Goal: Task Accomplishment & Management: Use online tool/utility

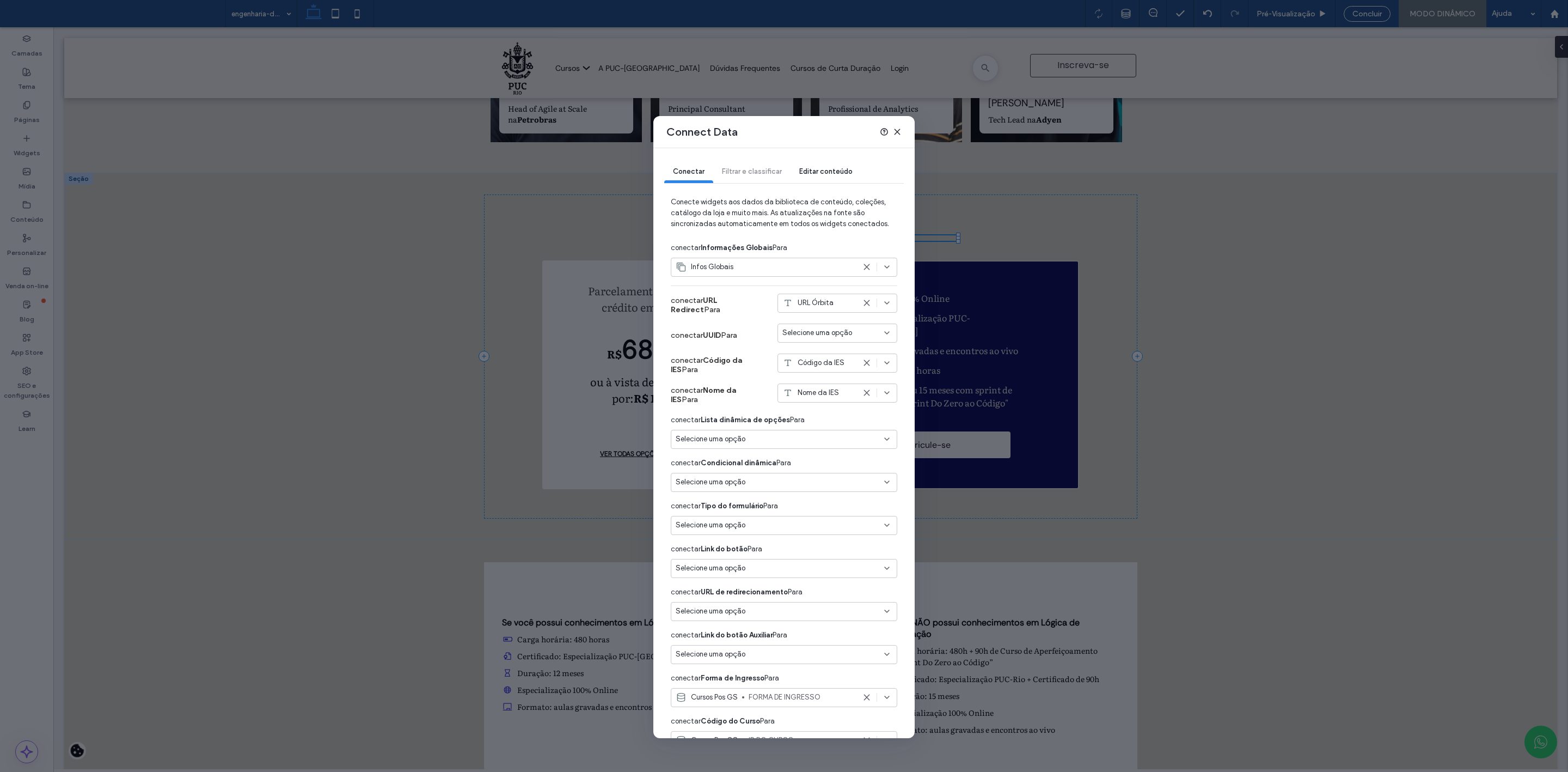
scroll to position [2116, 0]
click at [902, 130] on div "Connect Data" at bounding box center [784, 132] width 262 height 32
click at [896, 130] on use at bounding box center [896, 131] width 5 height 5
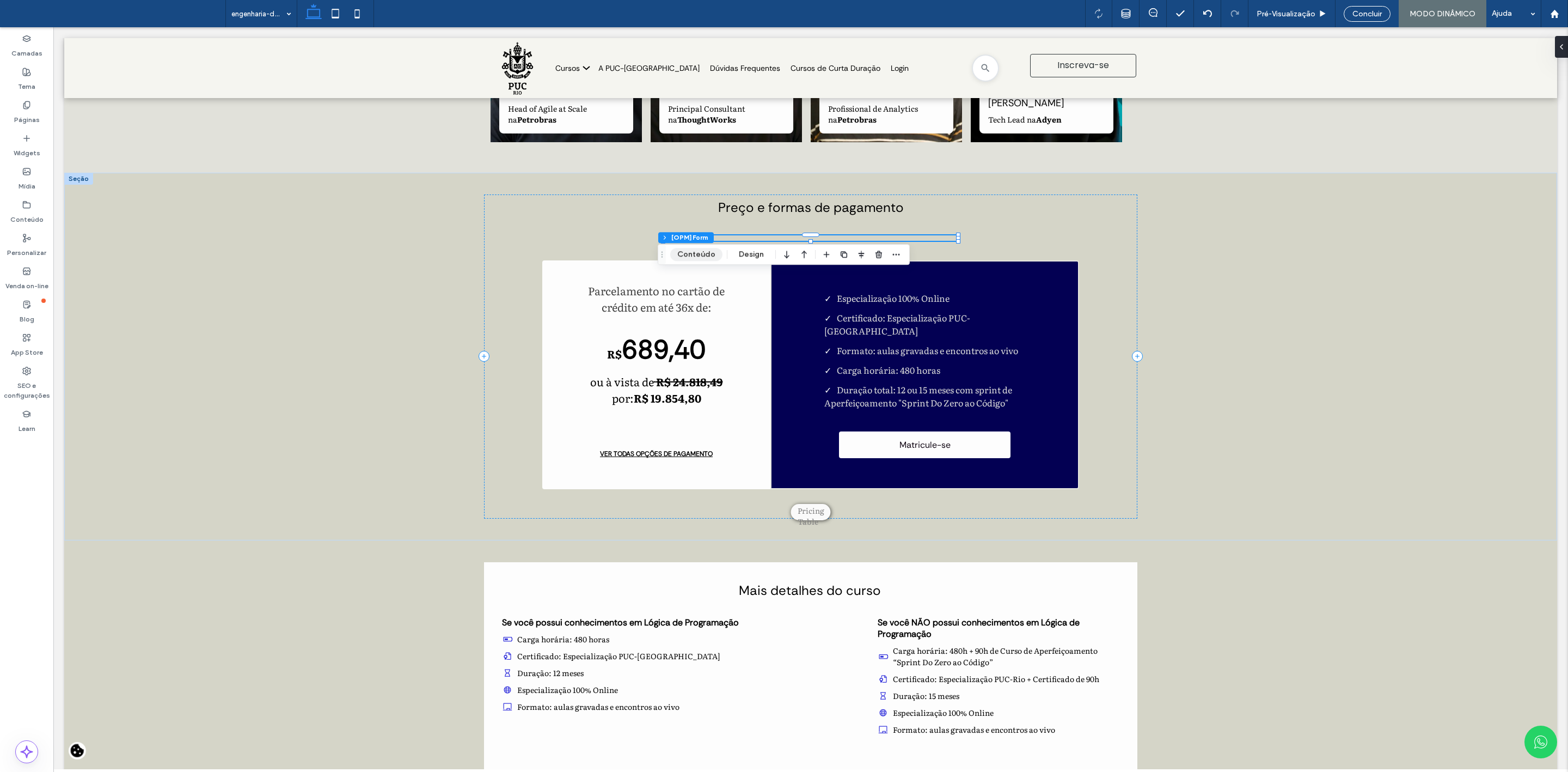
click at [691, 256] on button "Conteúdo" at bounding box center [696, 254] width 53 height 13
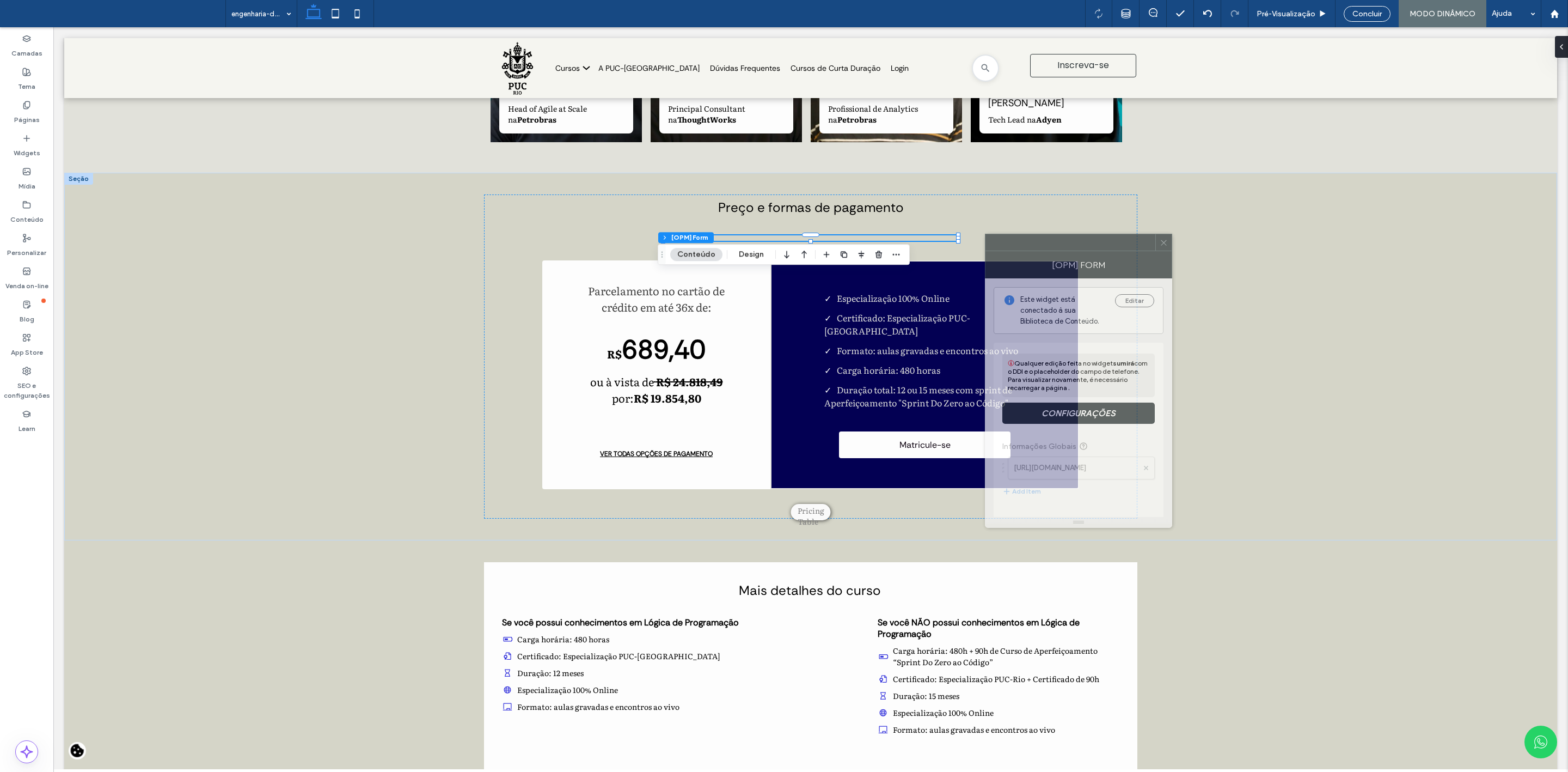
drag, startPoint x: 1076, startPoint y: 242, endPoint x: 1030, endPoint y: 247, distance: 46.3
click at [1030, 247] on div at bounding box center [1071, 242] width 170 height 16
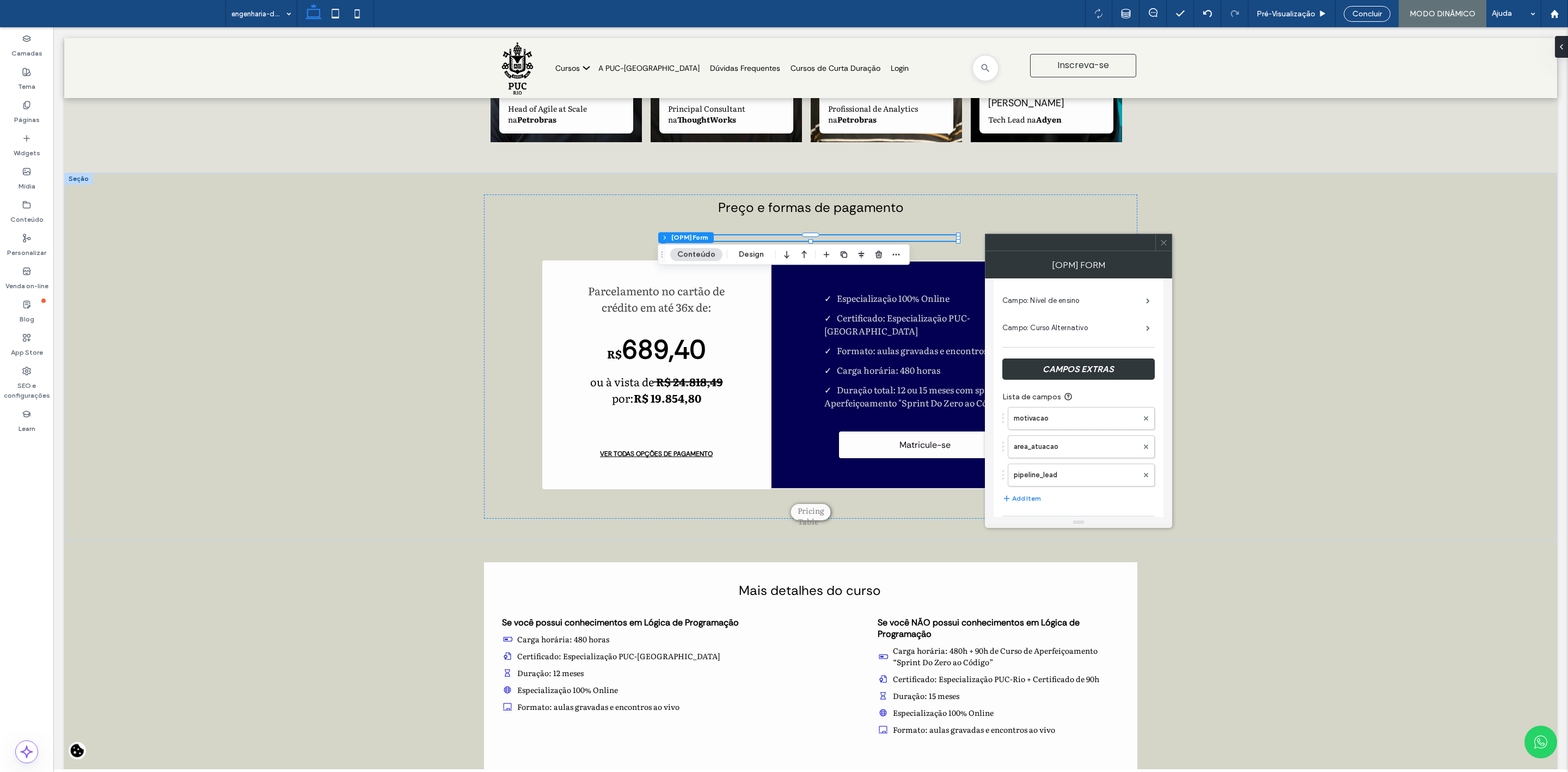
scroll to position [652, 0]
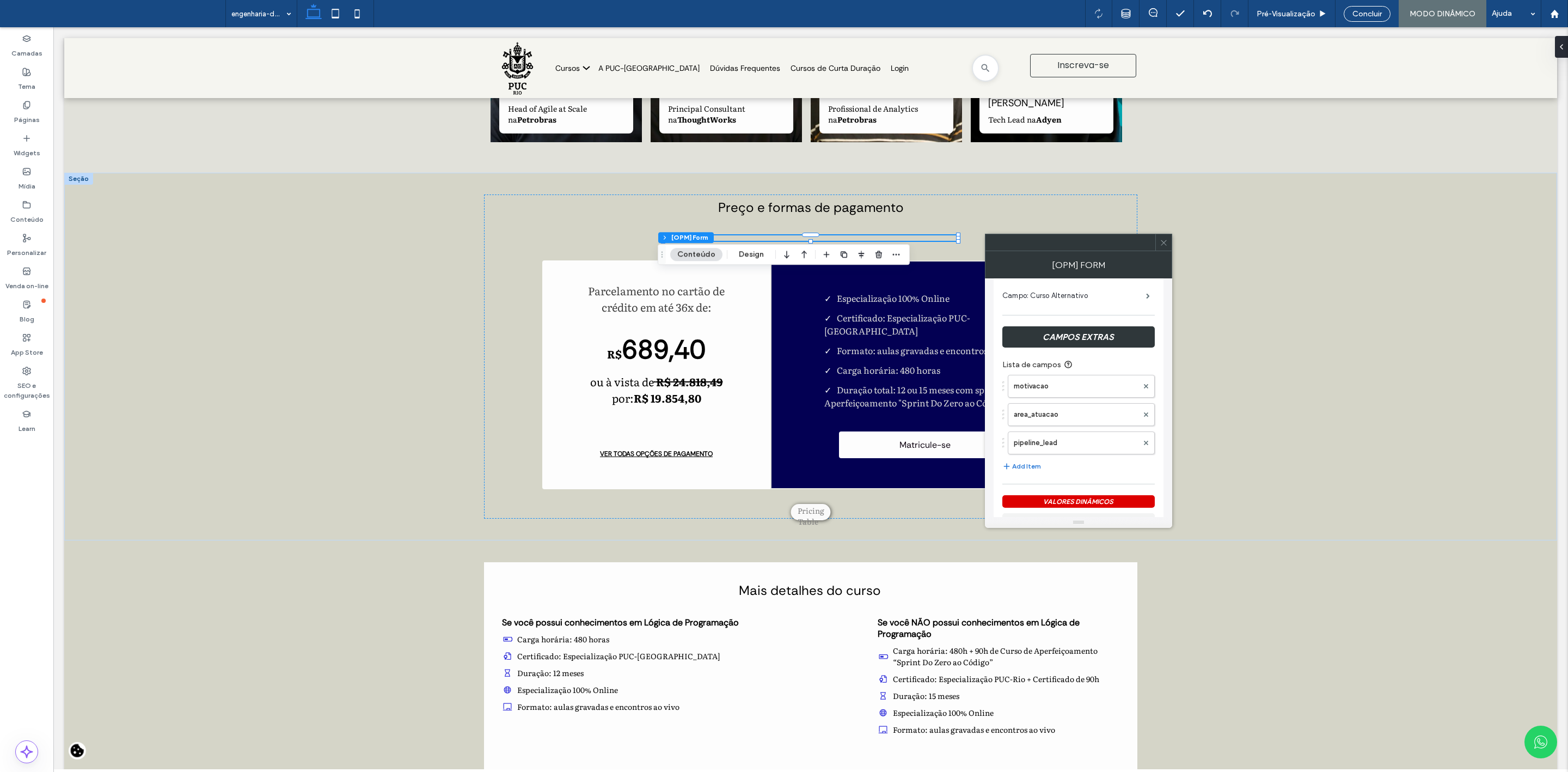
click at [1028, 471] on button "Add Item" at bounding box center [1022, 466] width 39 height 13
click at [1038, 476] on label "Lorem Ipsum" at bounding box center [1076, 471] width 124 height 22
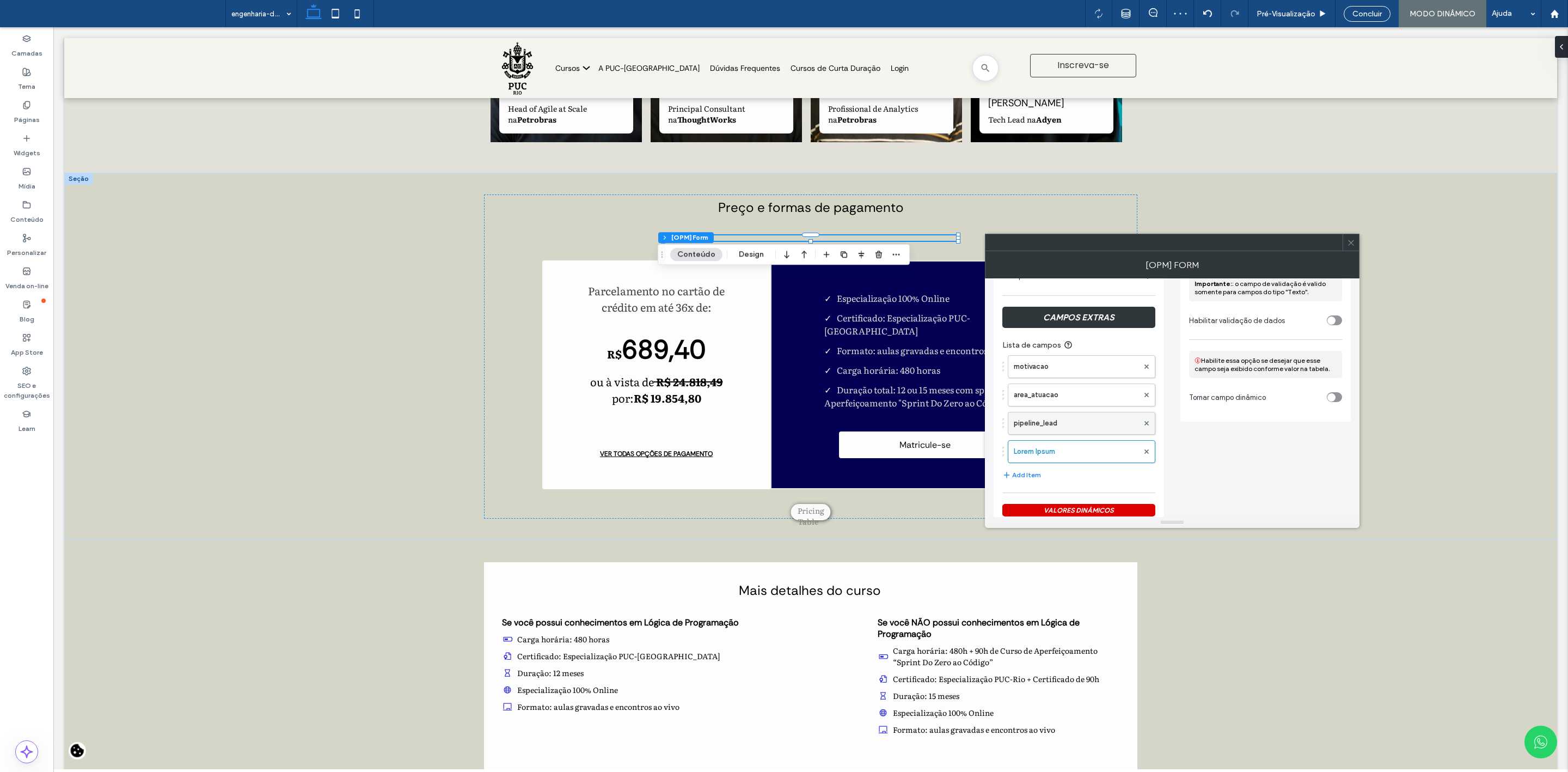
click at [1062, 434] on label "pipeline_lead" at bounding box center [1076, 423] width 124 height 22
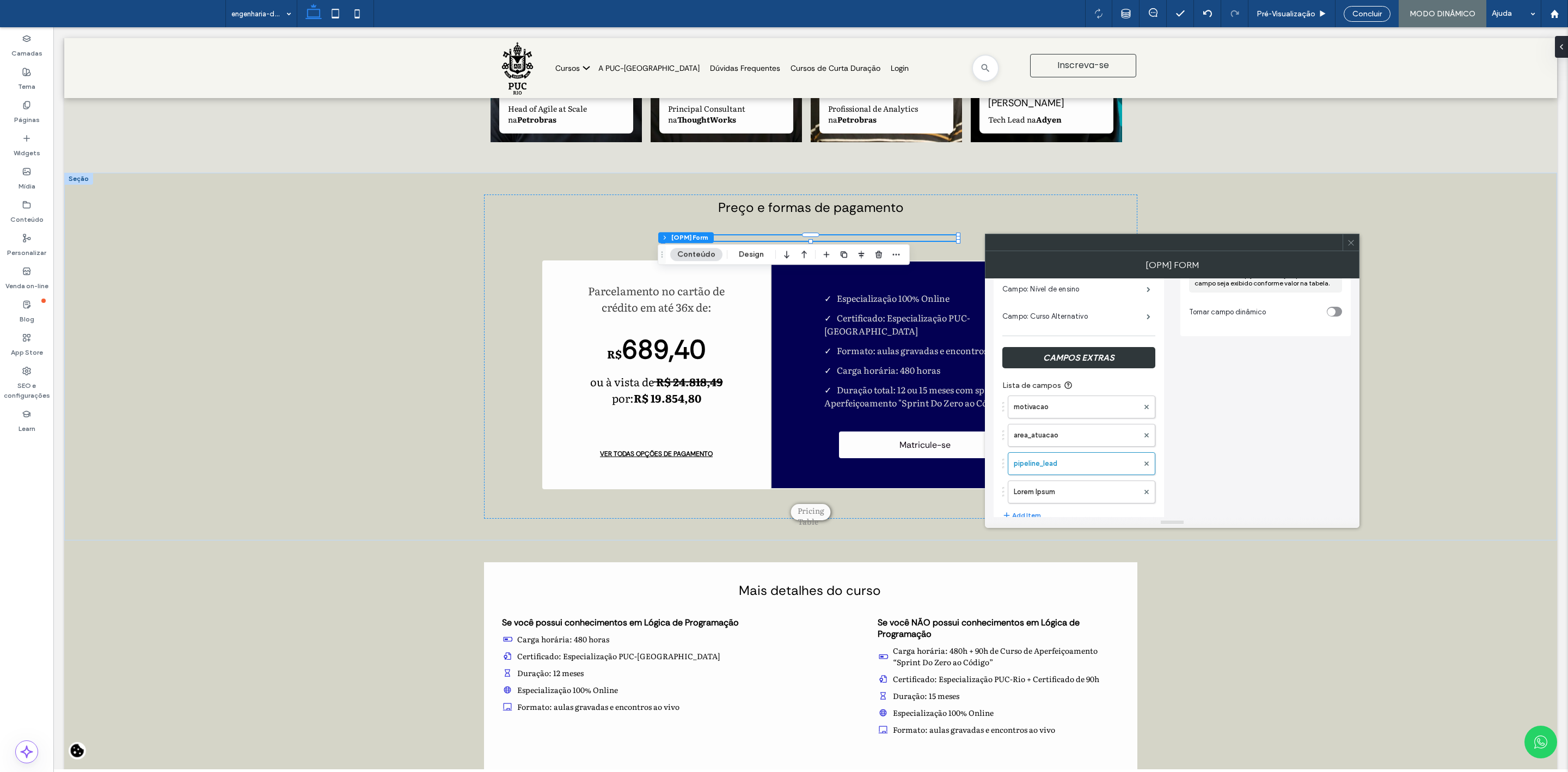
scroll to position [628, 0]
click at [1114, 480] on label "Lorem Ipsum" at bounding box center [1076, 476] width 124 height 22
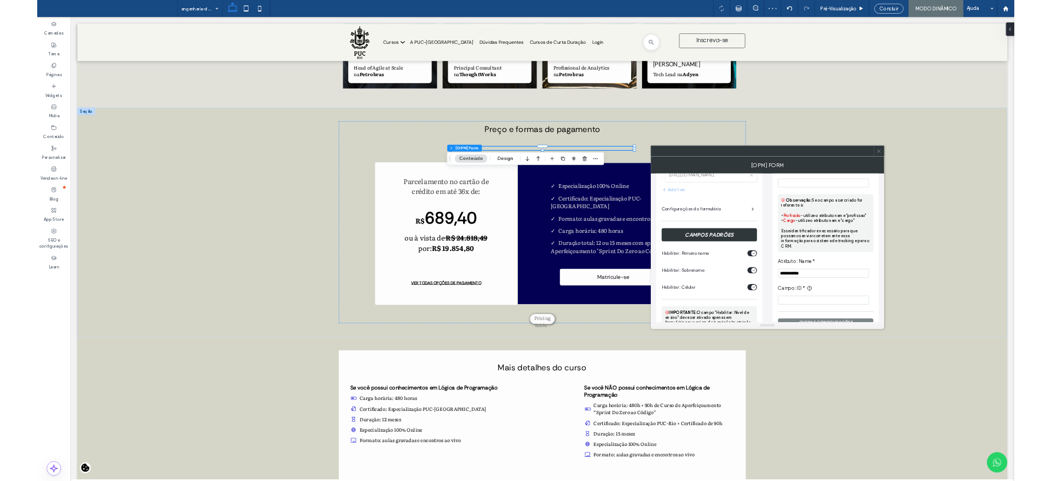
scroll to position [191, 0]
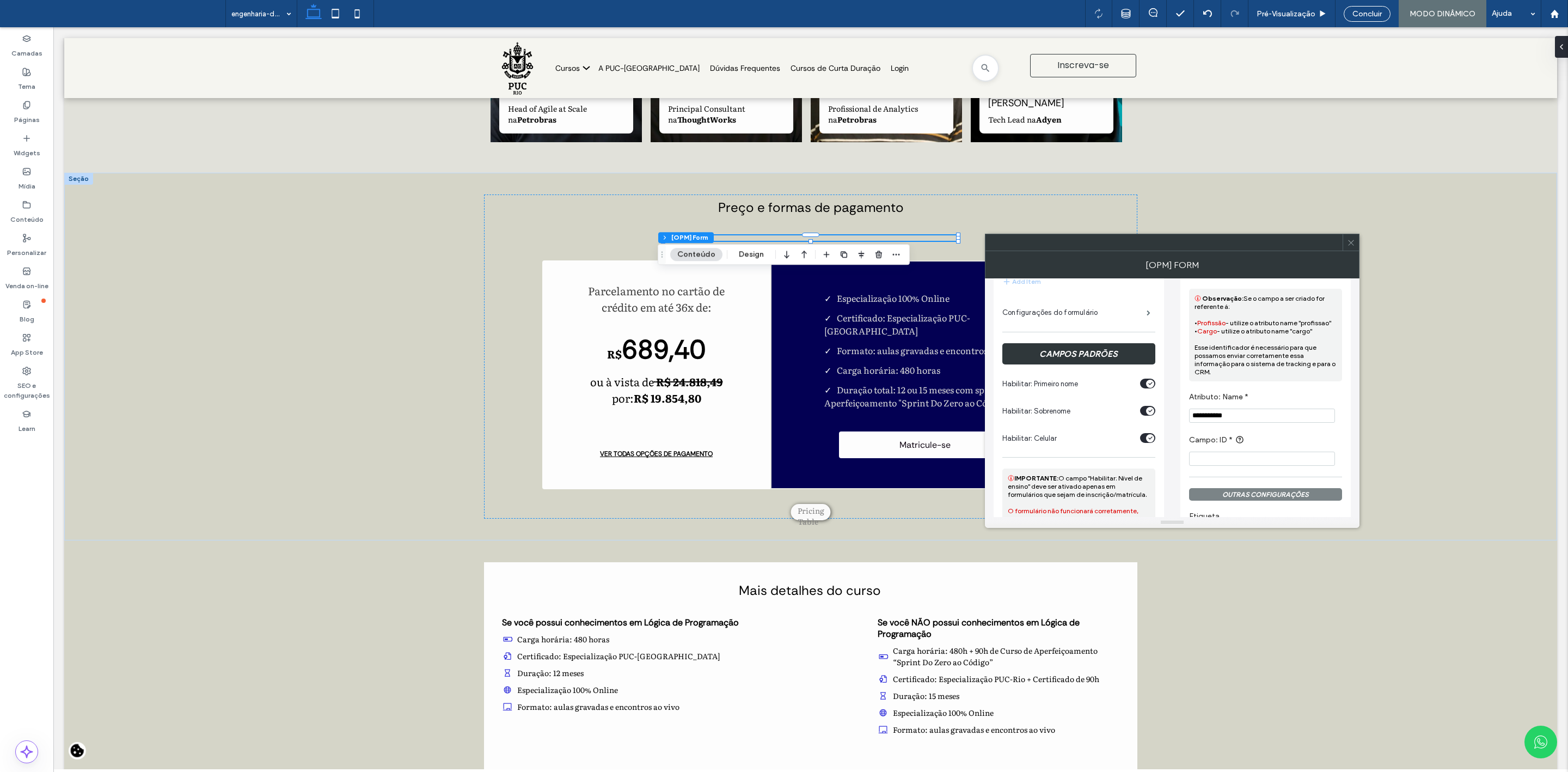
click at [1271, 414] on input "**********" at bounding box center [1262, 415] width 146 height 14
click at [1269, 419] on input "**********" at bounding box center [1262, 415] width 146 height 14
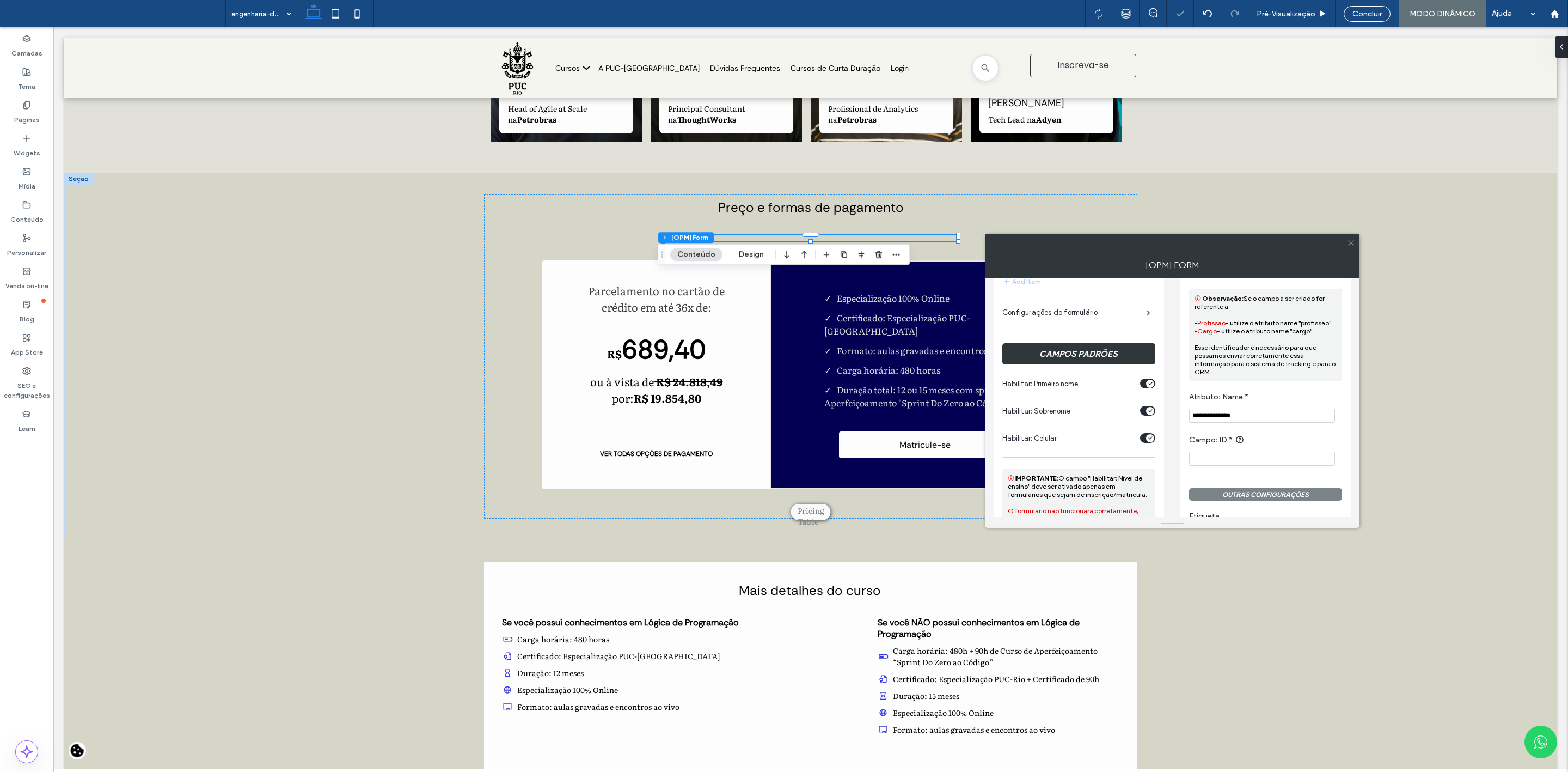
click at [1269, 419] on input "**********" at bounding box center [1262, 415] width 146 height 14
type input "**********"
click at [1240, 457] on input "Campo: ID *" at bounding box center [1262, 459] width 146 height 14
paste input "**********"
type input "**********"
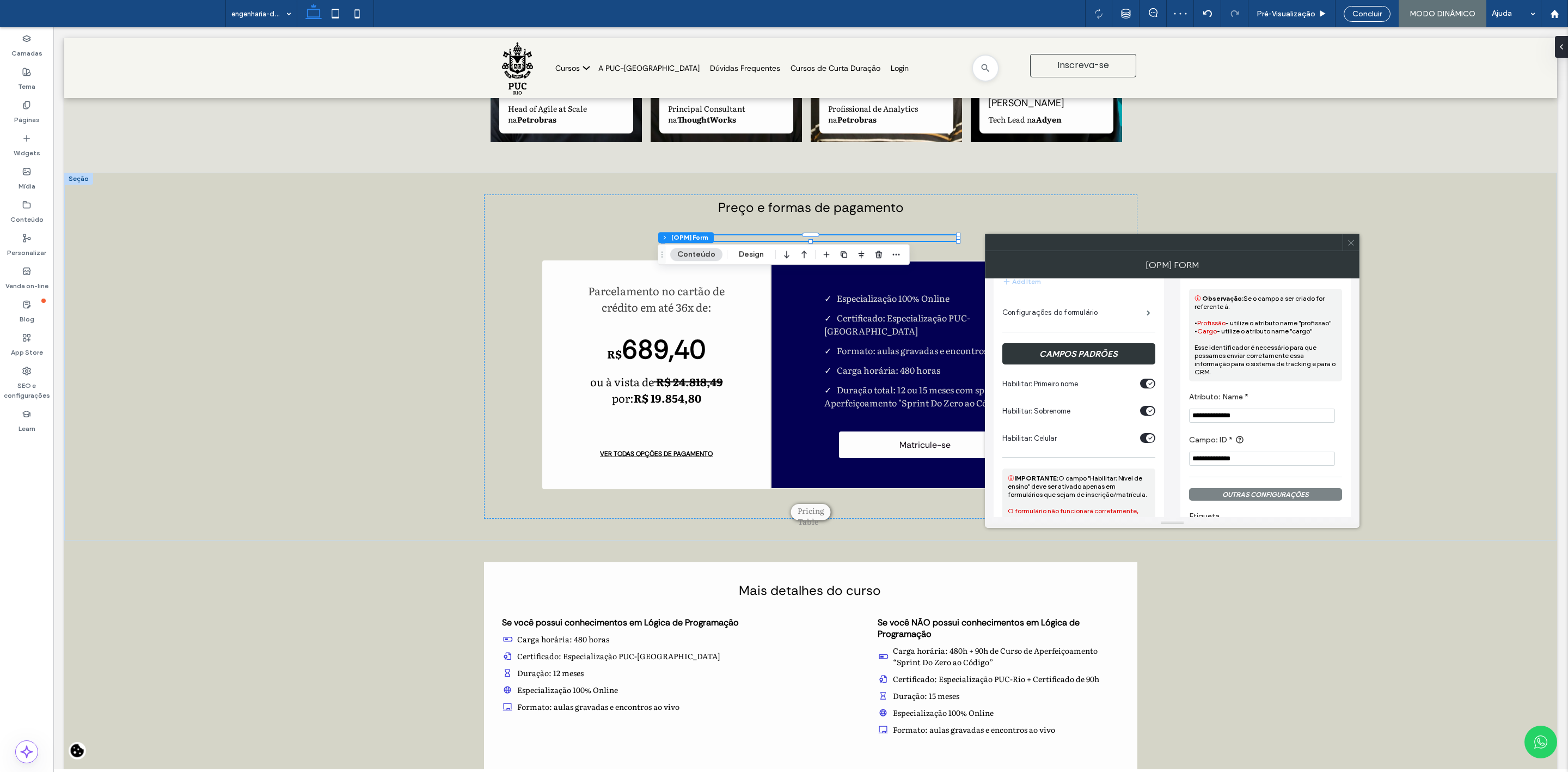
click at [1272, 439] on label "Campo: ID *" at bounding box center [1263, 441] width 148 height 14
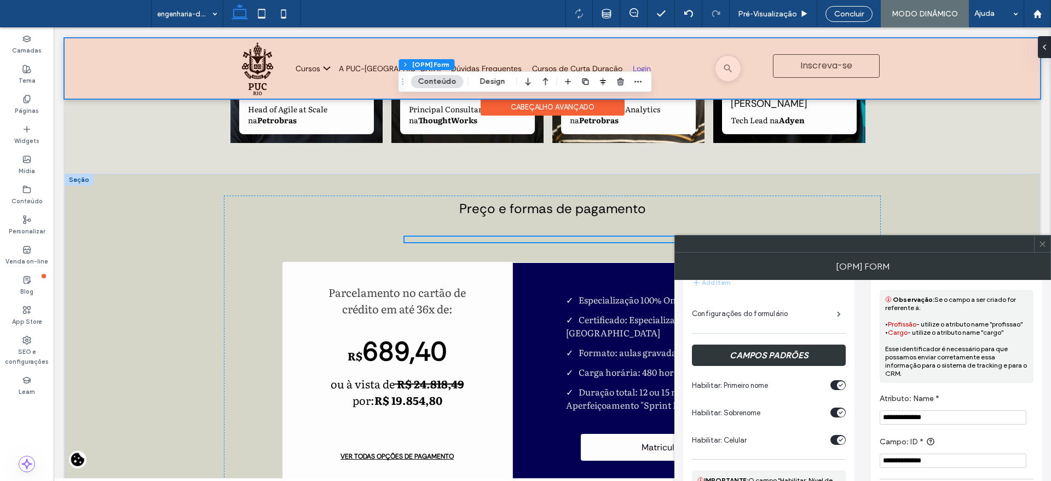
scroll to position [3046, 0]
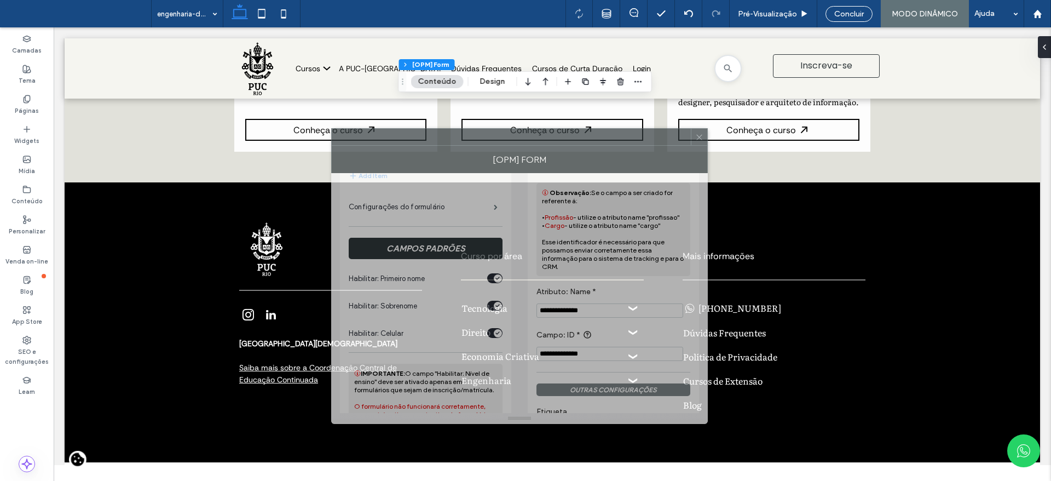
click at [587, 142] on div at bounding box center [511, 137] width 359 height 16
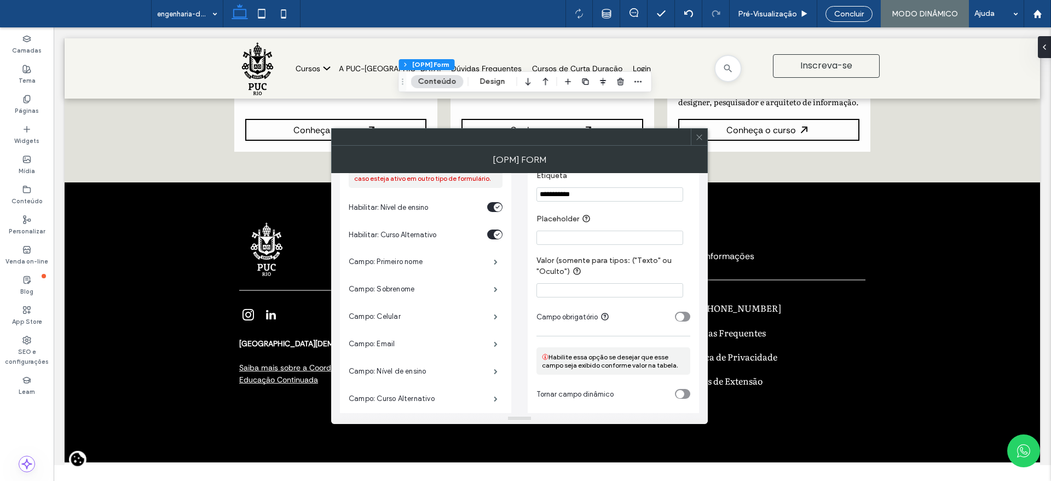
scroll to position [454, 0]
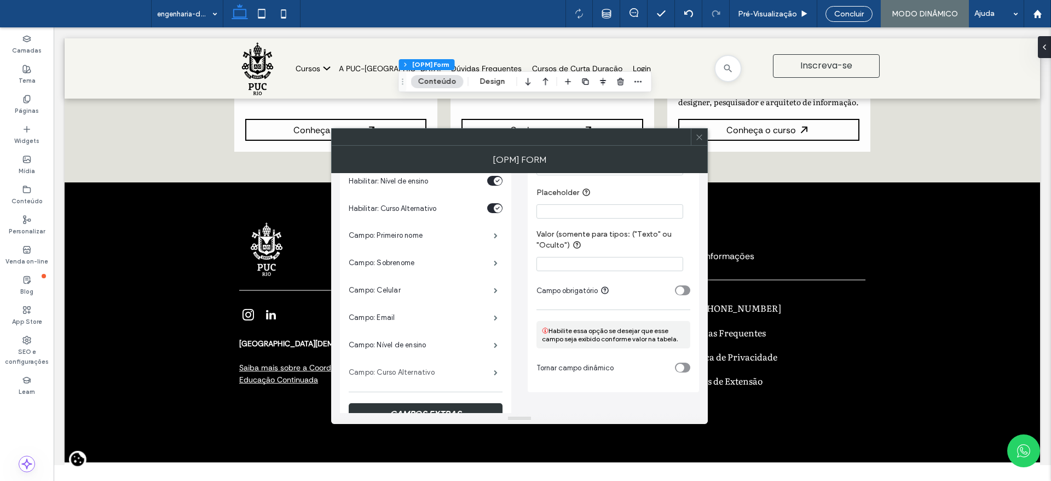
click at [418, 372] on label "Campo: Curso Alternativo" at bounding box center [421, 372] width 145 height 22
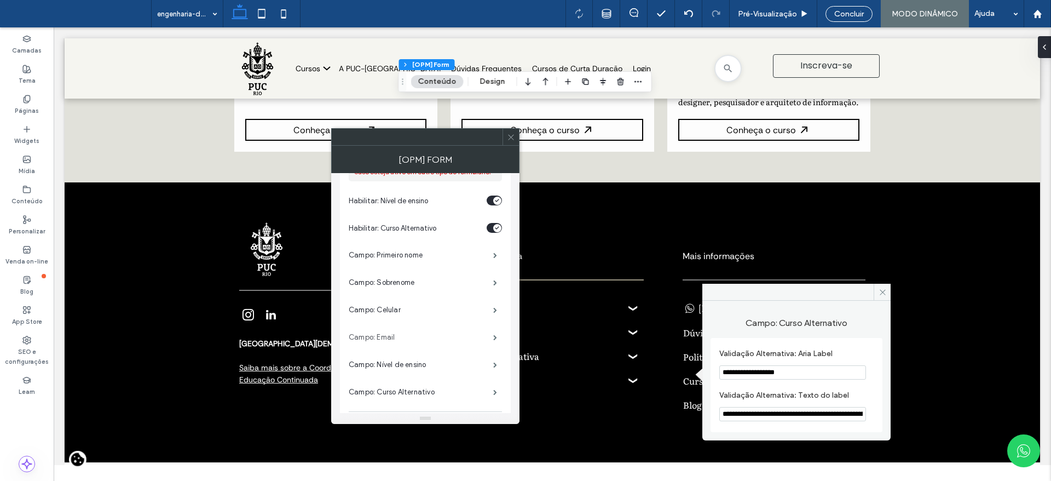
click at [410, 340] on label "Campo: Email" at bounding box center [421, 337] width 144 height 22
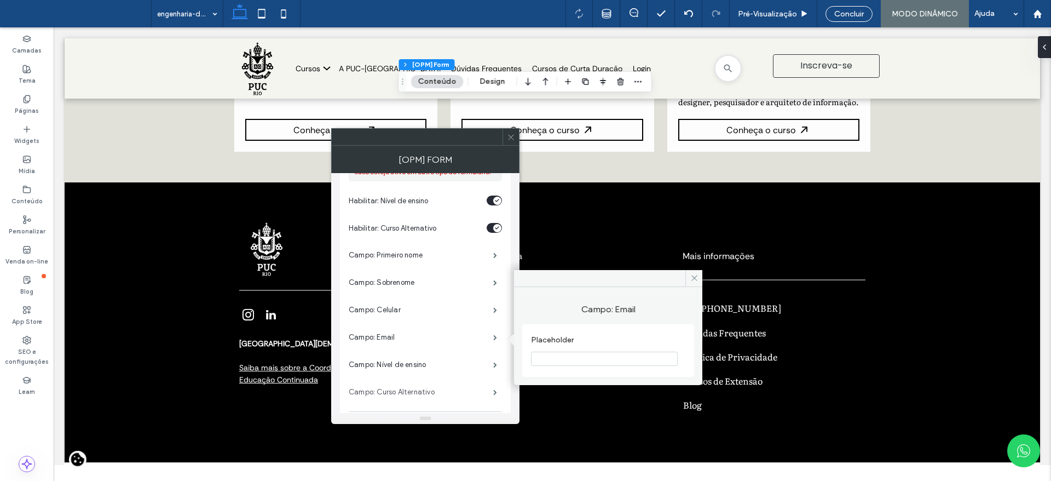
click at [403, 388] on label "Campo: Curso Alternativo" at bounding box center [421, 392] width 144 height 22
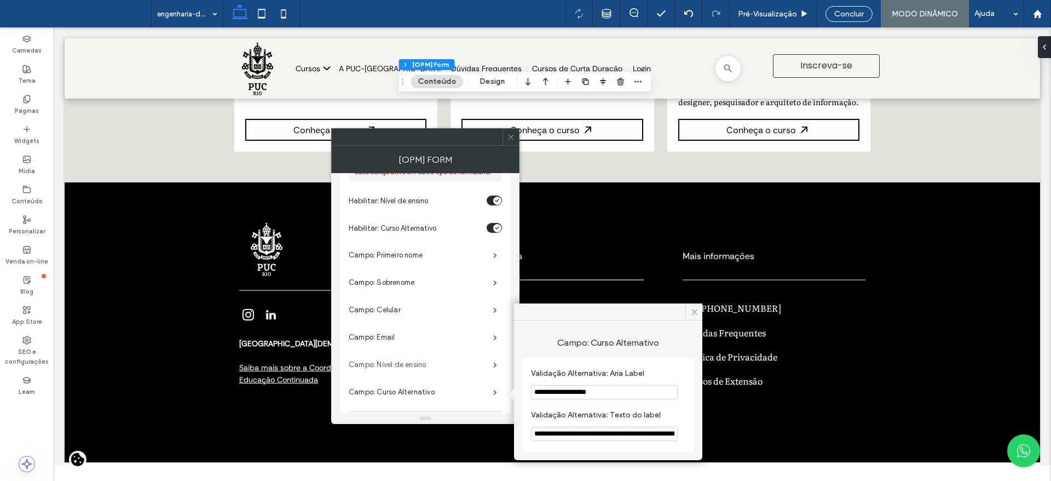
click at [402, 367] on label "Campo: Nível de ensino" at bounding box center [421, 365] width 144 height 22
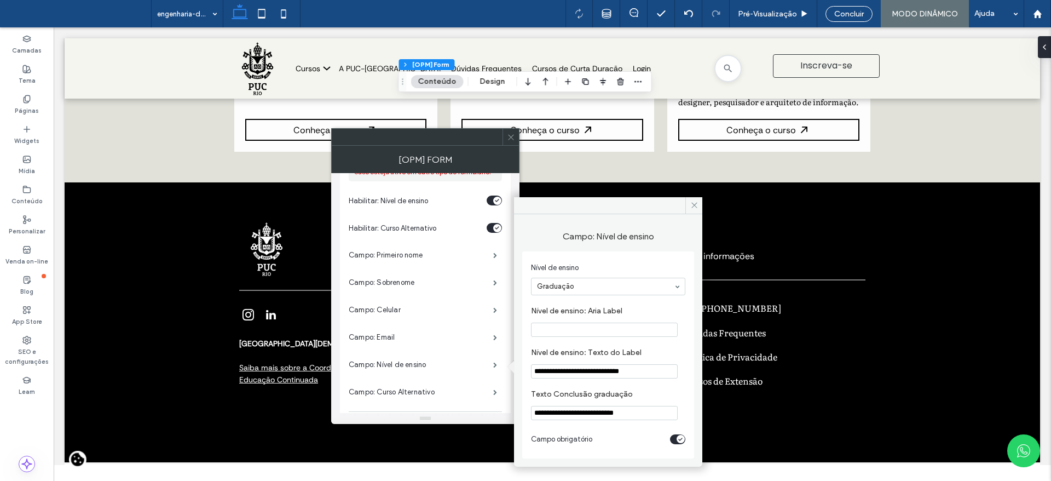
click at [460, 188] on section "Habilitar: Nível de ensino" at bounding box center [425, 200] width 153 height 27
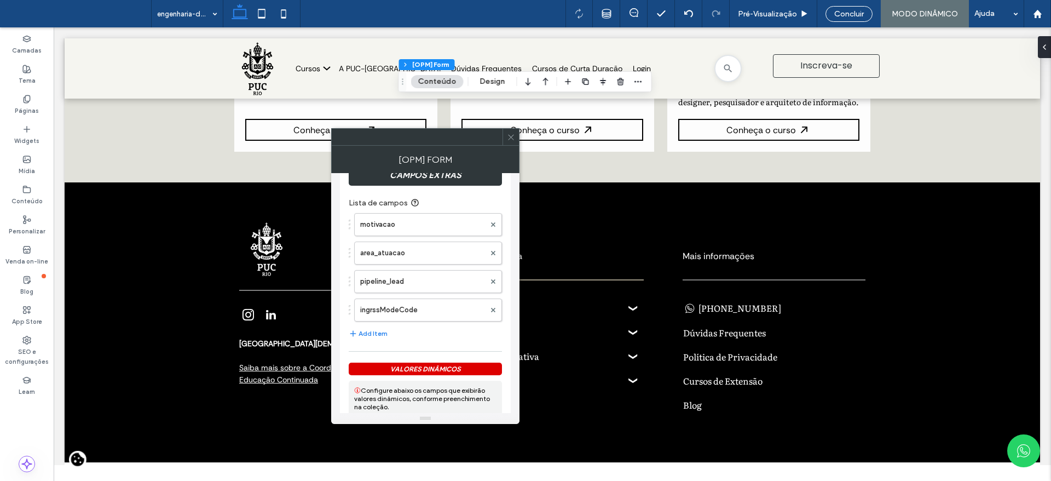
scroll to position [718, 0]
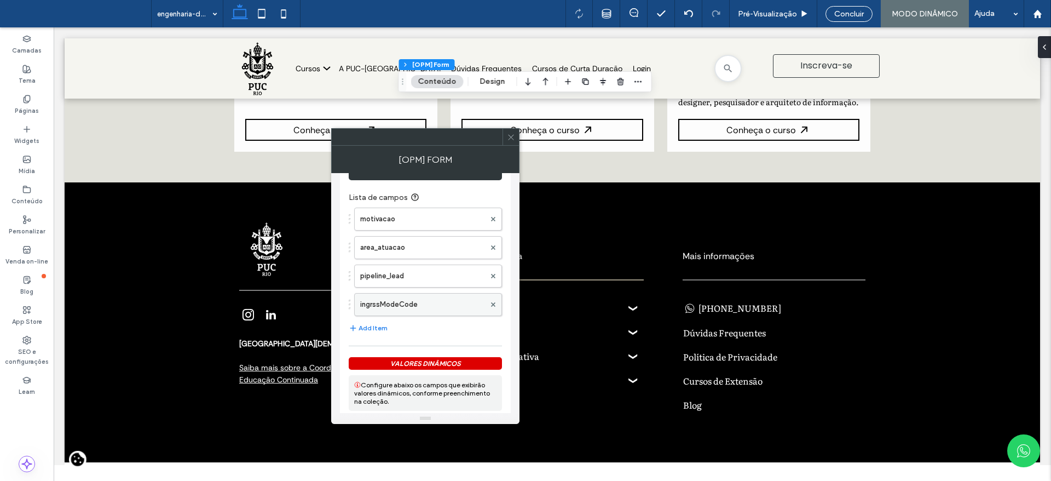
click at [433, 300] on label "ingrssModeCode" at bounding box center [422, 304] width 125 height 22
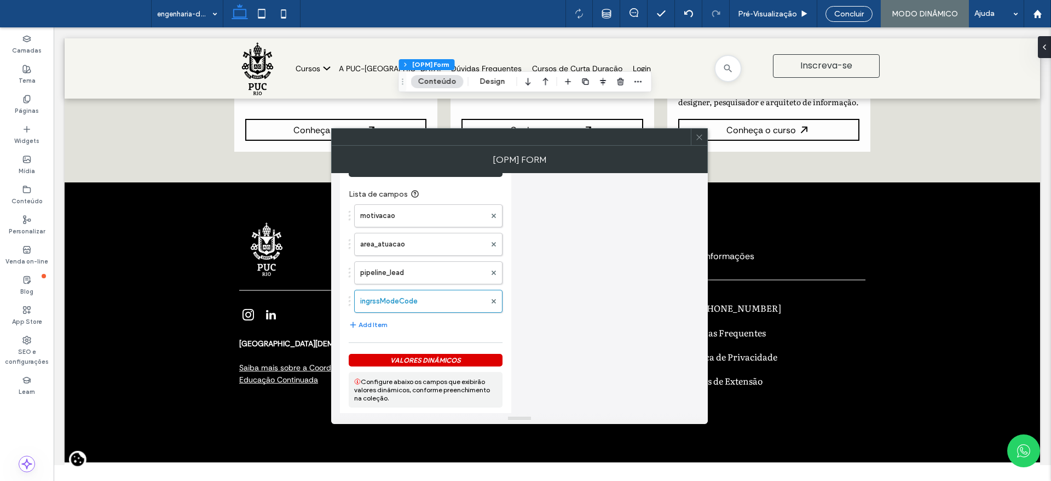
scroll to position [738, 0]
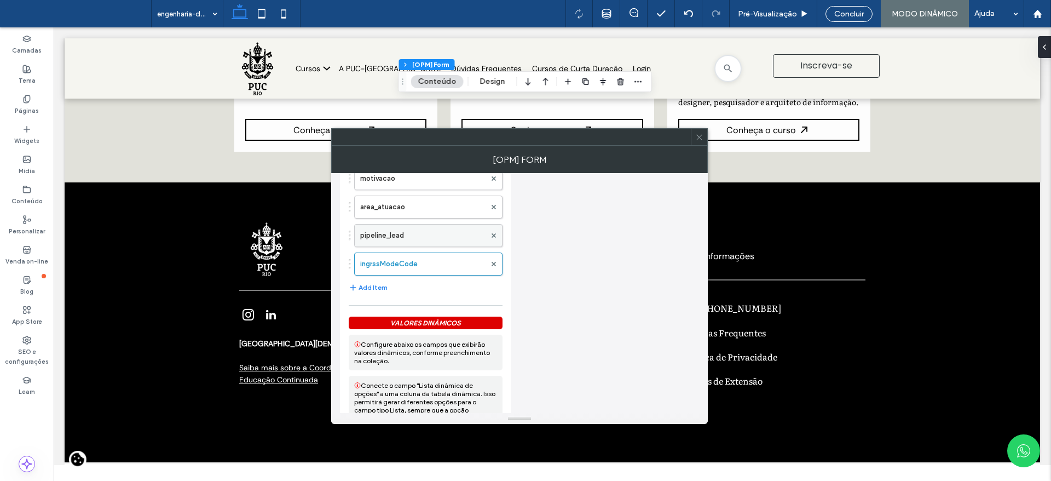
click at [418, 239] on label "pipeline_lead" at bounding box center [422, 235] width 125 height 22
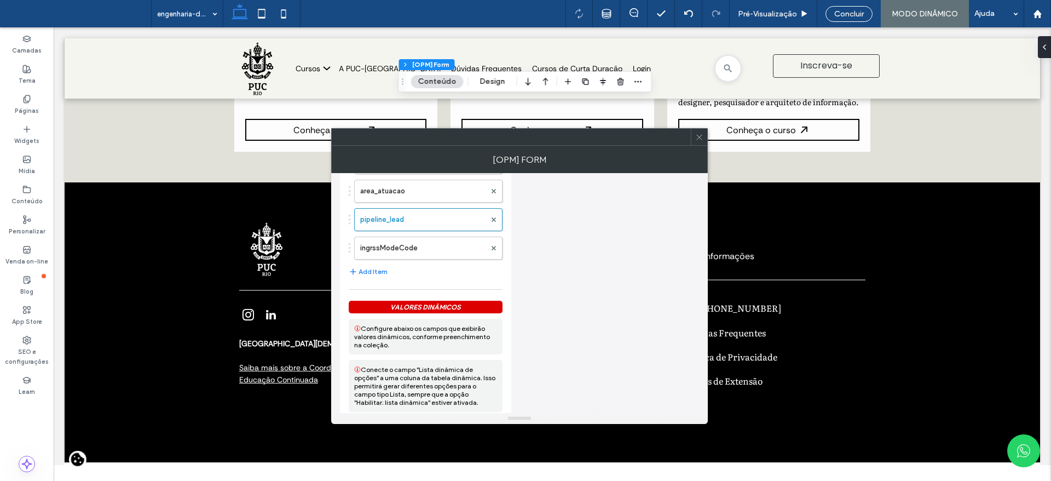
scroll to position [702, 0]
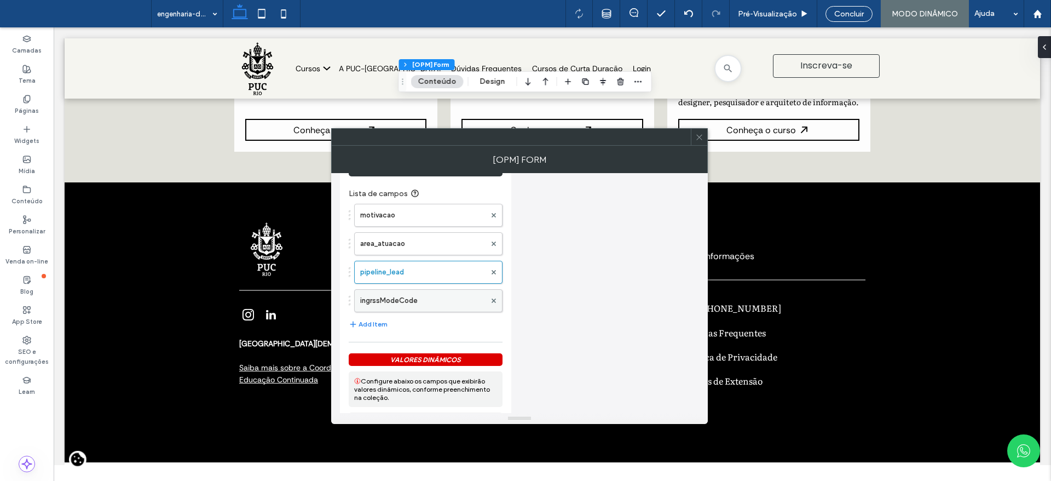
click at [397, 298] on label "ingrssModeCode" at bounding box center [422, 301] width 125 height 22
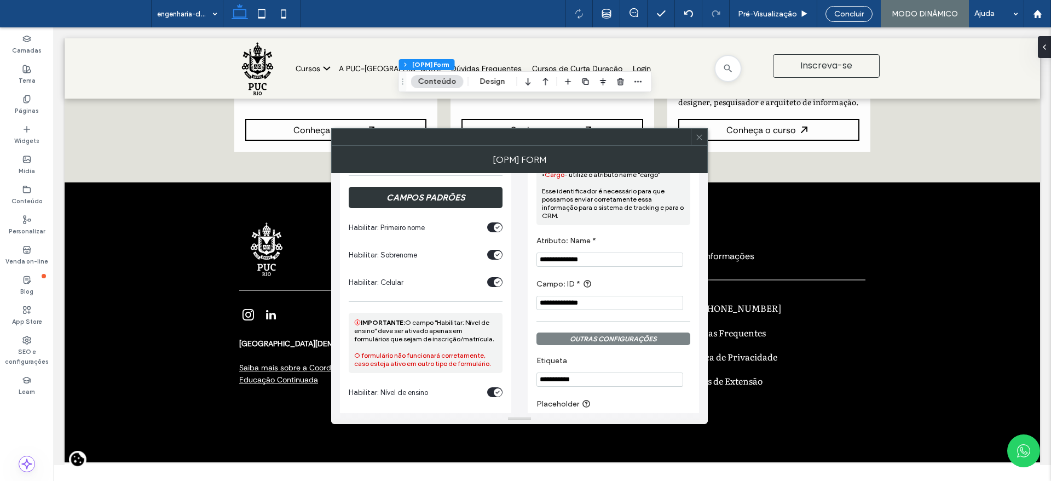
scroll to position [227, 0]
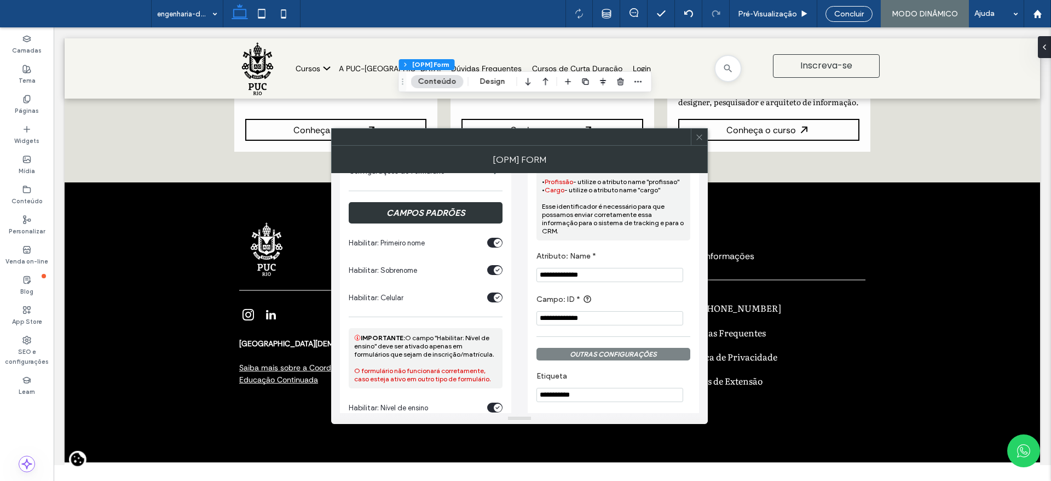
click at [554, 280] on input "**********" at bounding box center [609, 275] width 147 height 14
type input "**********"
click at [552, 323] on input "**********" at bounding box center [609, 318] width 147 height 14
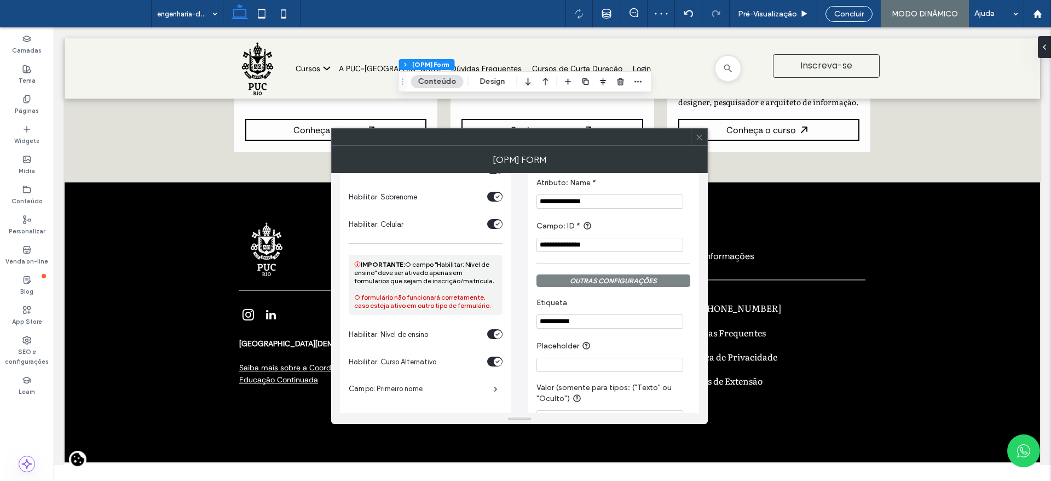
scroll to position [354, 0]
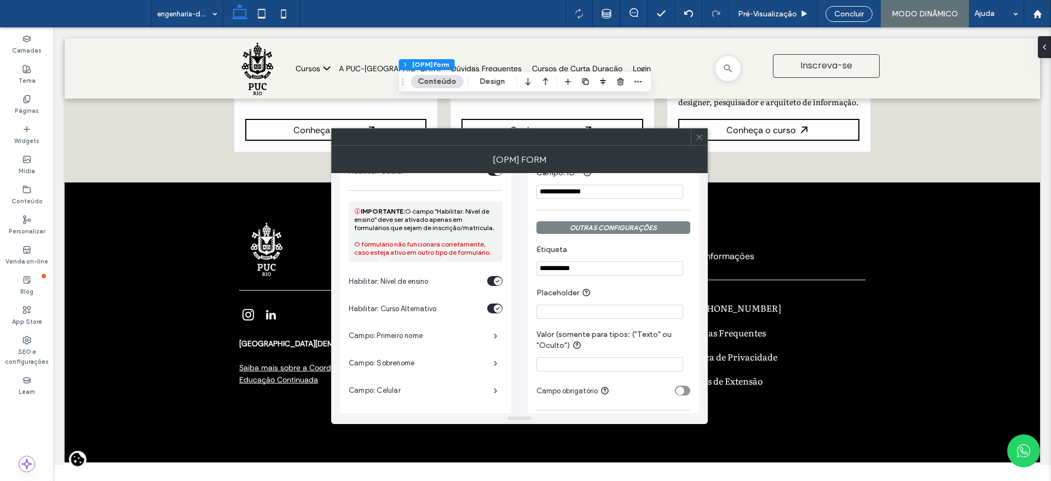
type input "**********"
click at [630, 281] on section "**********" at bounding box center [613, 260] width 154 height 42
click at [626, 274] on input "**********" at bounding box center [609, 268] width 147 height 14
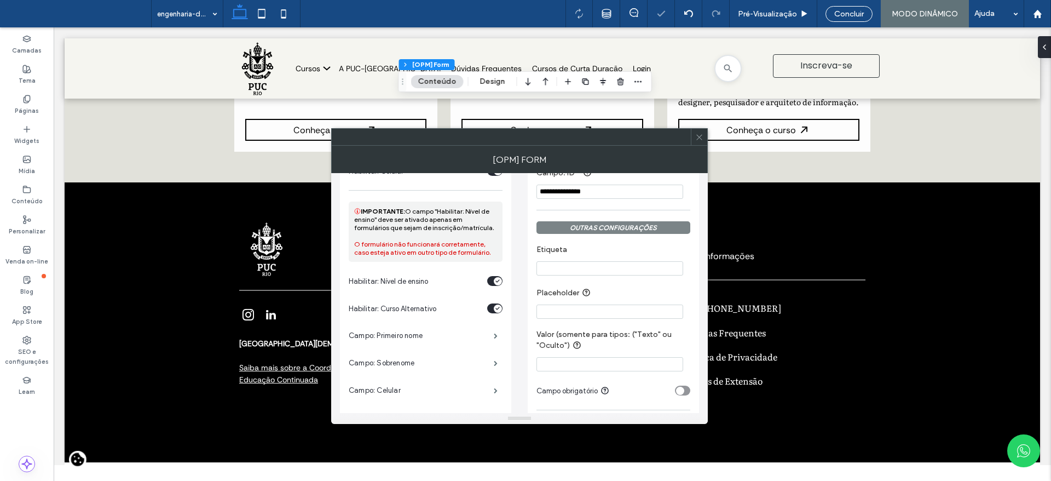
click at [611, 368] on input at bounding box center [609, 364] width 147 height 14
type input "******"
click at [625, 314] on input "Placeholder" at bounding box center [609, 311] width 147 height 14
click at [643, 293] on label "Placeholder" at bounding box center [610, 293] width 149 height 14
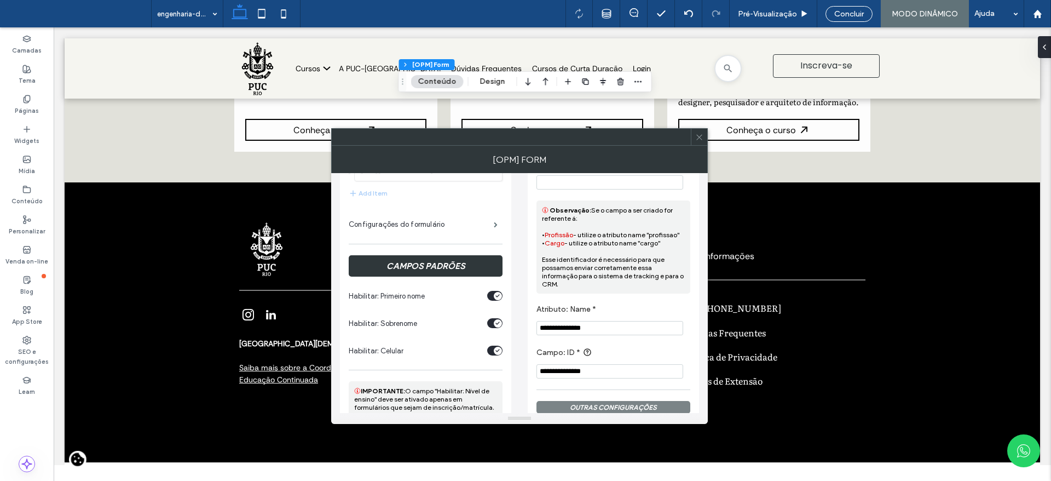
scroll to position [163, 0]
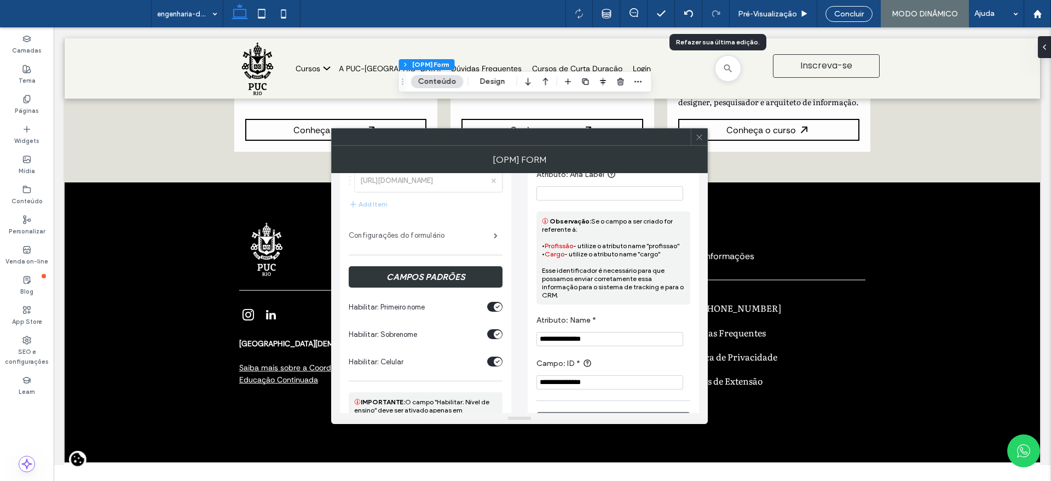
click at [436, 235] on label "Configurações do formulário" at bounding box center [421, 235] width 145 height 22
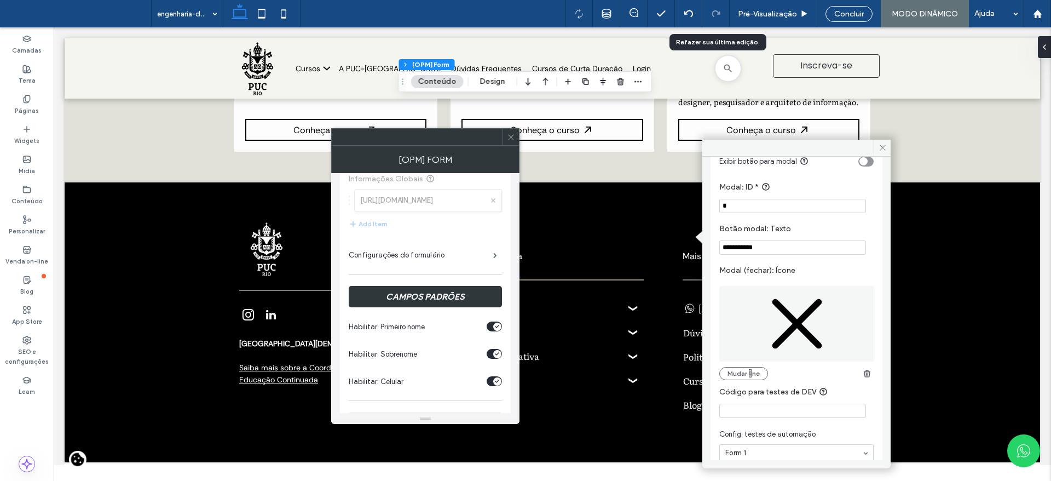
scroll to position [663, 0]
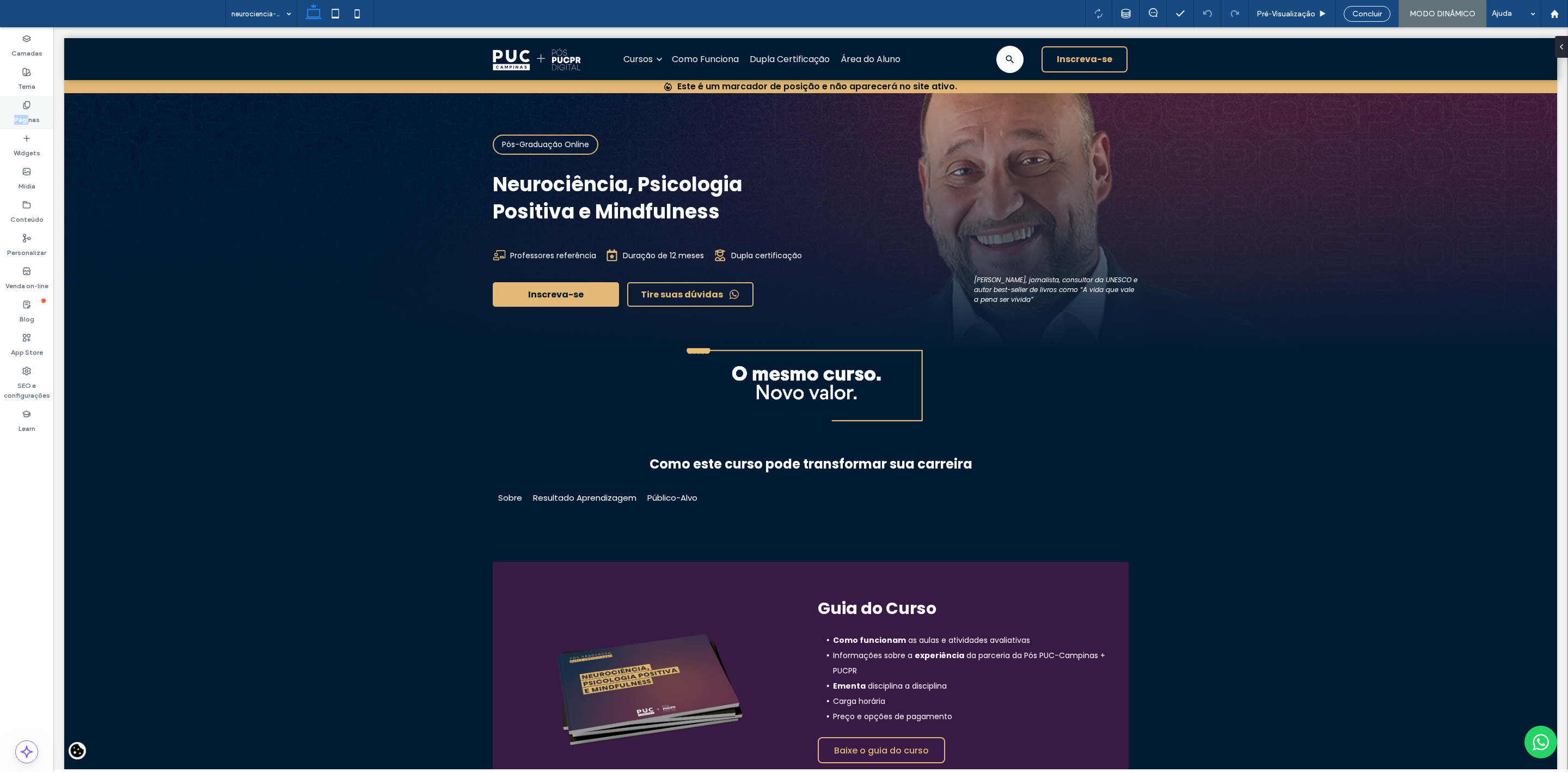
click at [5, 107] on div "Páginas" at bounding box center [27, 111] width 54 height 33
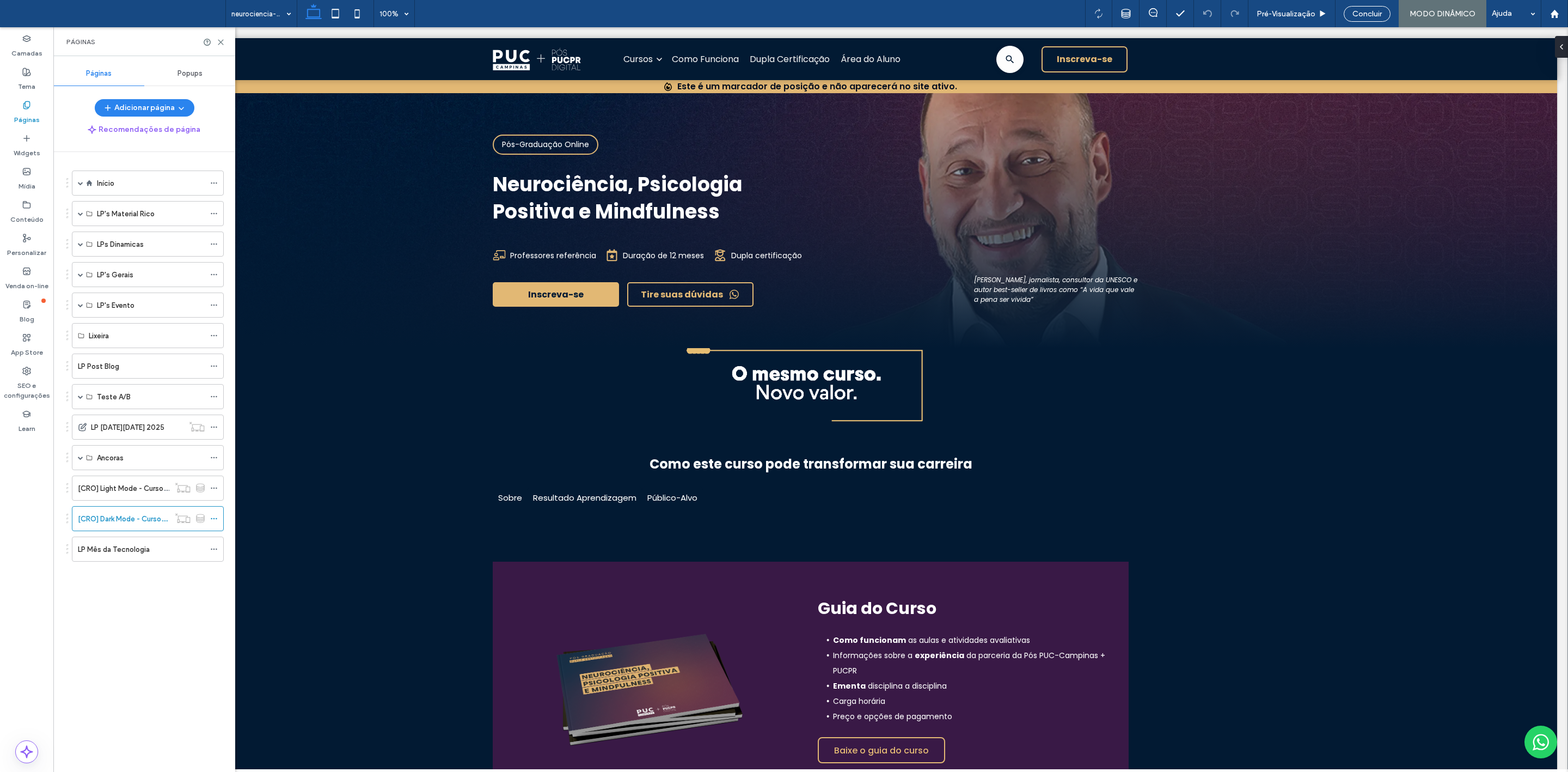
click at [27, 107] on icon at bounding box center [26, 104] width 9 height 9
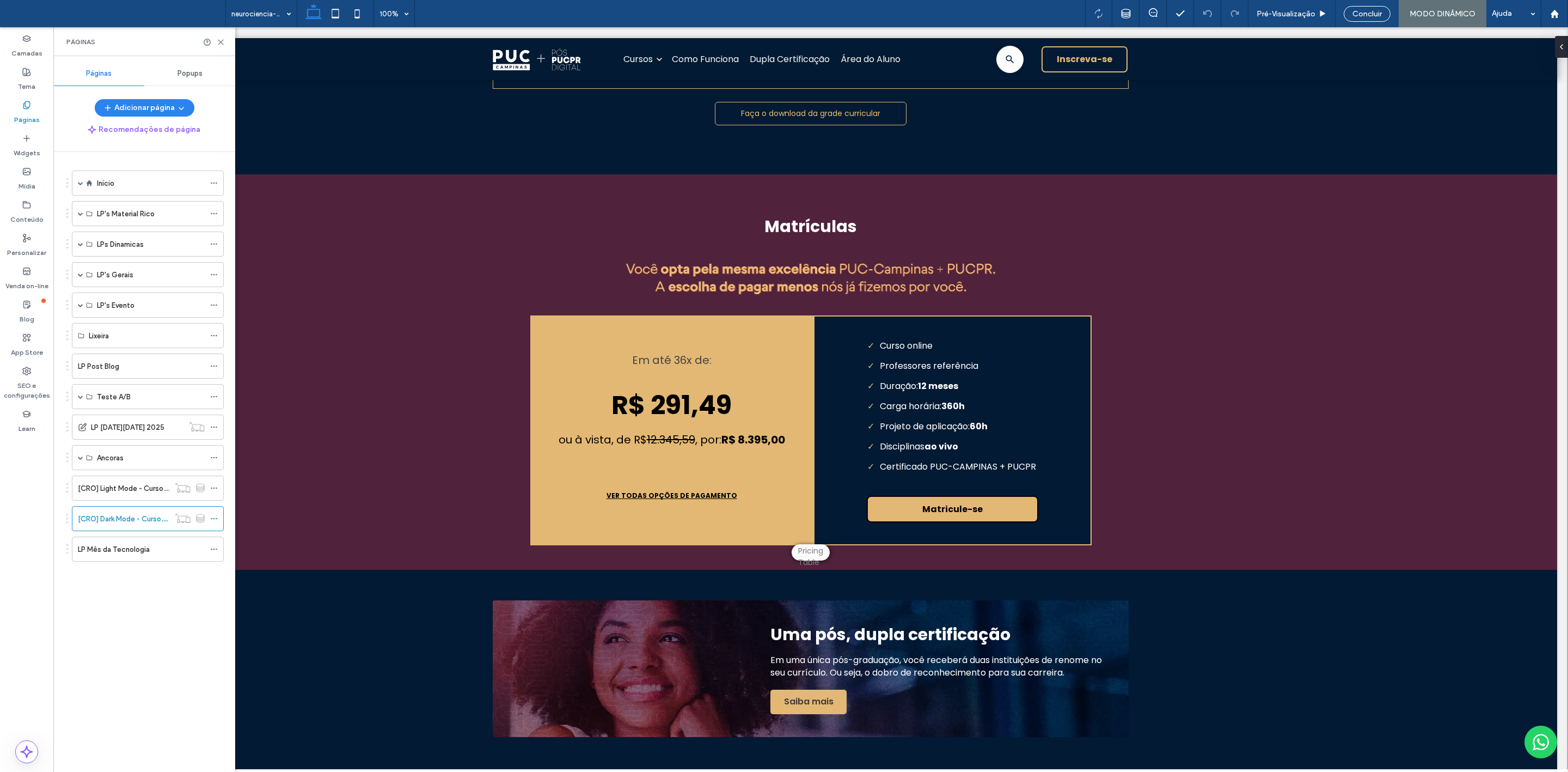
scroll to position [1994, 0]
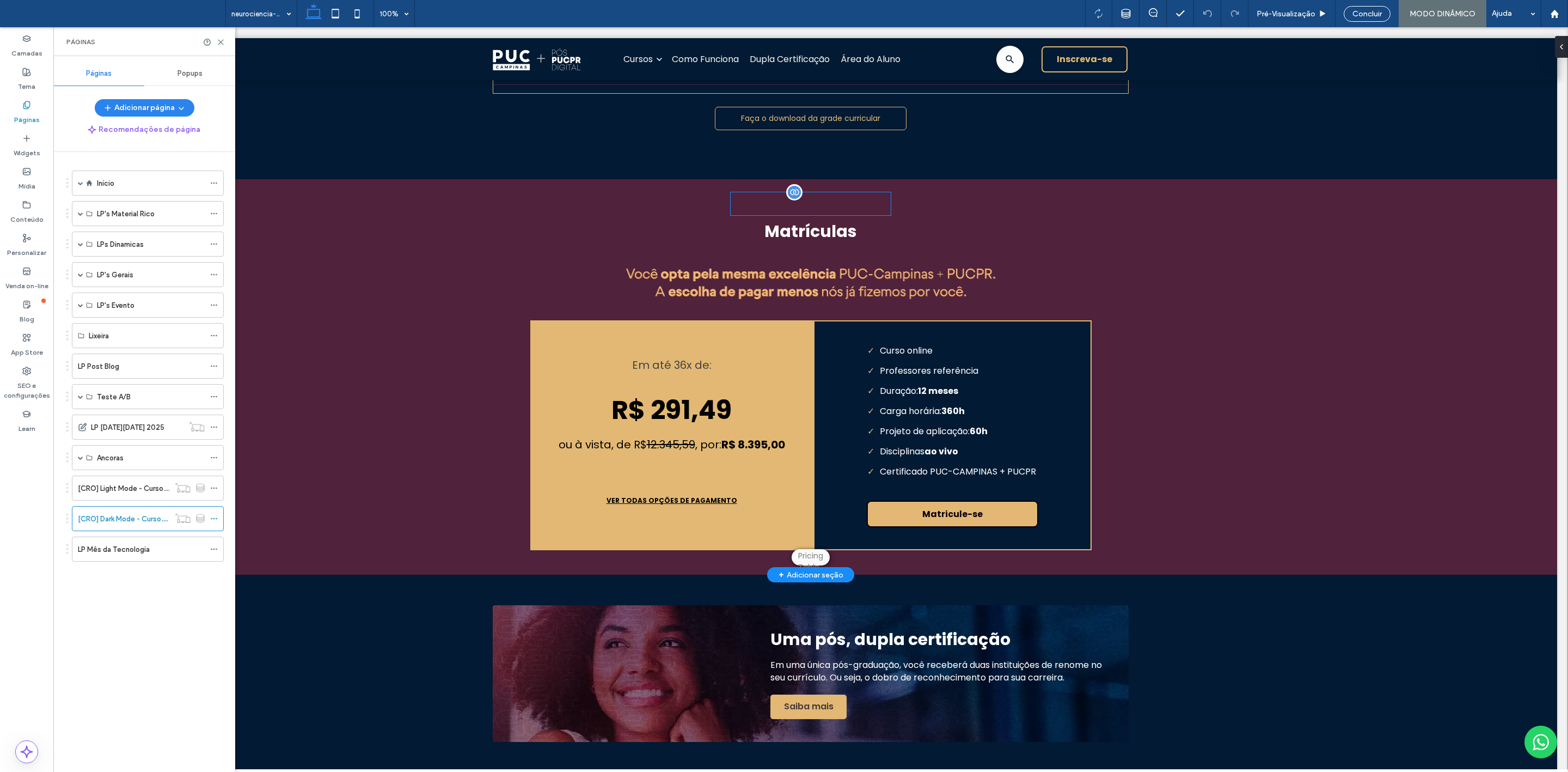
click at [827, 215] on div "**********" at bounding box center [811, 203] width 160 height 23
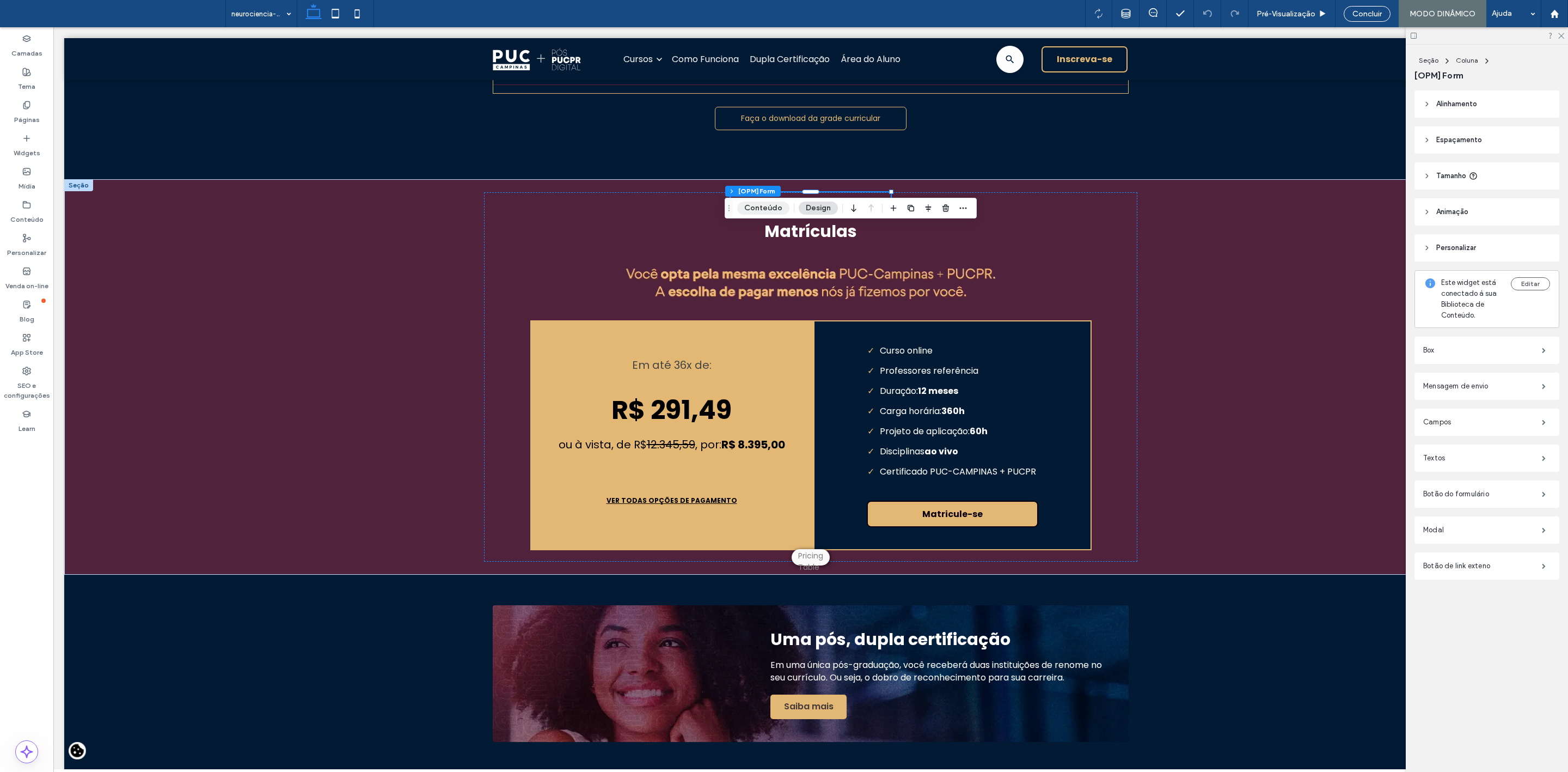
click at [740, 209] on button "Conteúdo" at bounding box center [763, 208] width 53 height 13
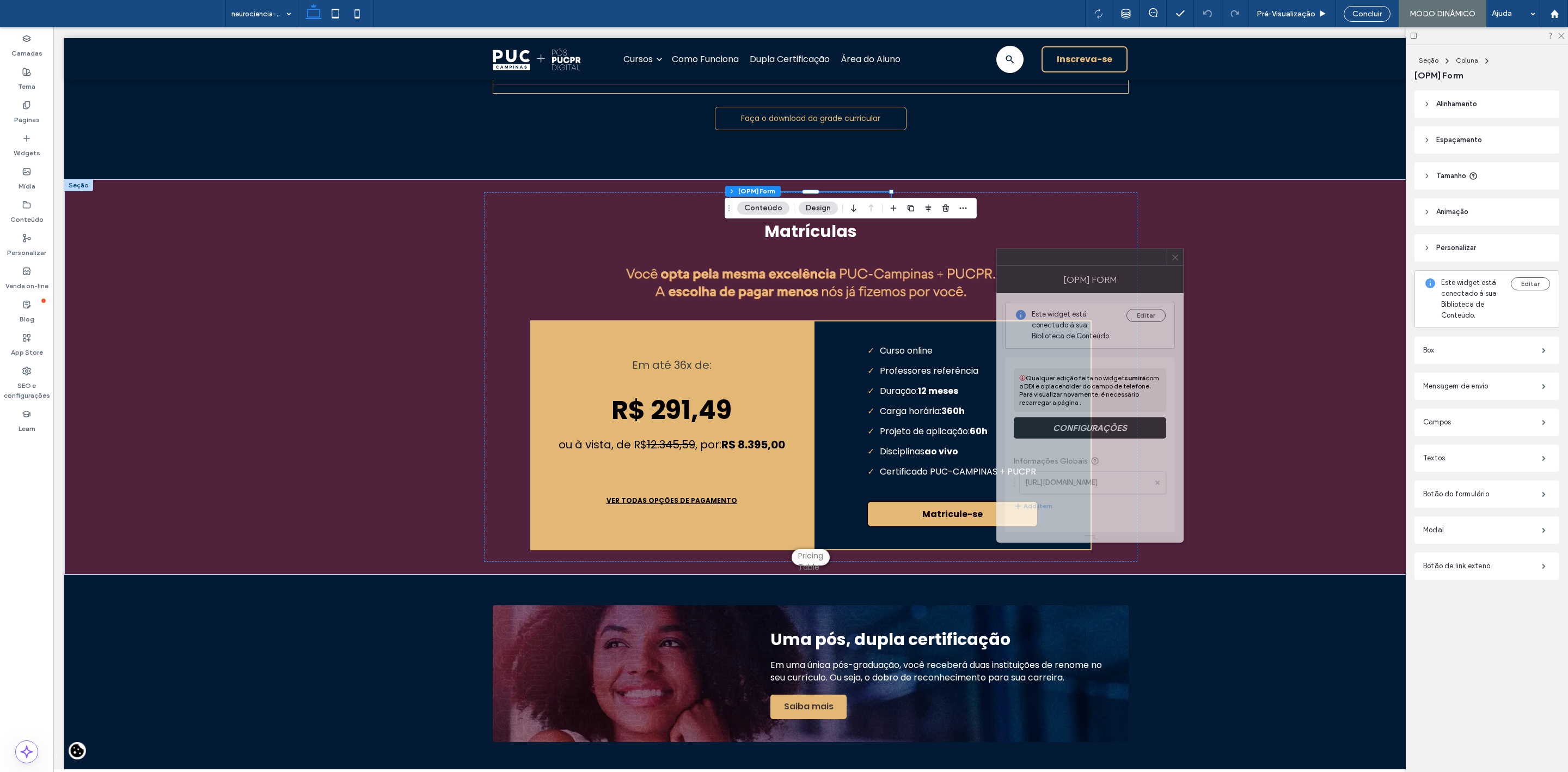
drag, startPoint x: 1456, startPoint y: 252, endPoint x: 1082, endPoint y: 262, distance: 374.1
click at [1082, 262] on div at bounding box center [1081, 257] width 170 height 16
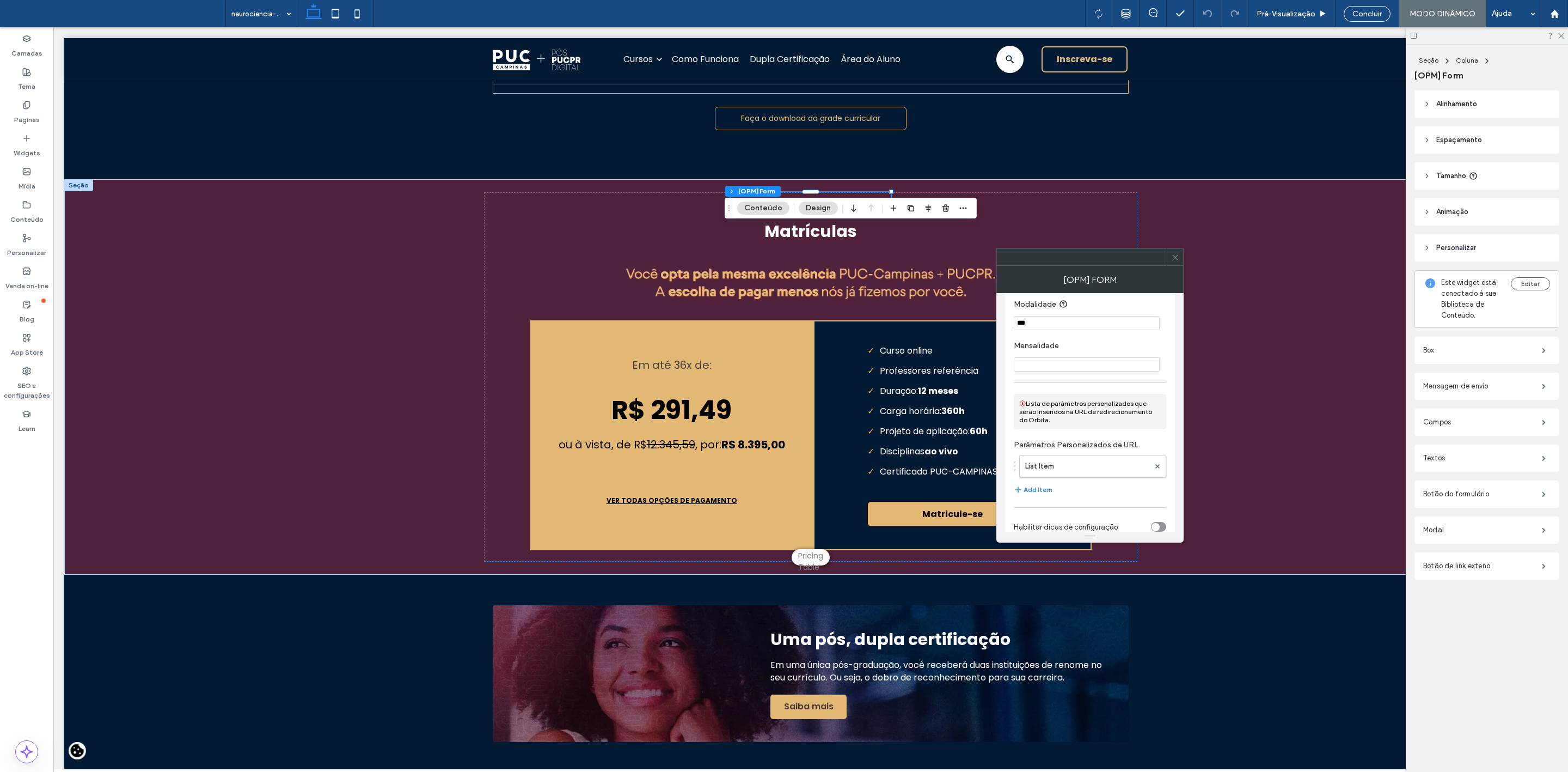
scroll to position [2143, 0]
click at [1056, 444] on label "List Item" at bounding box center [1087, 441] width 124 height 22
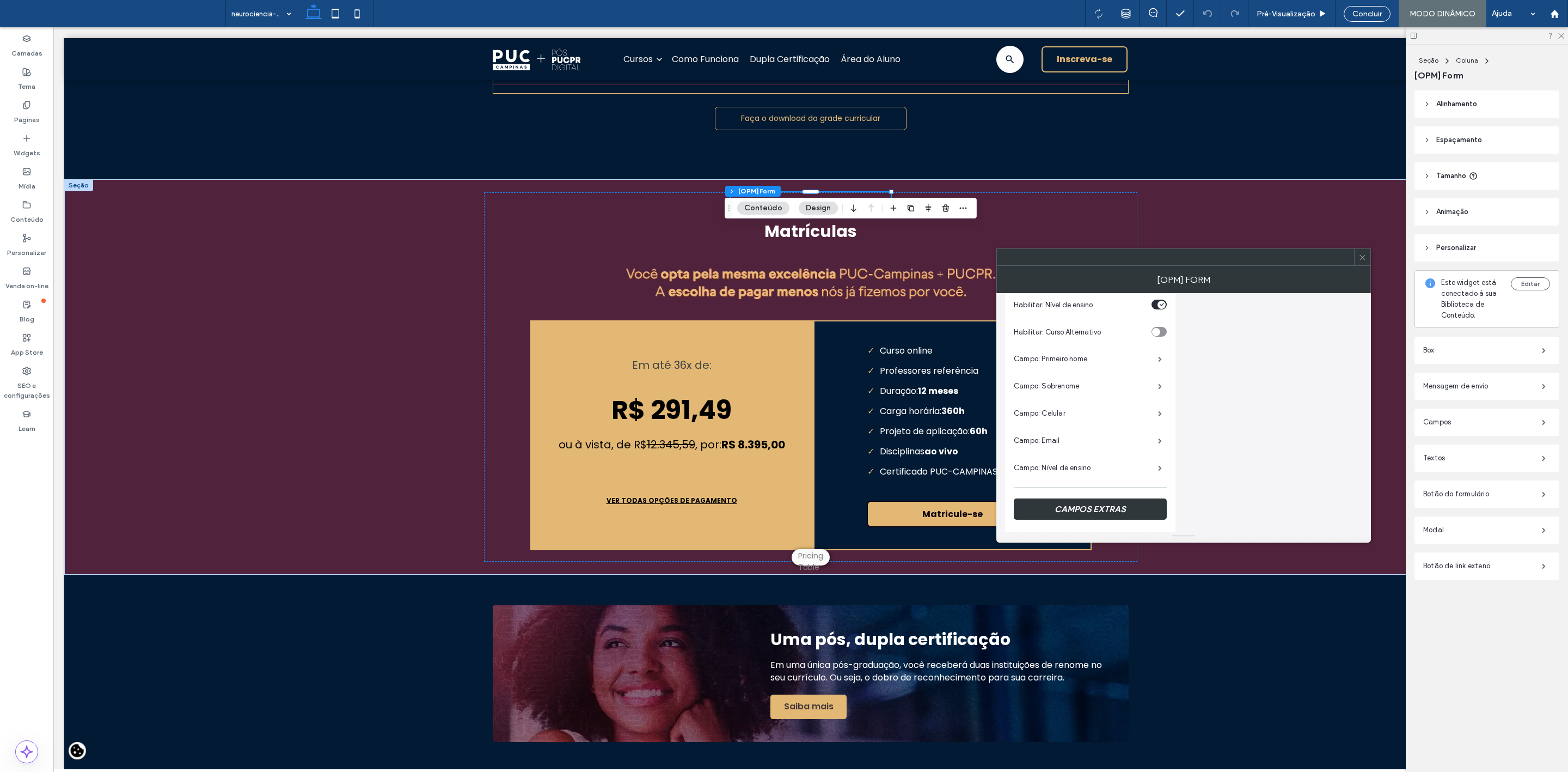
scroll to position [0, 0]
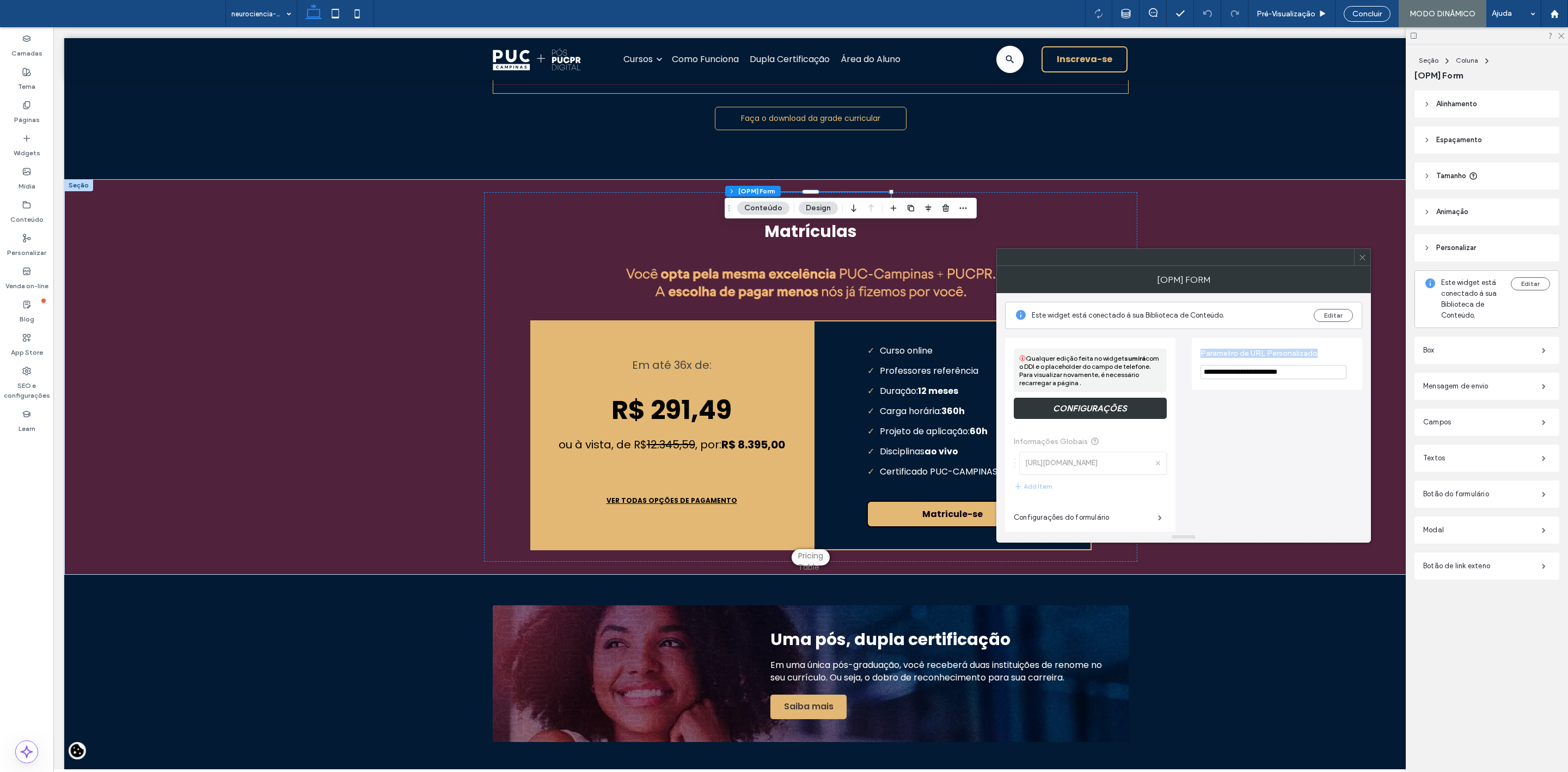
drag, startPoint x: 1320, startPoint y: 354, endPoint x: 1203, endPoint y: 354, distance: 117.0
click at [1203, 354] on label "Parametro de URL Personalizado" at bounding box center [1274, 354] width 148 height 12
copy label "Parametro de URL Personalizado"
click at [1262, 364] on section "**********" at bounding box center [1277, 364] width 153 height 42
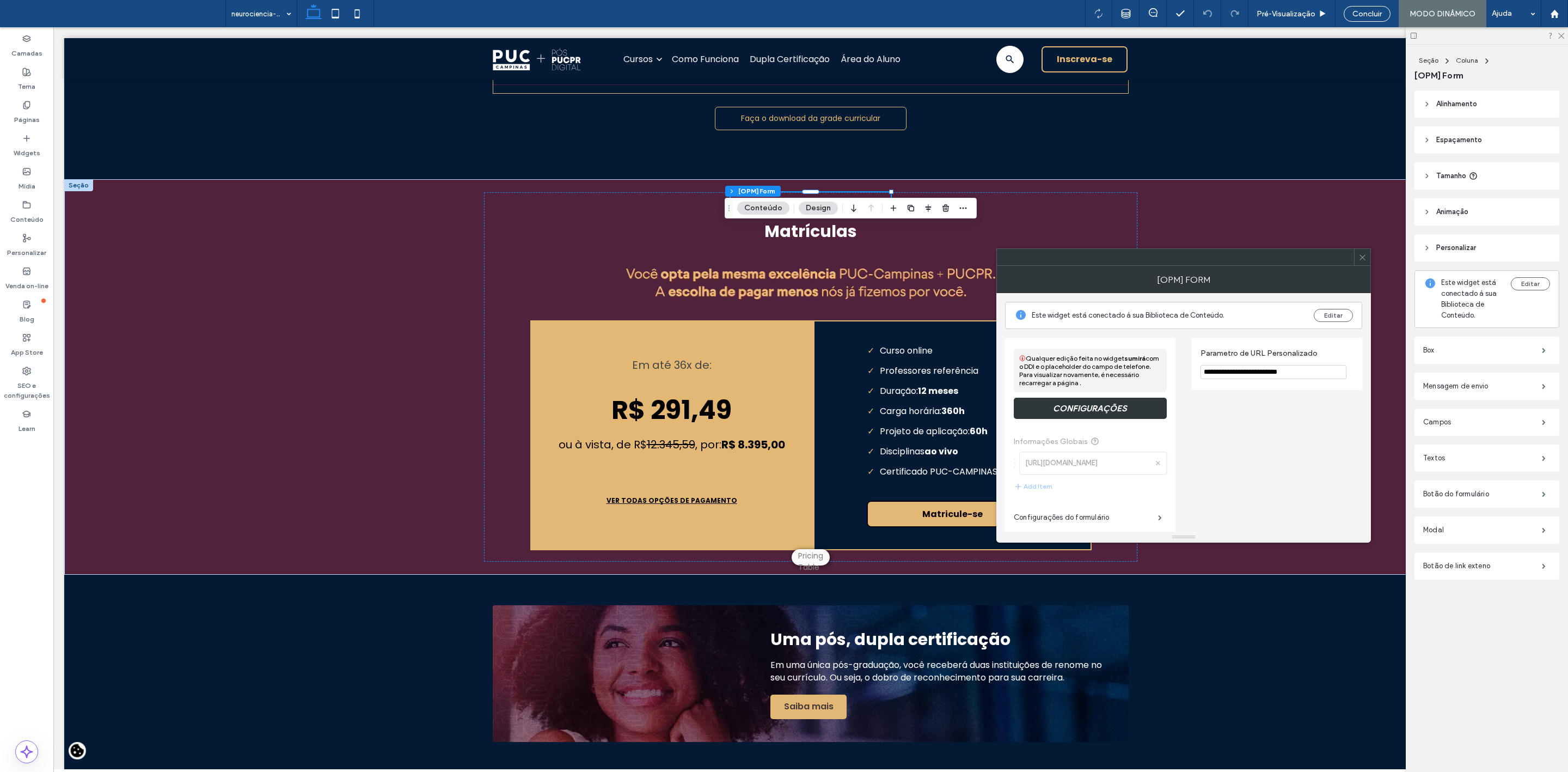
click at [1264, 371] on input "**********" at bounding box center [1274, 372] width 146 height 14
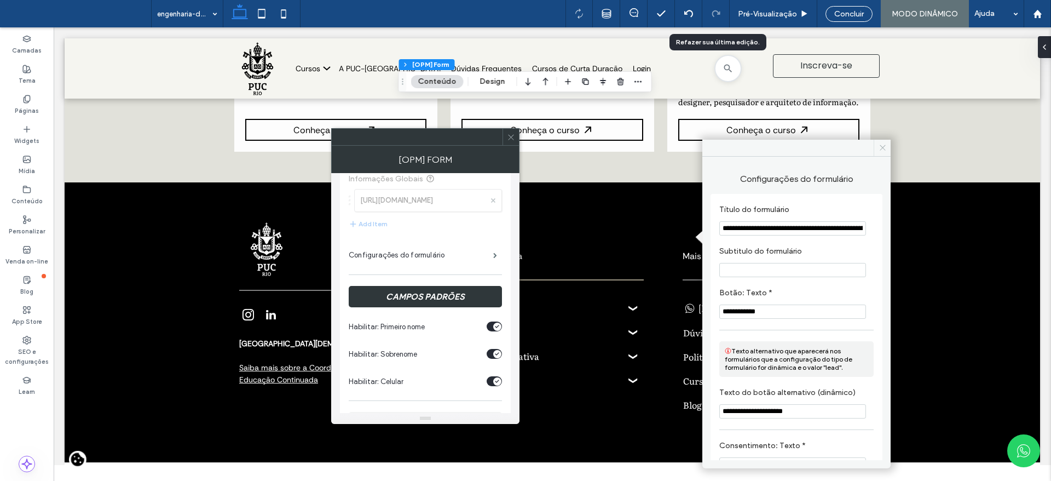
click at [879, 144] on icon at bounding box center [882, 147] width 8 height 8
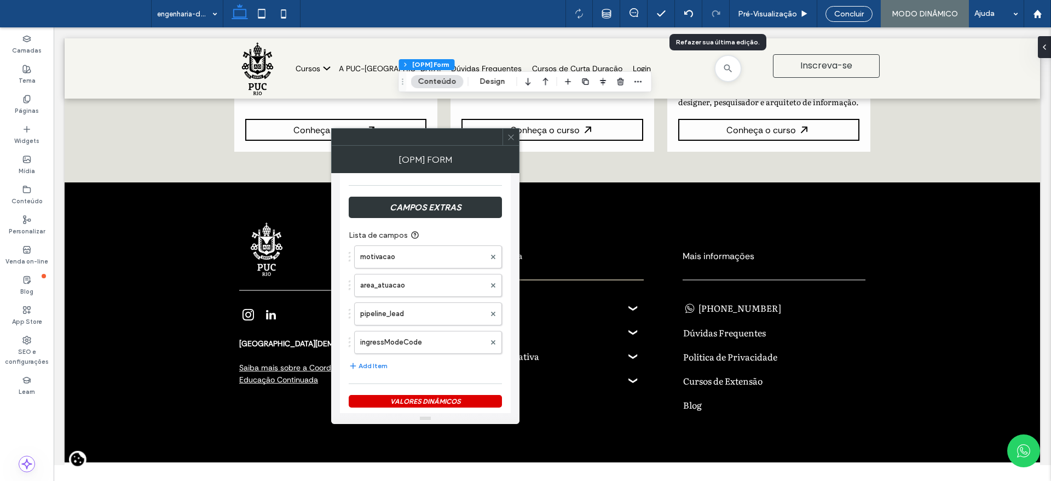
scroll to position [685, 0]
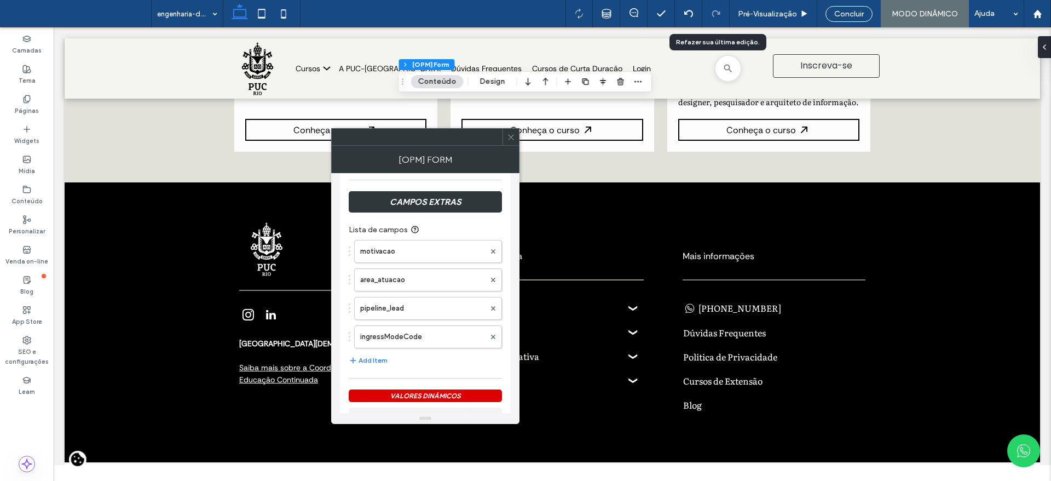
drag, startPoint x: 516, startPoint y: 206, endPoint x: 470, endPoint y: 233, distance: 53.4
click at [511, 143] on span at bounding box center [511, 137] width 8 height 16
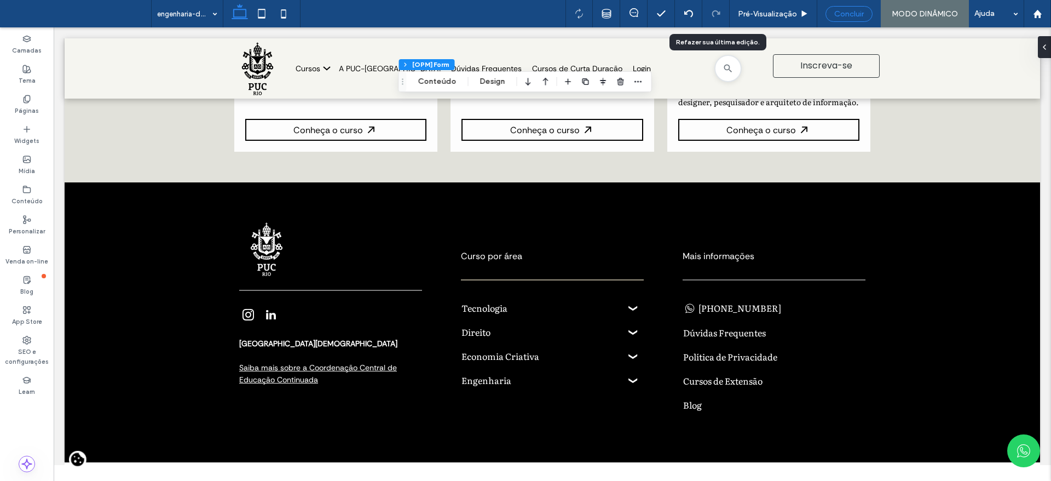
click at [848, 10] on span "Concluir" at bounding box center [849, 13] width 30 height 9
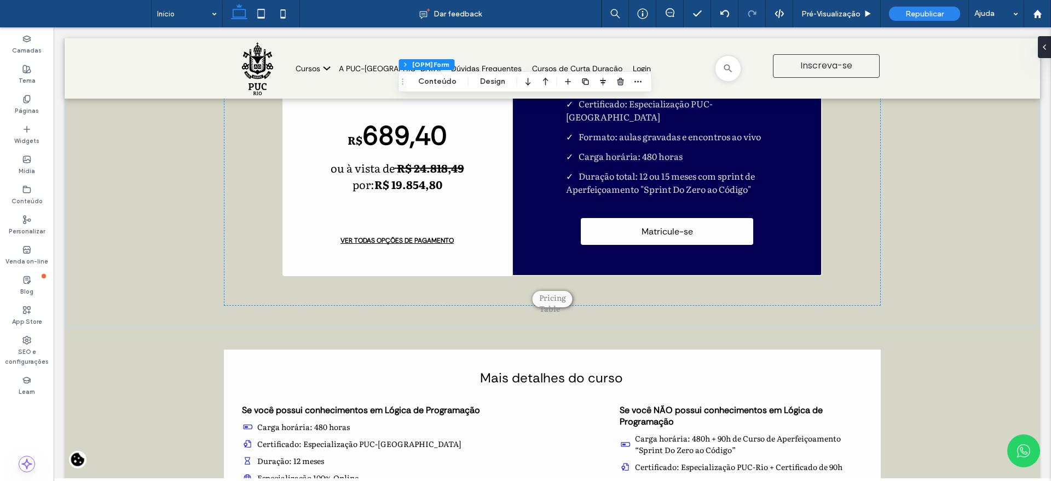
scroll to position [2181, 0]
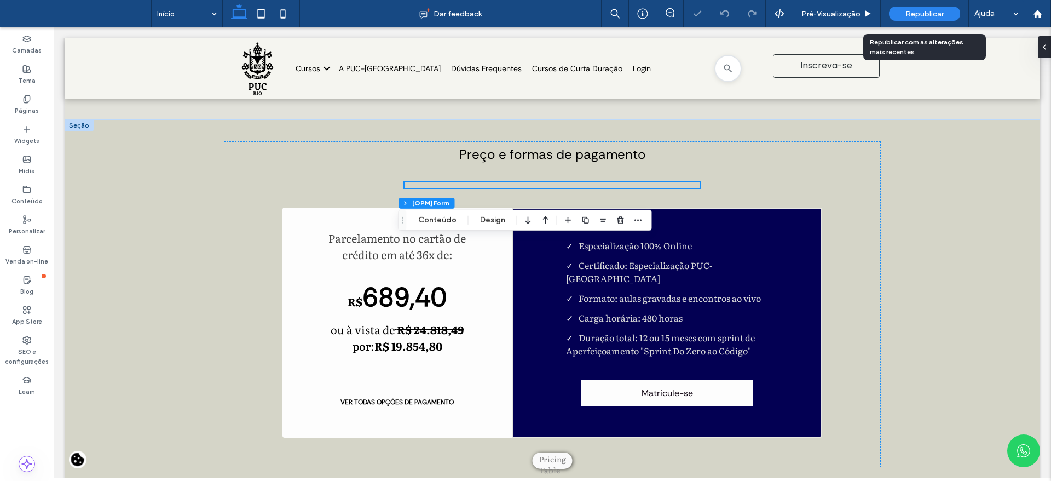
click at [907, 17] on span "Republicar" at bounding box center [924, 13] width 38 height 9
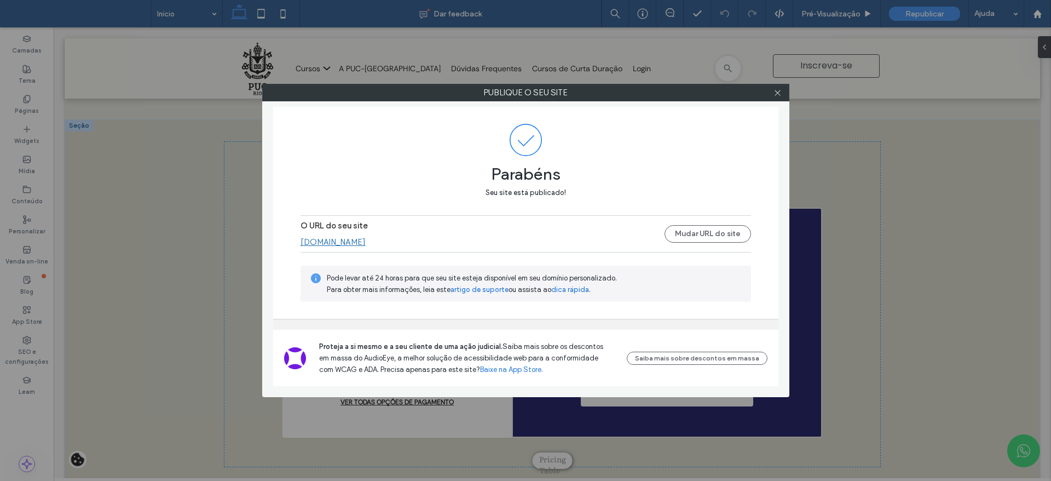
drag, startPoint x: 773, startPoint y: 95, endPoint x: 984, endPoint y: 112, distance: 210.9
click at [774, 95] on icon at bounding box center [777, 93] width 8 height 8
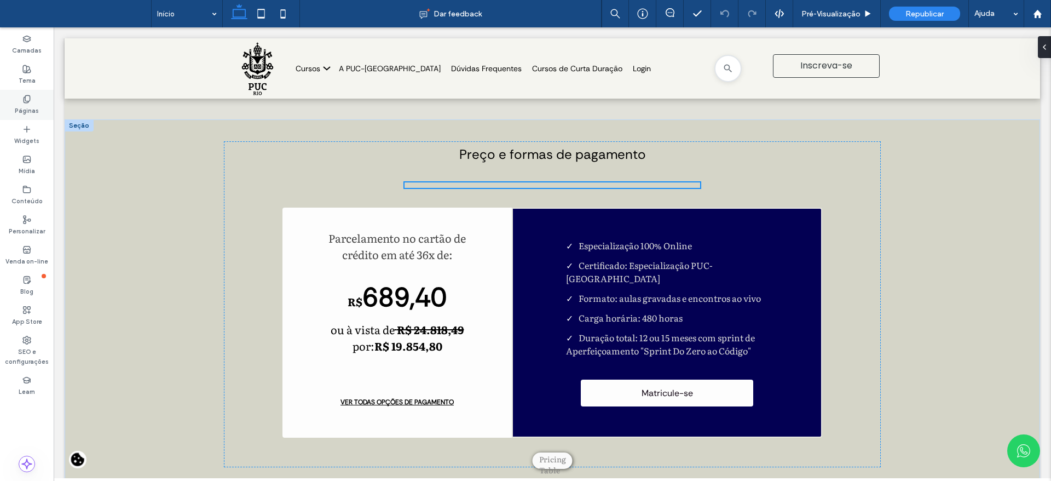
click at [31, 103] on label "Páginas" at bounding box center [27, 109] width 24 height 12
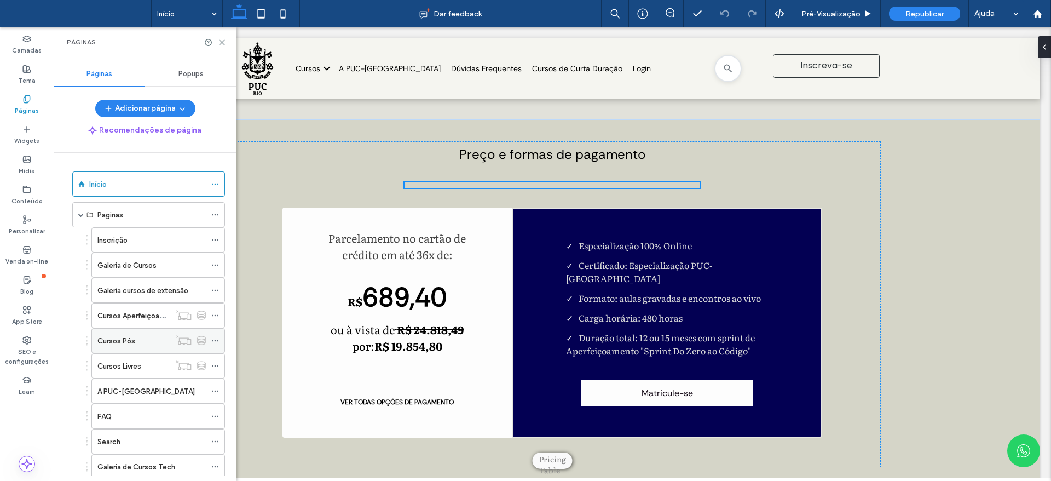
click at [141, 344] on div "Cursos Pós" at bounding box center [133, 340] width 73 height 11
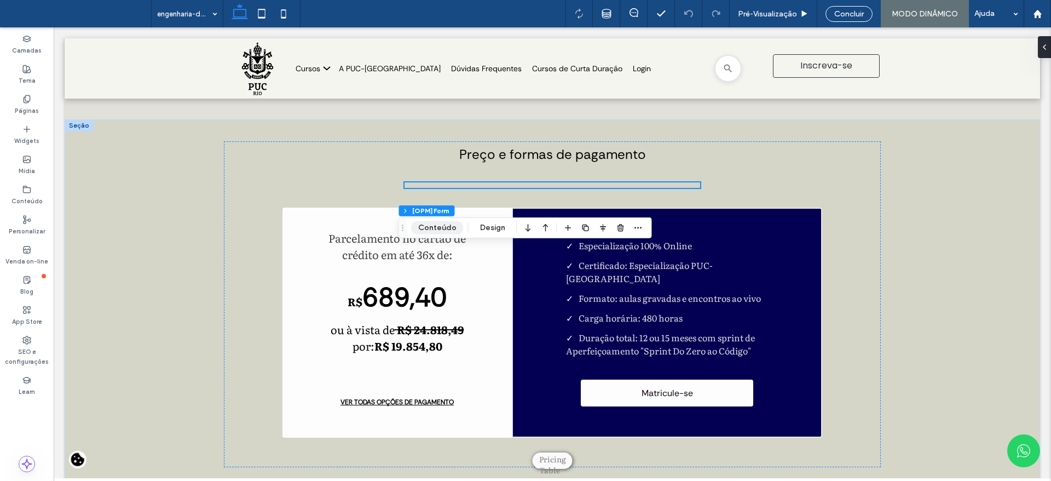
click at [441, 234] on button "Conteúdo" at bounding box center [437, 227] width 53 height 13
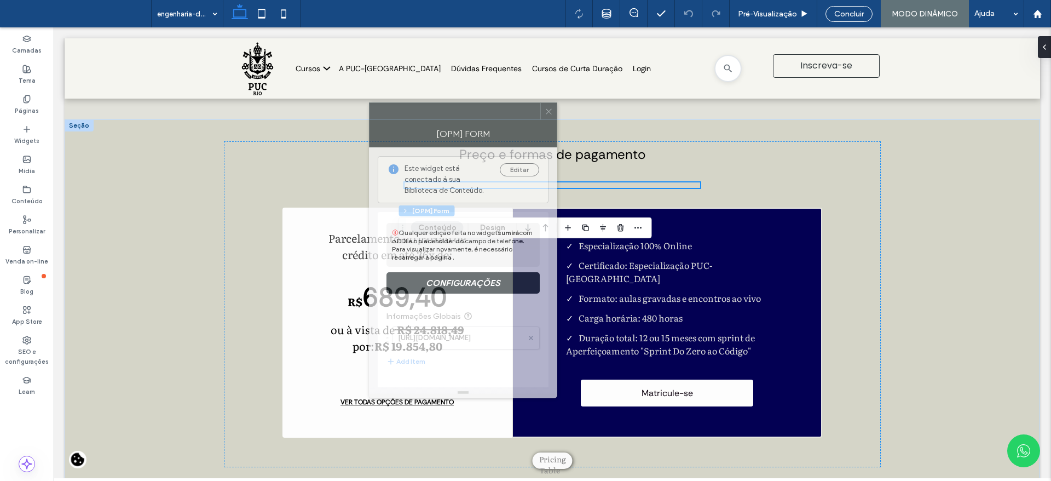
drag, startPoint x: 932, startPoint y: 105, endPoint x: 447, endPoint y: 114, distance: 484.5
click at [447, 114] on div at bounding box center [454, 111] width 171 height 16
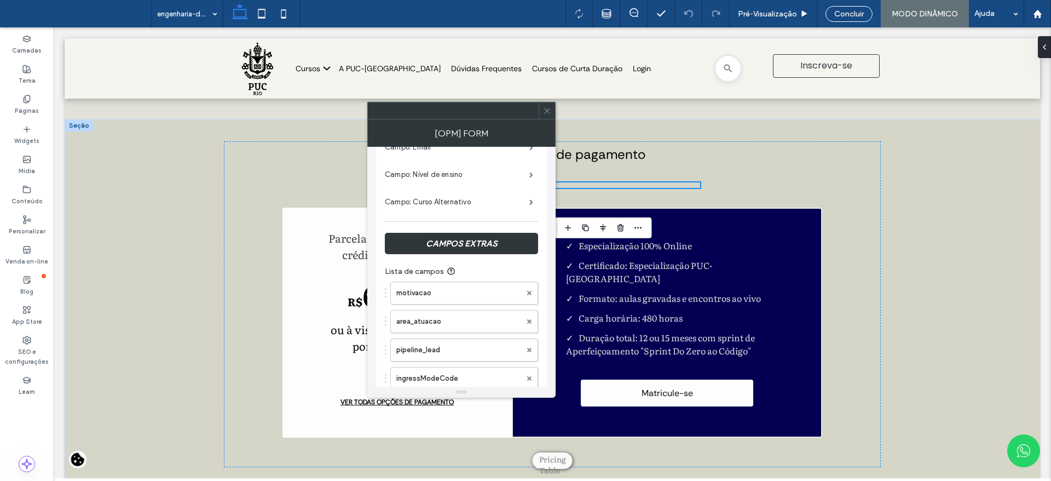
scroll to position [629, 0]
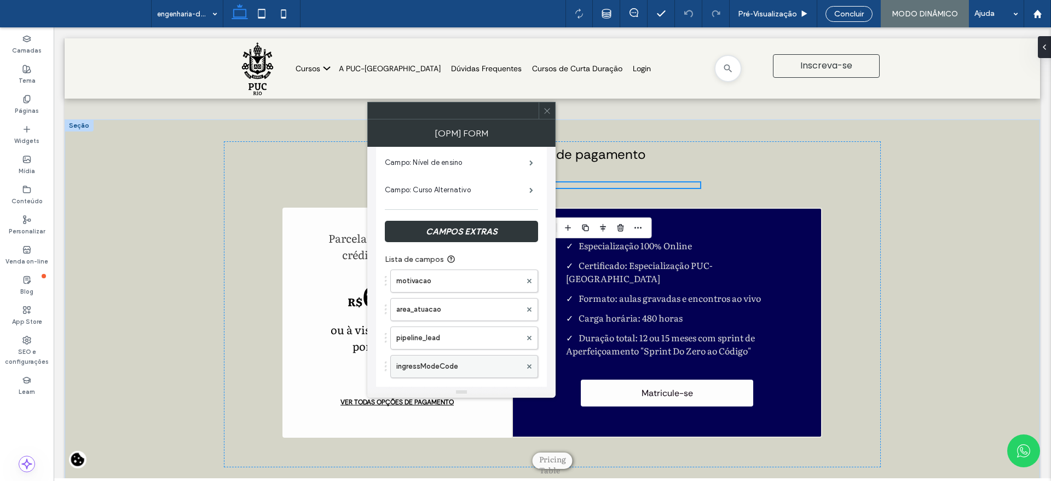
click at [447, 366] on label "ingressModeCode" at bounding box center [458, 366] width 125 height 22
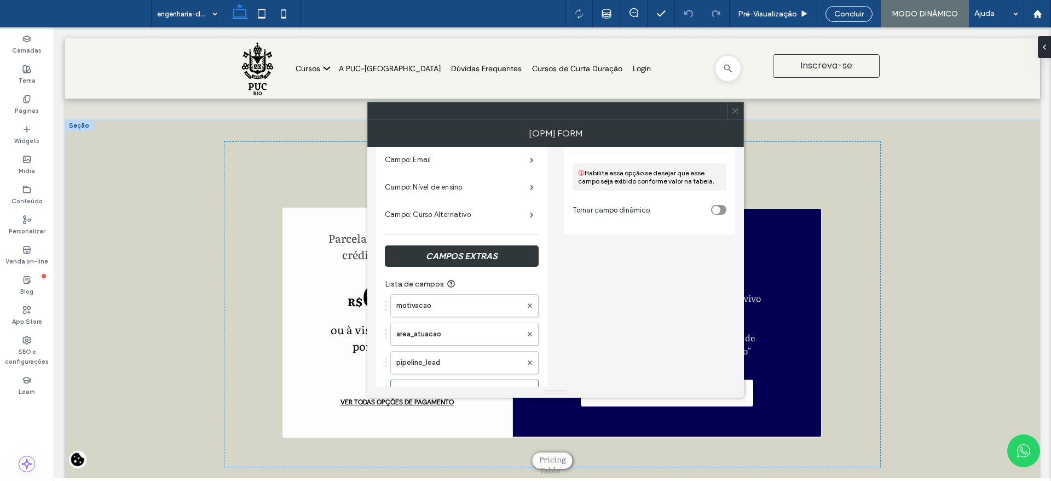
scroll to position [617, 0]
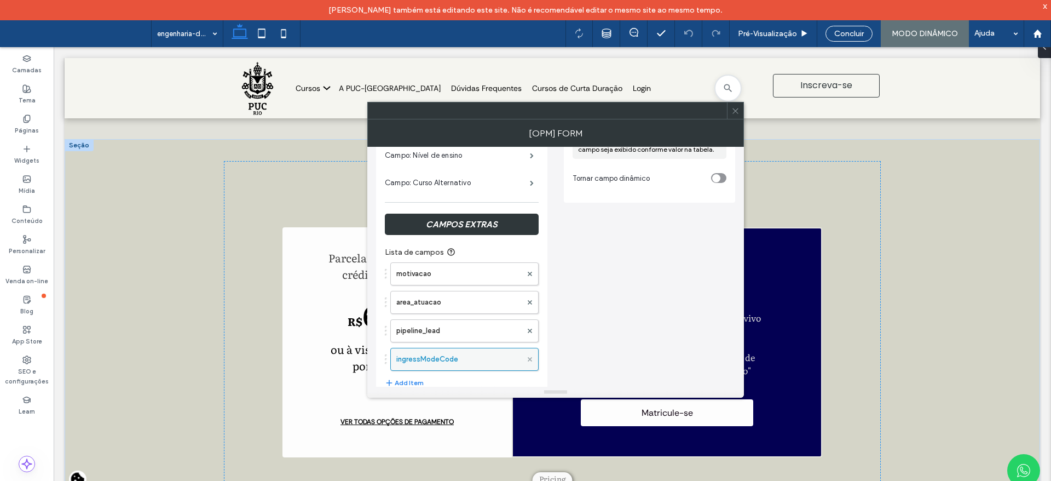
click at [530, 360] on use at bounding box center [530, 359] width 4 height 4
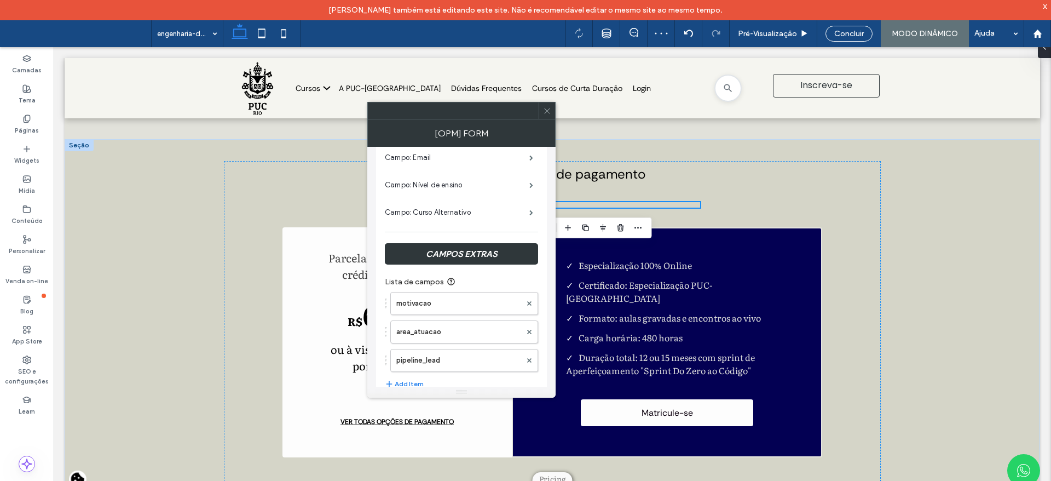
scroll to position [708, 0]
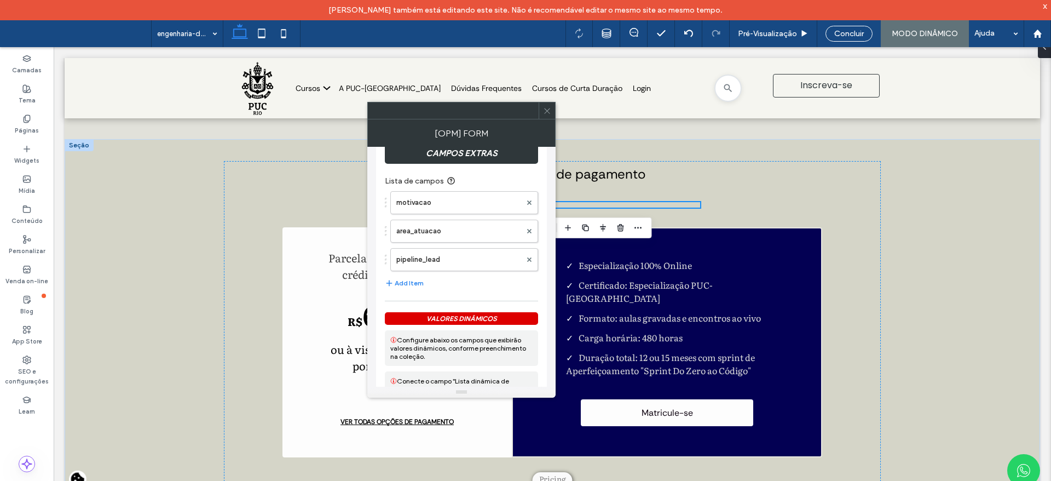
click at [547, 112] on icon at bounding box center [547, 111] width 8 height 8
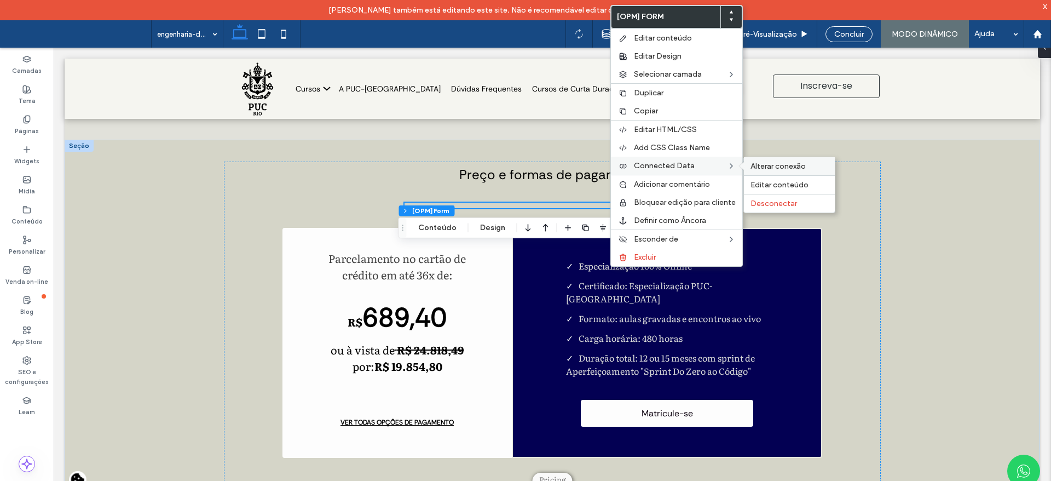
click at [759, 161] on span "Alterar conexão" at bounding box center [777, 165] width 55 height 9
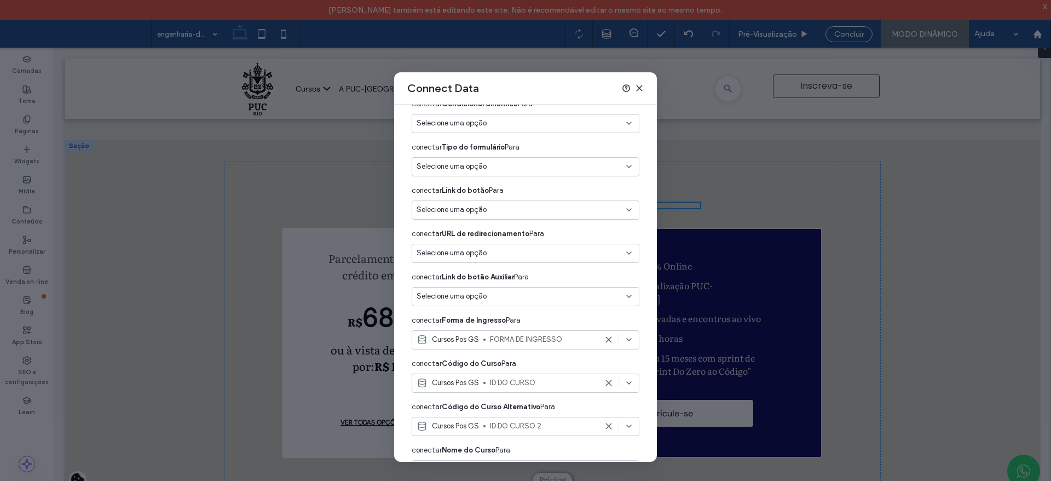
scroll to position [322, 0]
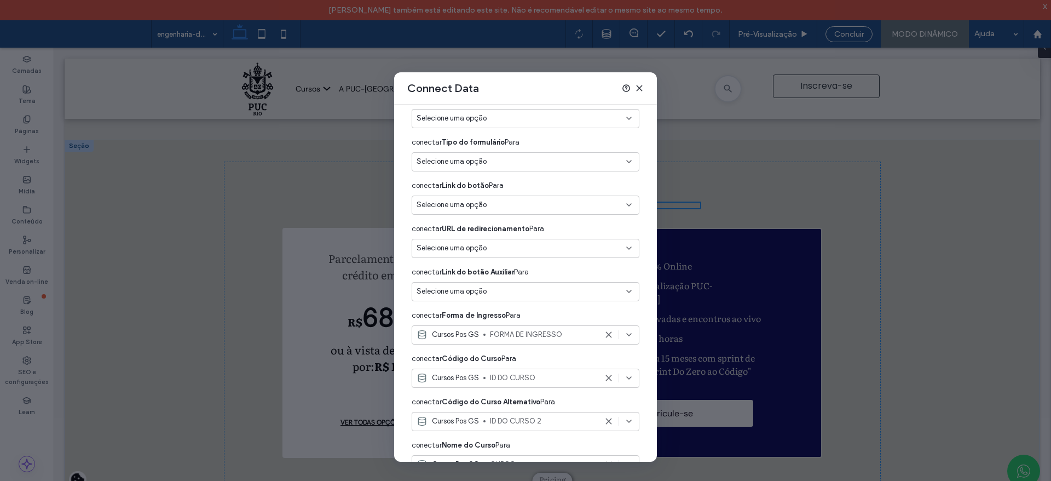
click at [604, 332] on icon at bounding box center [608, 334] width 9 height 9
click at [639, 86] on icon at bounding box center [639, 88] width 9 height 9
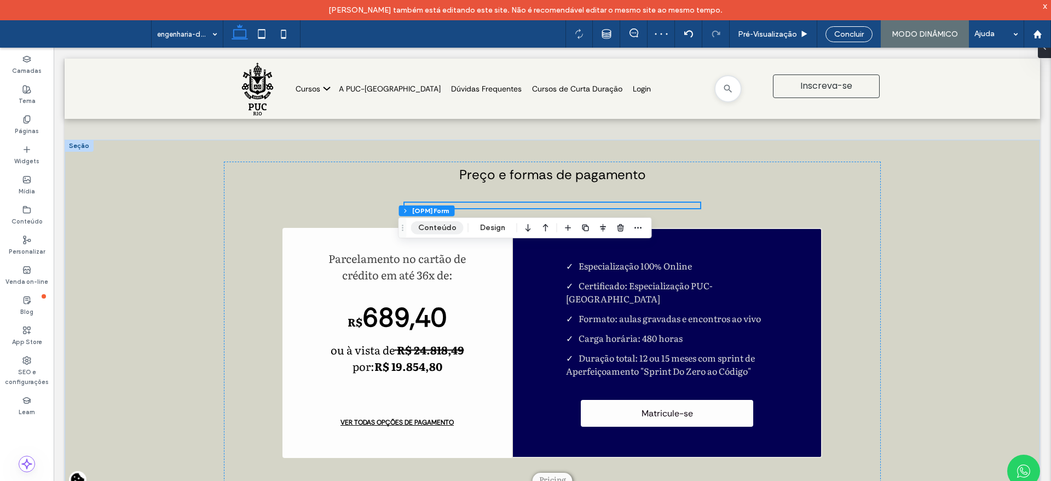
click at [431, 223] on button "Conteúdo" at bounding box center [437, 227] width 53 height 13
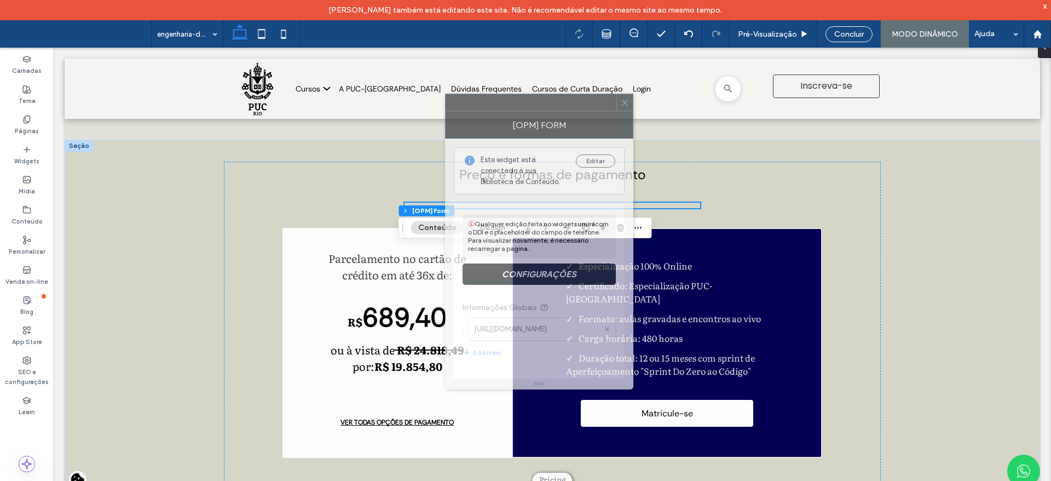
drag, startPoint x: 947, startPoint y: 106, endPoint x: 420, endPoint y: 115, distance: 527.7
click at [446, 94] on div at bounding box center [531, 102] width 171 height 16
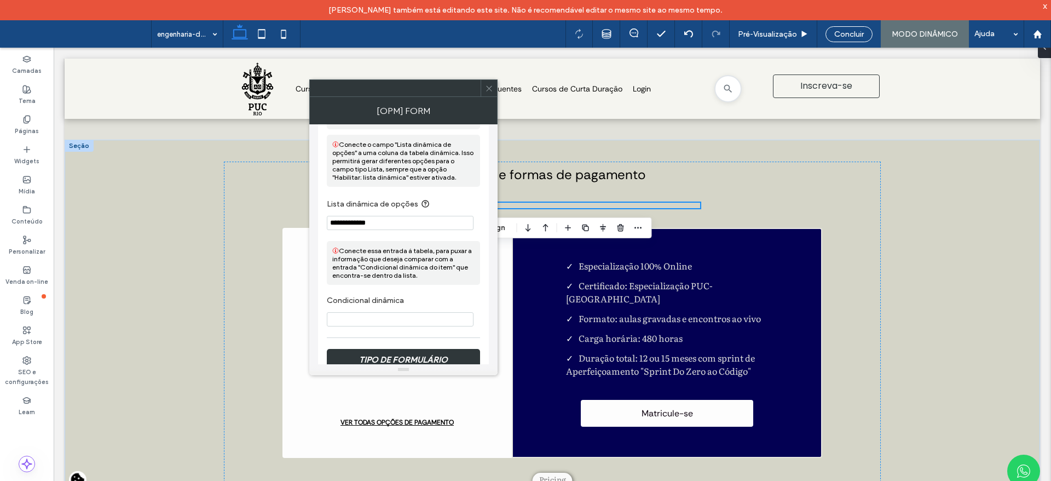
scroll to position [1049, 0]
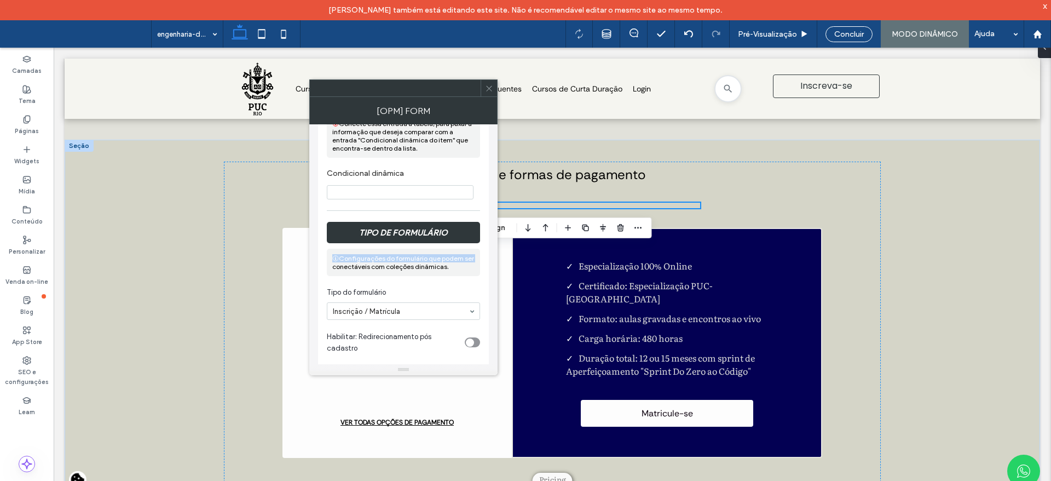
drag, startPoint x: 490, startPoint y: 244, endPoint x: 496, endPoint y: 256, distance: 13.2
click at [496, 256] on div "**********" at bounding box center [403, 244] width 188 height 240
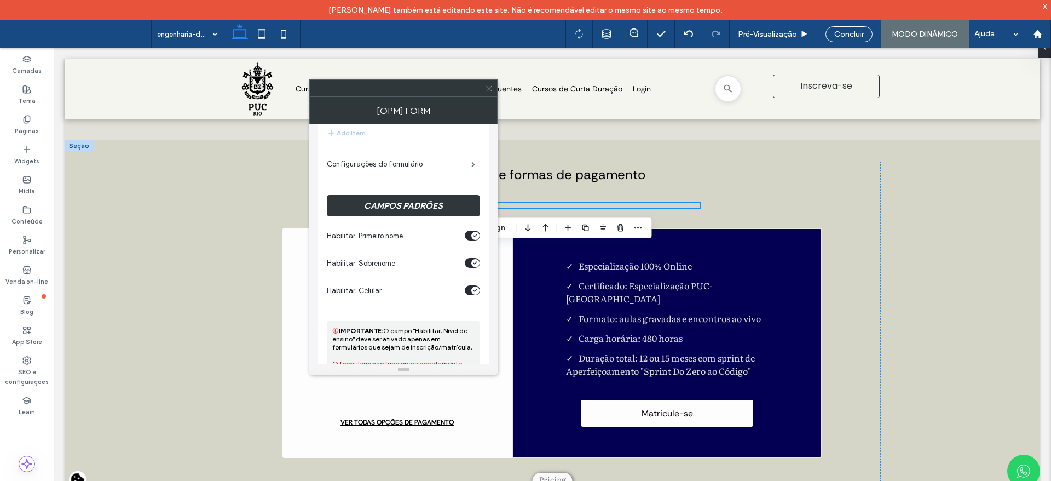
scroll to position [121, 0]
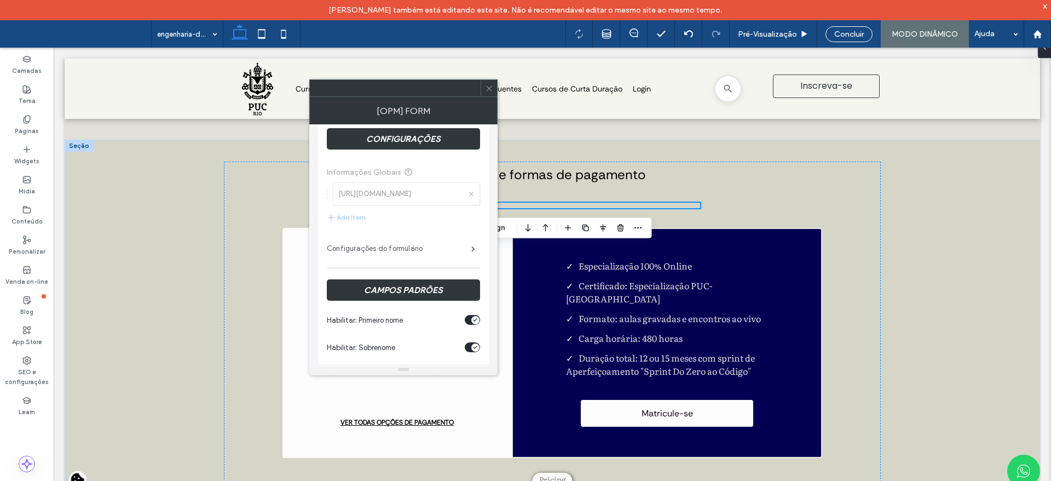
click at [407, 249] on label "Configurações do formulário" at bounding box center [399, 249] width 144 height 22
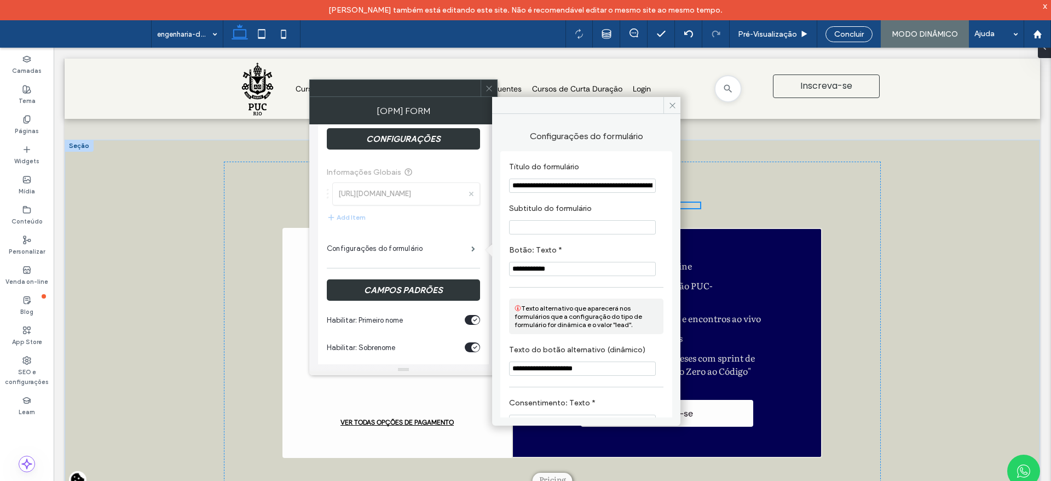
click at [675, 240] on div "**********" at bounding box center [586, 265] width 188 height 303
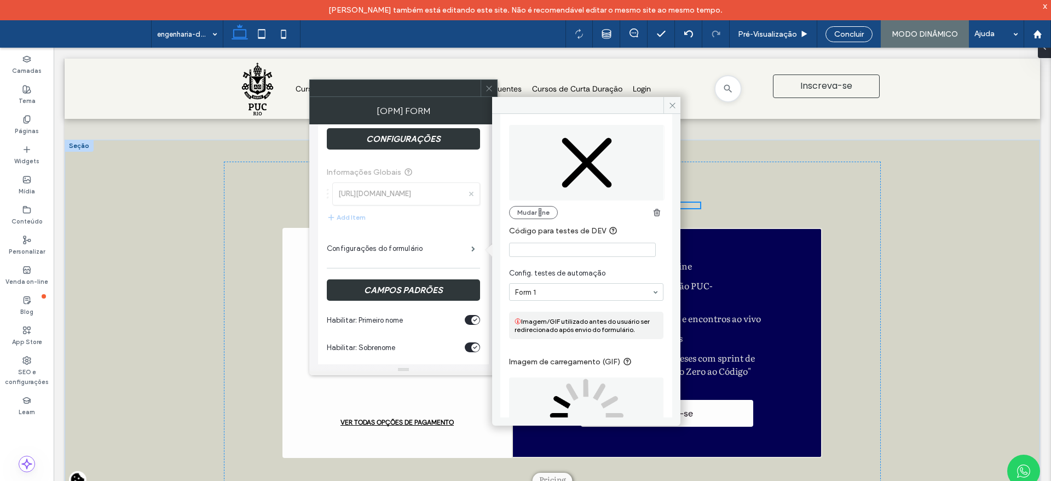
scroll to position [739, 0]
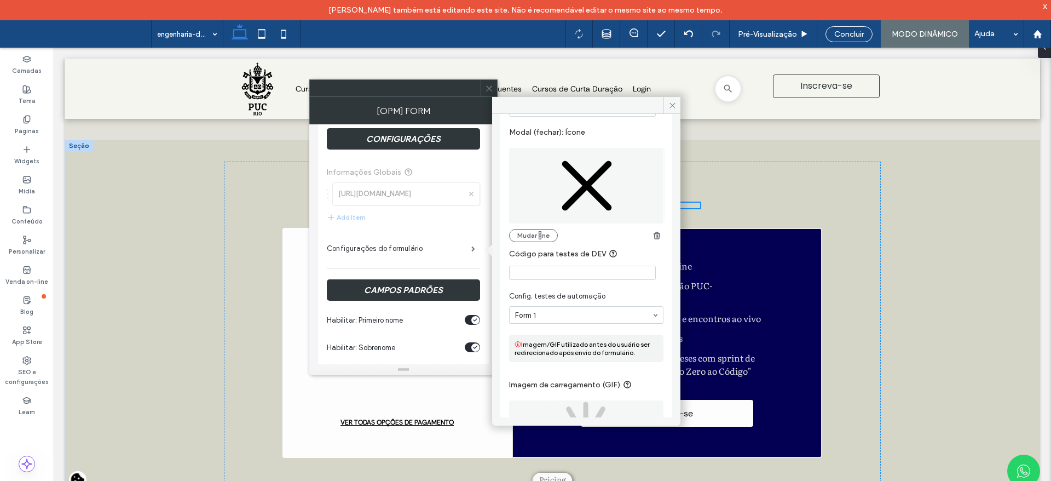
drag, startPoint x: 652, startPoint y: 367, endPoint x: 667, endPoint y: 327, distance: 42.9
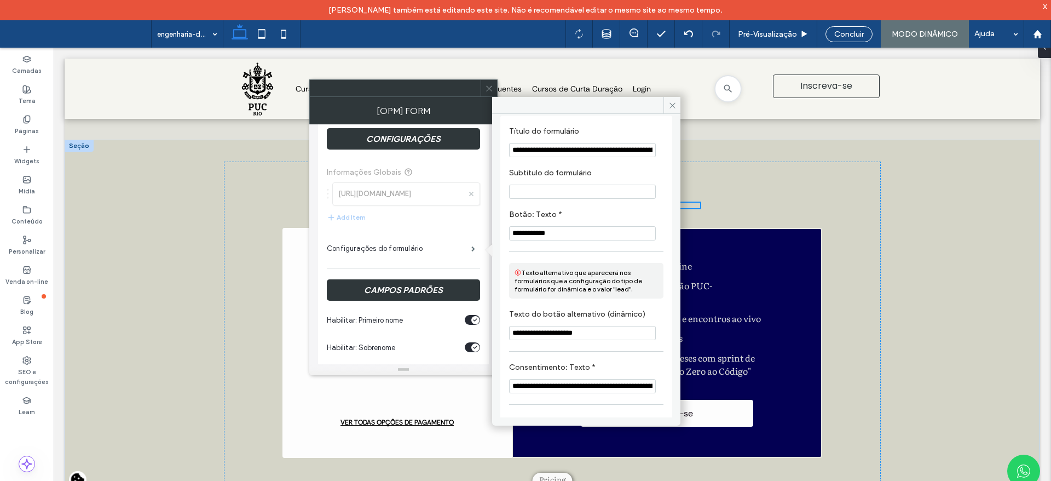
scroll to position [0, 0]
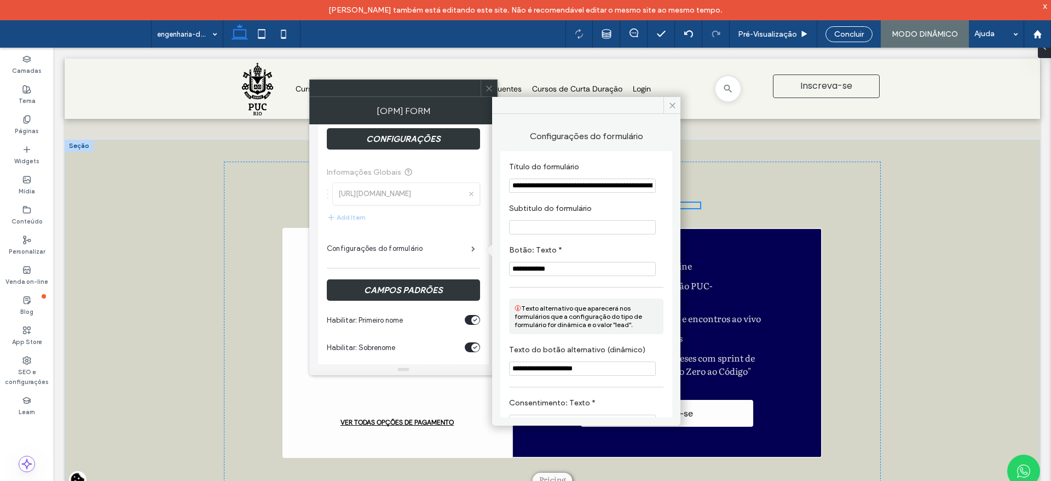
click at [451, 236] on div "Configurações do formulário" at bounding box center [403, 248] width 153 height 27
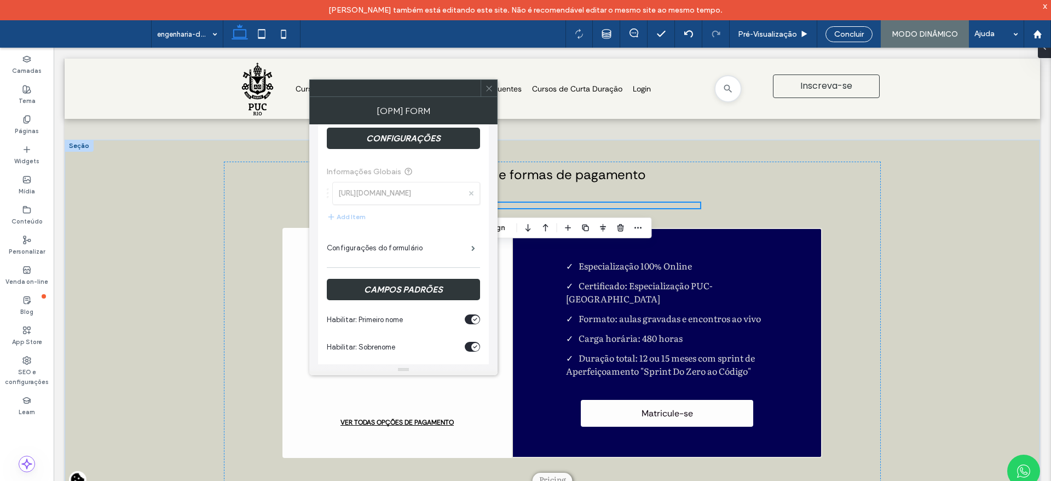
scroll to position [126, 0]
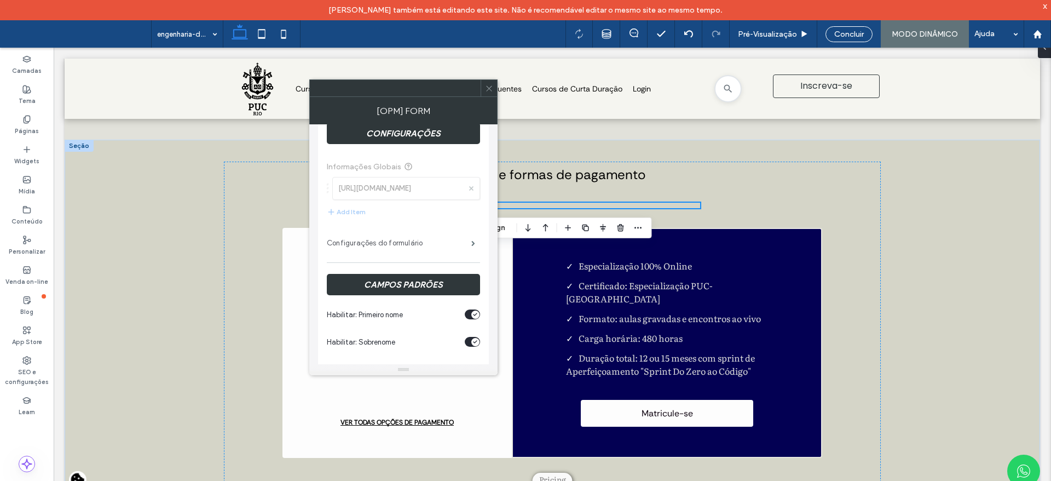
click at [398, 251] on label "Configurações do formulário" at bounding box center [399, 243] width 144 height 22
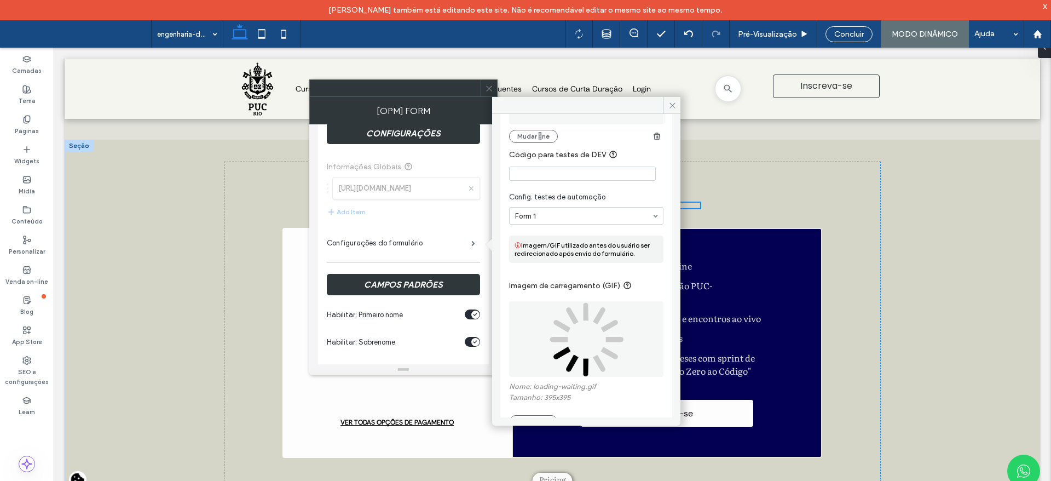
scroll to position [868, 0]
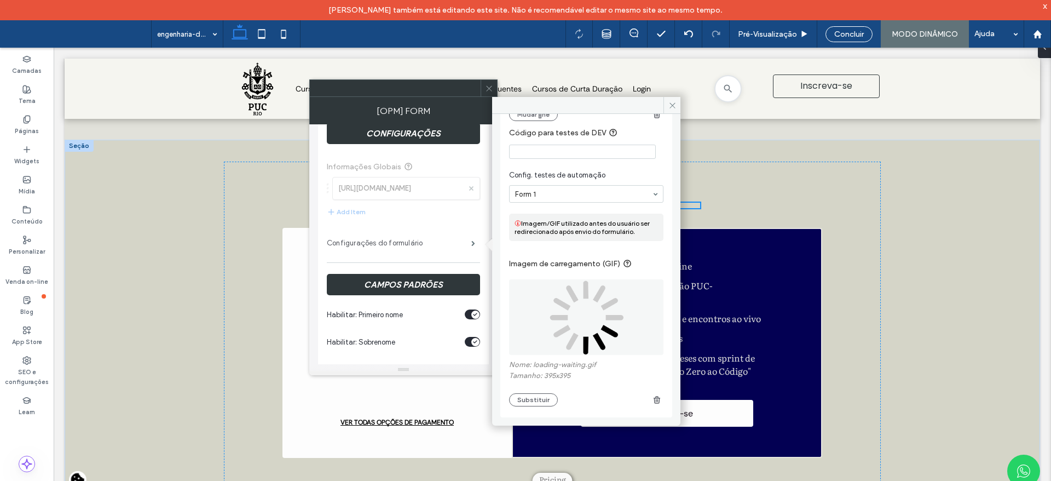
click at [421, 248] on label "Configurações do formulário" at bounding box center [399, 243] width 144 height 22
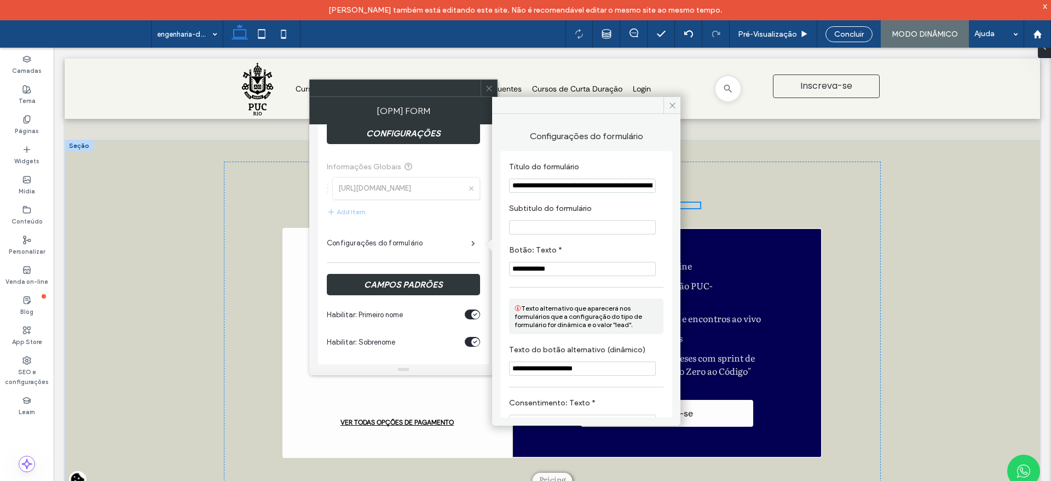
click at [478, 165] on span "Informações Globais https://especializacao.ccec.puc-rio.br/orbita/b2b/candidate…" at bounding box center [403, 189] width 153 height 80
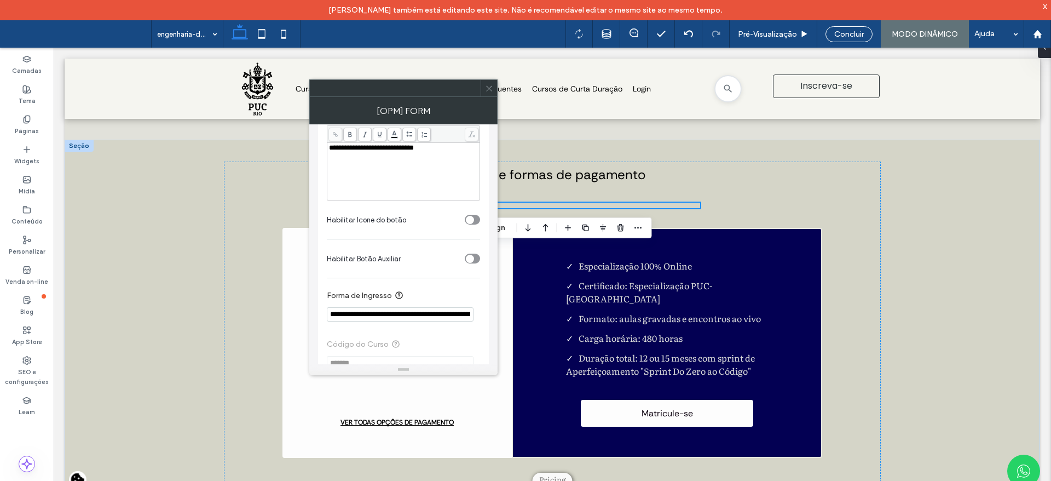
scroll to position [1407, 0]
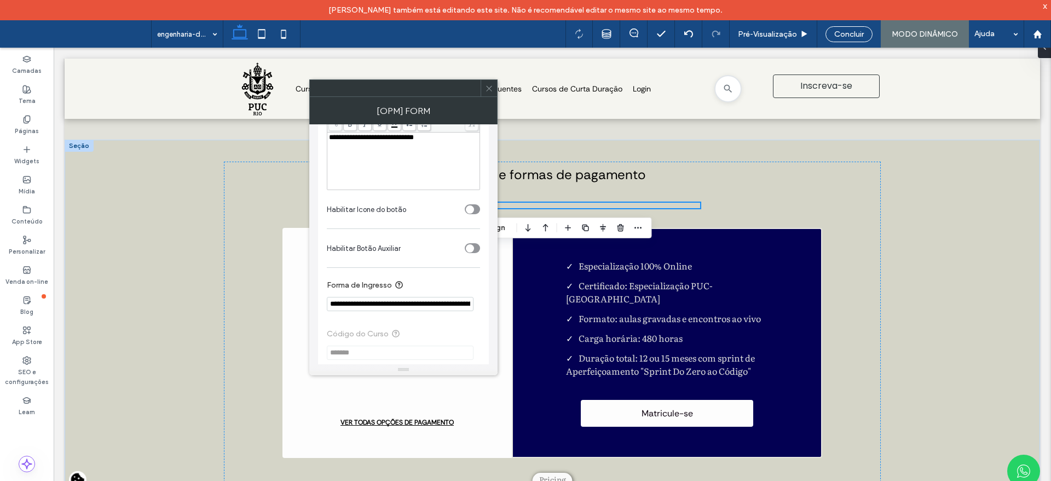
click at [438, 307] on input "**********" at bounding box center [400, 304] width 147 height 14
click at [425, 311] on input "**********" at bounding box center [400, 304] width 147 height 14
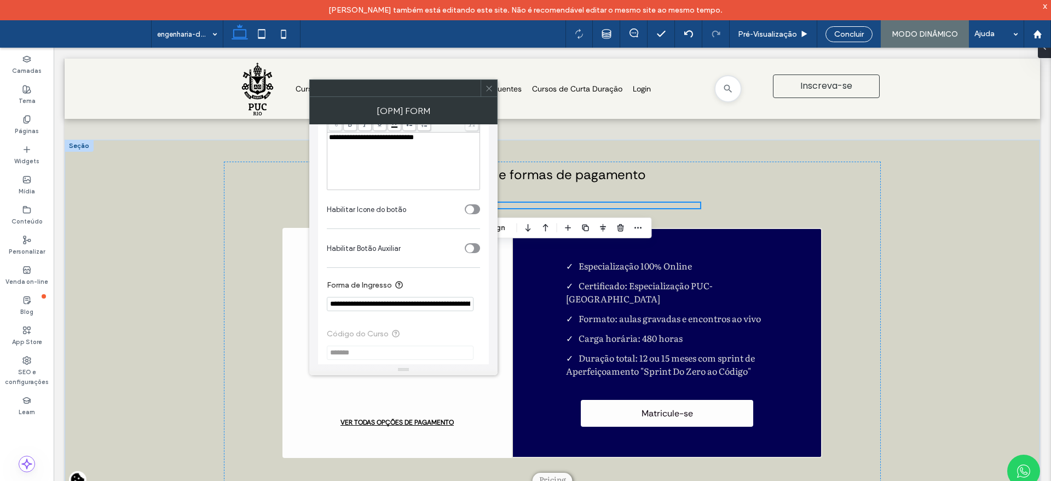
click at [425, 311] on input "**********" at bounding box center [400, 304] width 147 height 14
type input "**********"
click at [432, 300] on section "**********" at bounding box center [403, 294] width 153 height 43
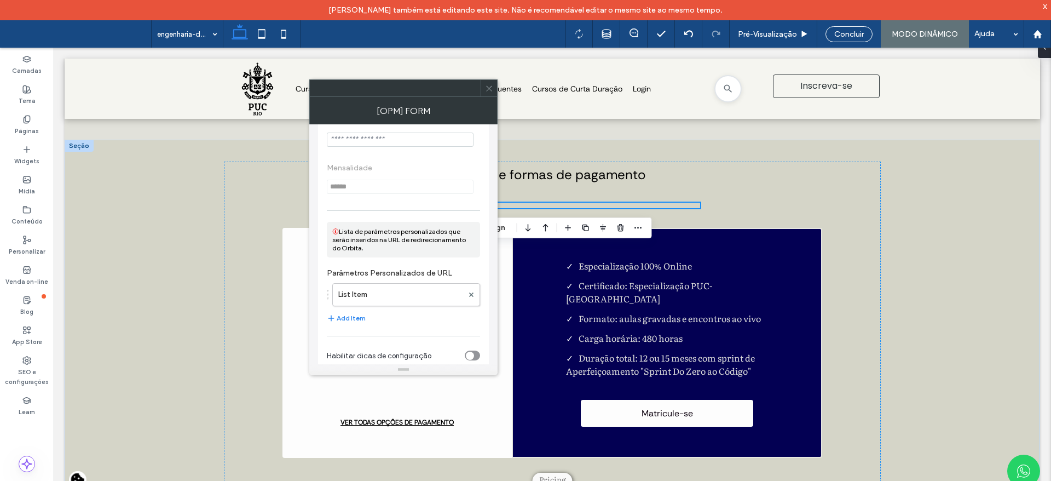
scroll to position [2065, 0]
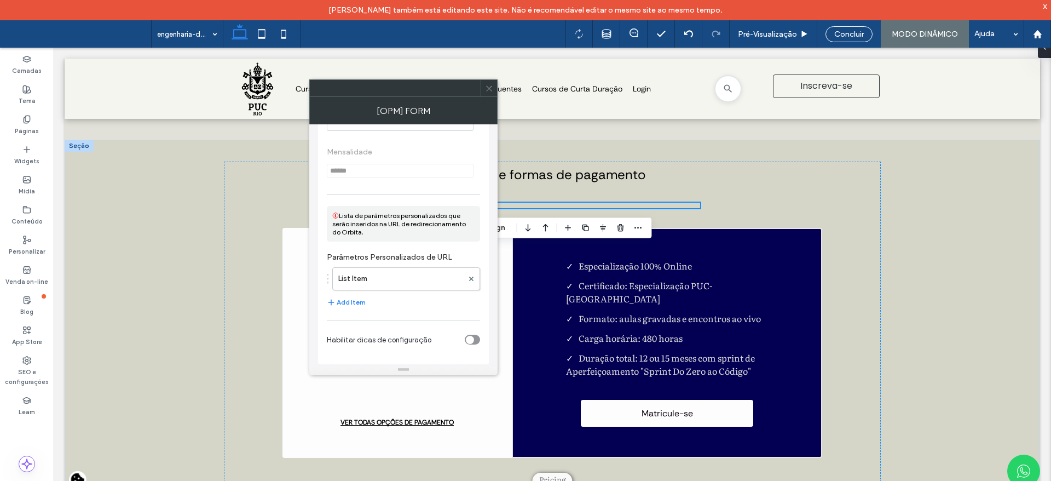
click at [489, 97] on div "[OPM] Form" at bounding box center [403, 110] width 188 height 27
click at [487, 86] on icon at bounding box center [489, 88] width 8 height 8
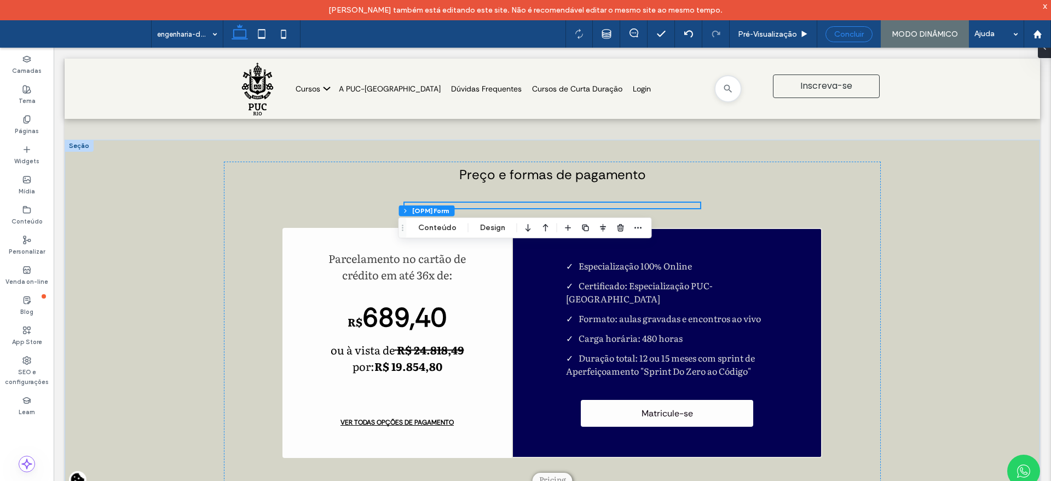
click at [841, 35] on span "Concluir" at bounding box center [849, 34] width 30 height 9
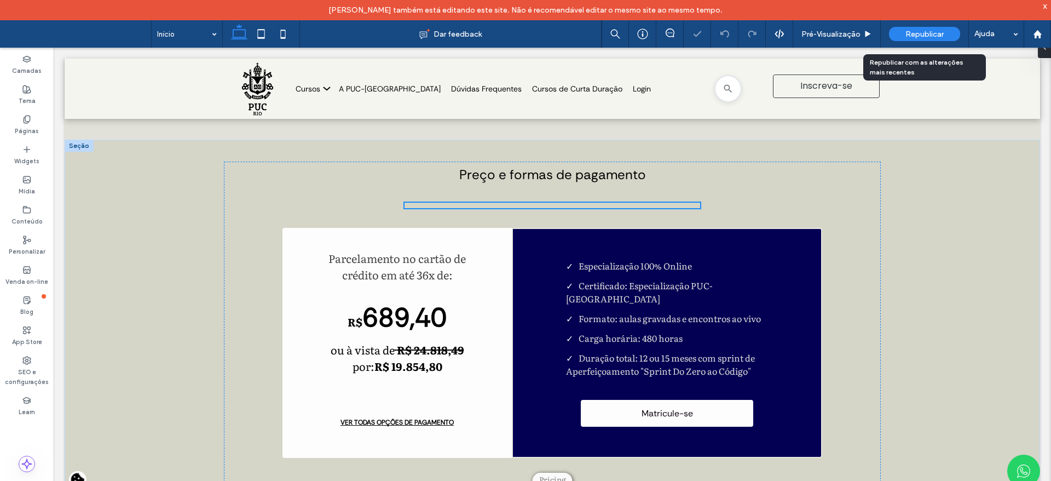
click at [916, 34] on span "Republicar" at bounding box center [924, 34] width 38 height 9
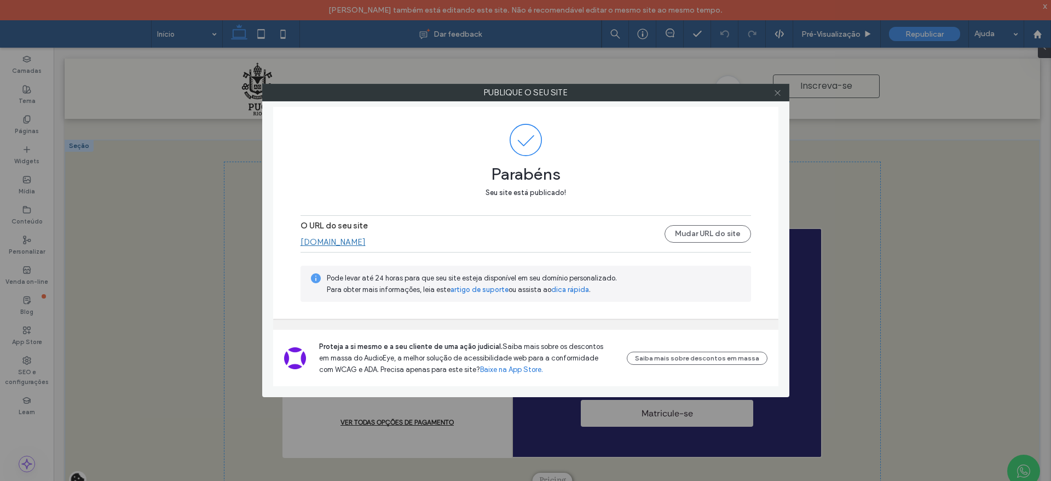
click at [780, 97] on span at bounding box center [777, 92] width 8 height 16
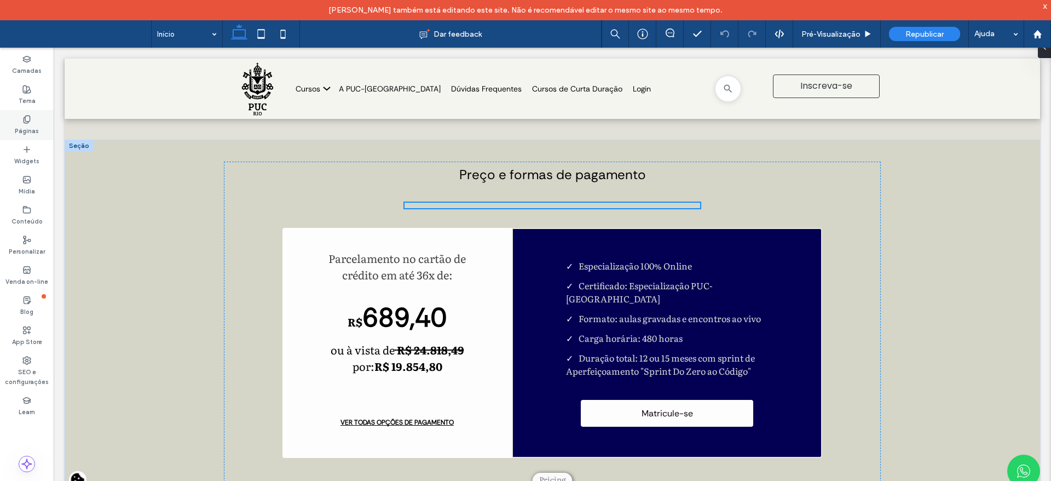
click at [27, 129] on label "Páginas" at bounding box center [27, 130] width 24 height 12
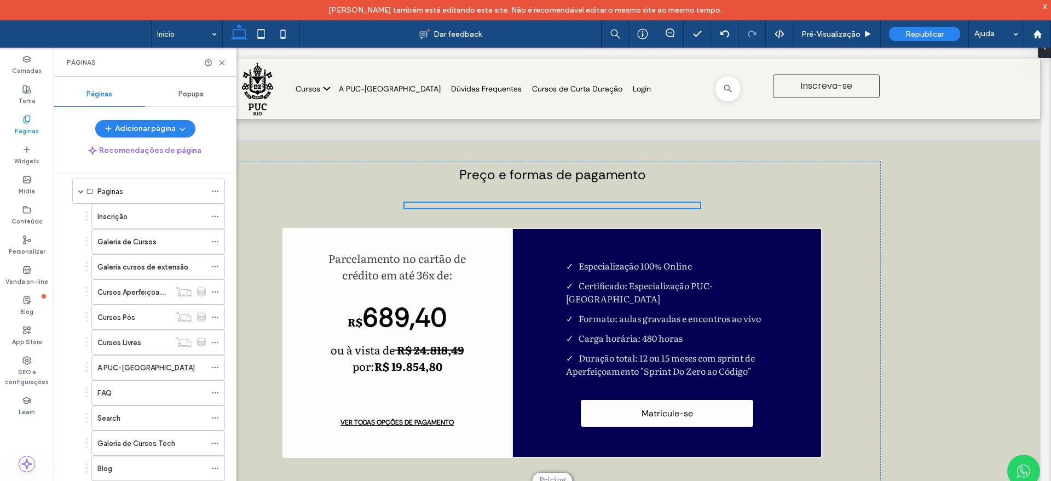
scroll to position [41, 0]
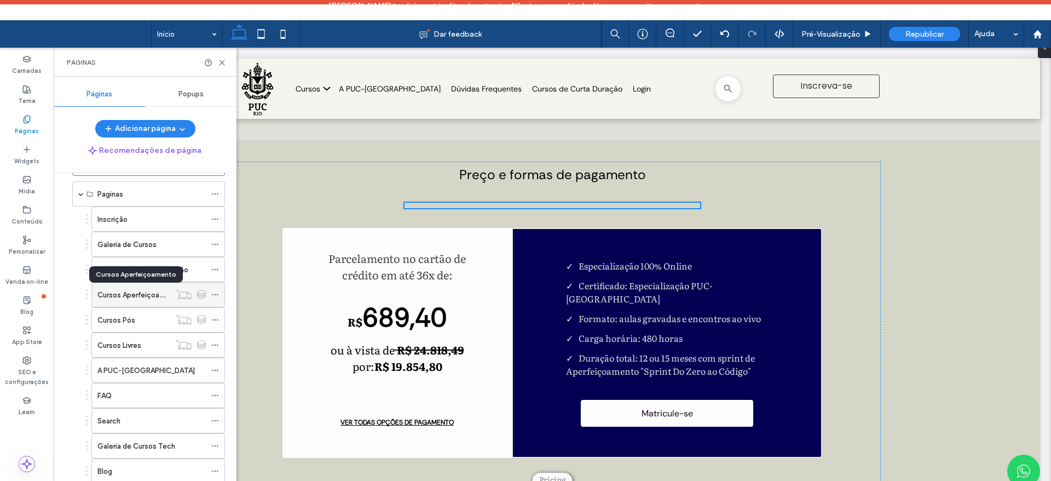
click at [142, 298] on label "Cursos Aperfeiçoamento" at bounding box center [139, 294] width 84 height 19
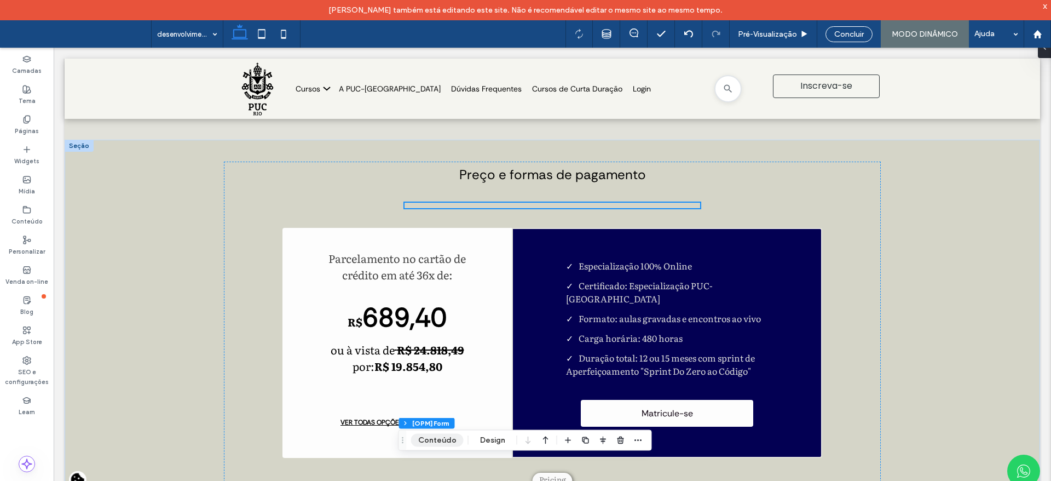
click at [443, 438] on button "Conteúdo" at bounding box center [437, 439] width 53 height 13
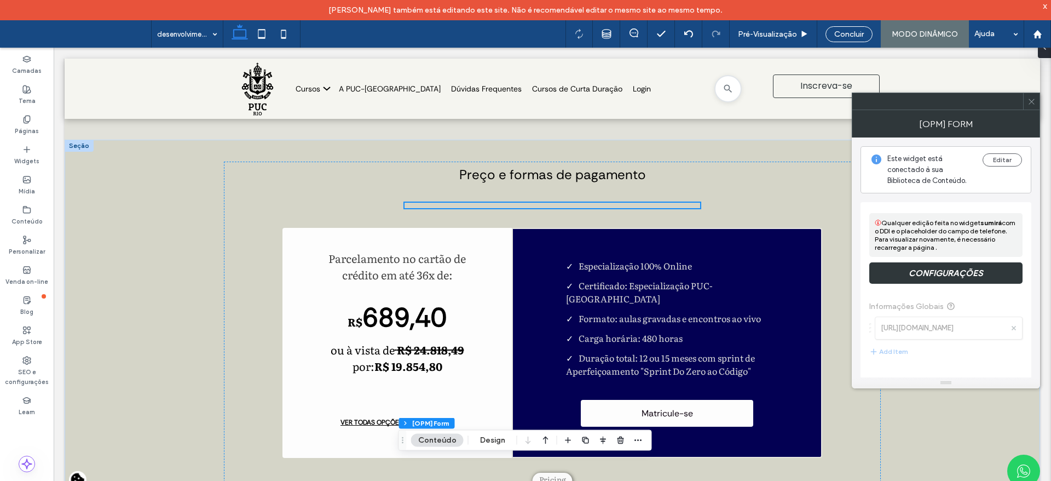
click at [1031, 106] on span at bounding box center [1031, 101] width 8 height 16
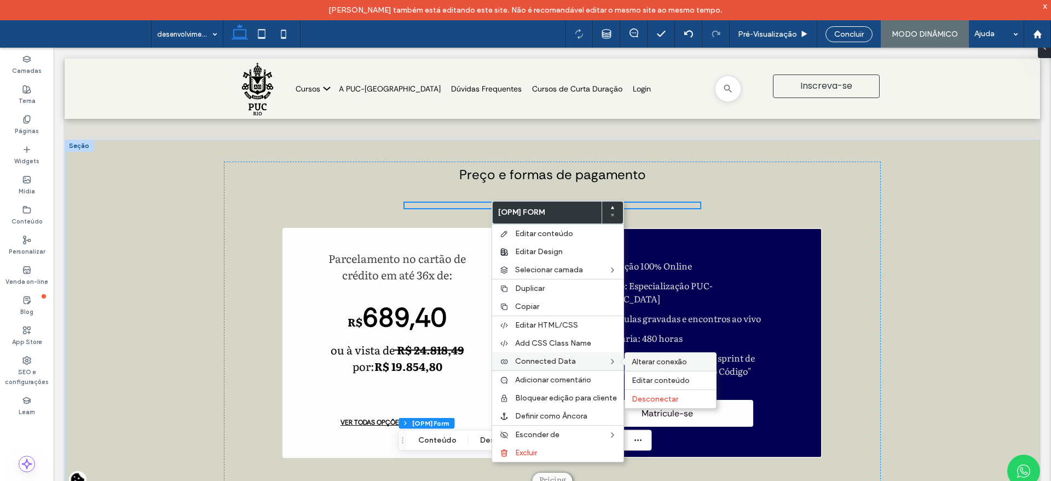
click at [649, 356] on div "Alterar conexão" at bounding box center [670, 361] width 91 height 18
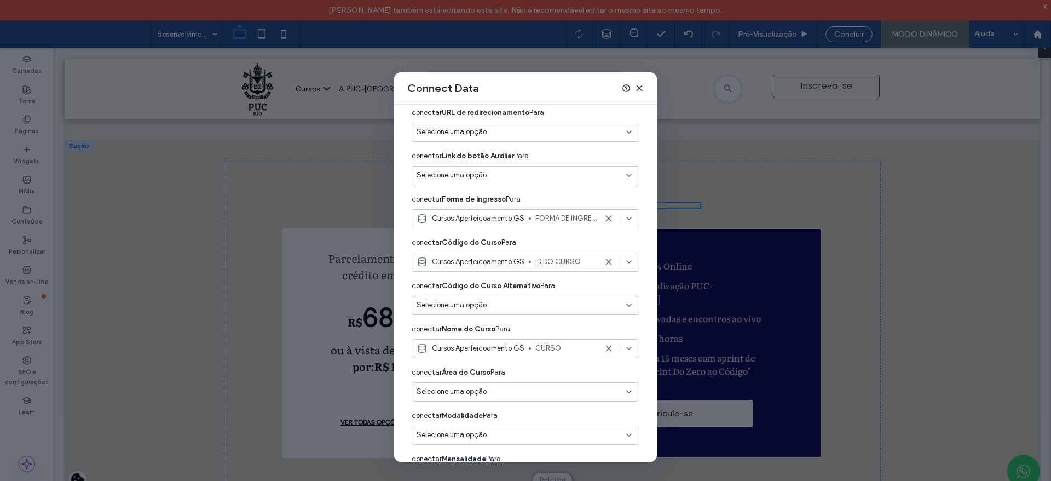
scroll to position [444, 0]
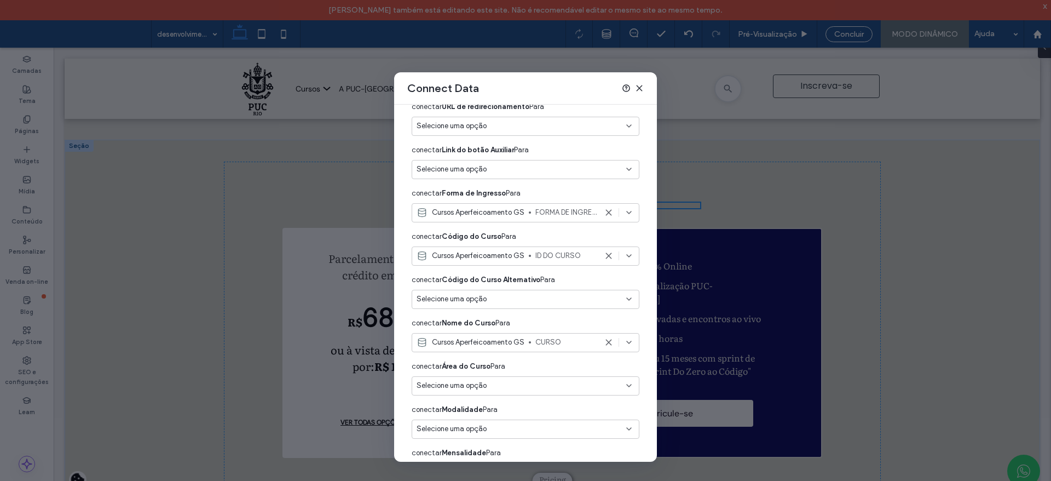
click at [604, 211] on icon at bounding box center [608, 212] width 9 height 9
click at [640, 88] on use at bounding box center [639, 87] width 5 height 5
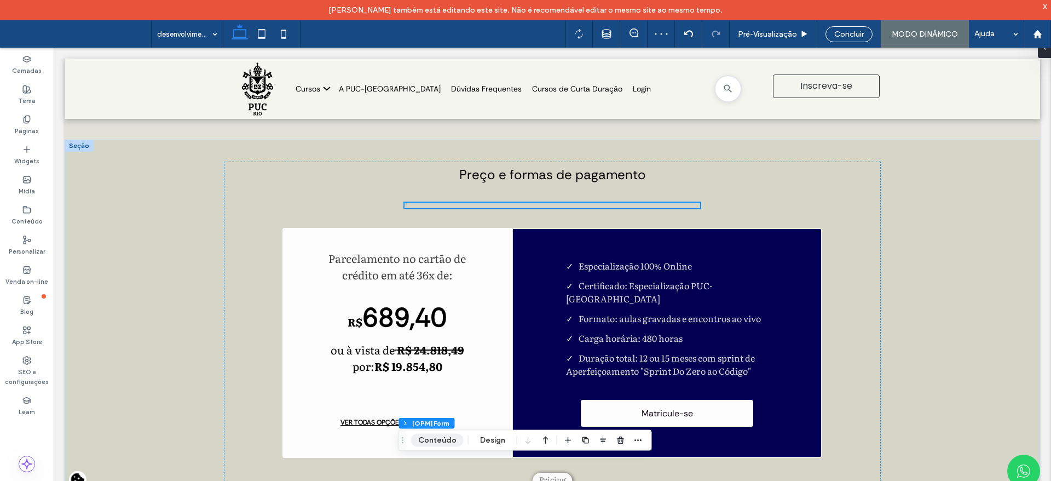
click at [435, 436] on button "Conteúdo" at bounding box center [437, 439] width 53 height 13
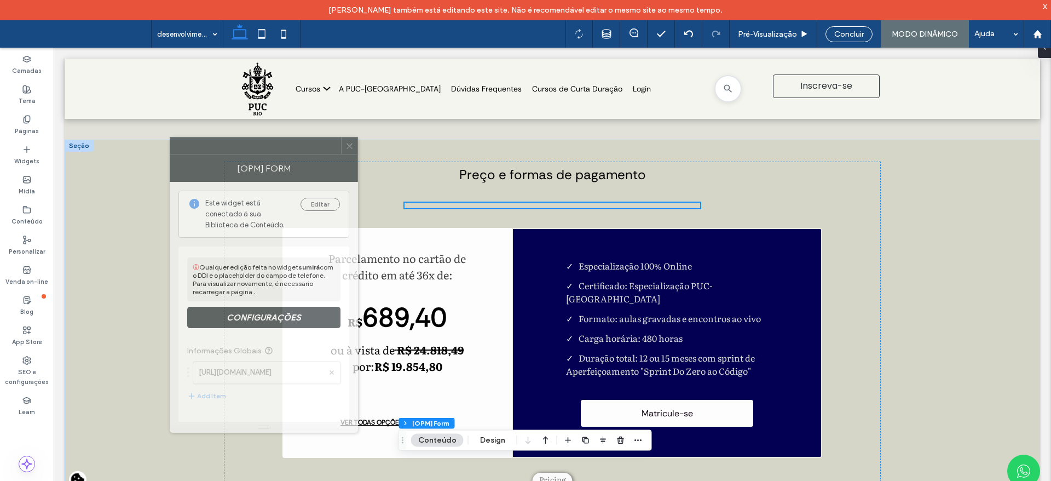
drag, startPoint x: 960, startPoint y: 106, endPoint x: 278, endPoint y: 151, distance: 683.5
click at [278, 151] on div at bounding box center [255, 145] width 171 height 16
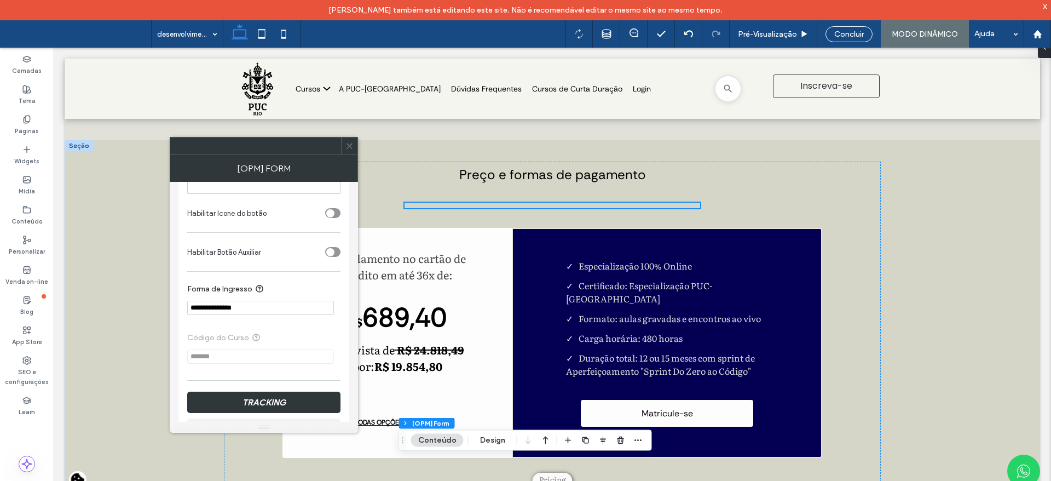
scroll to position [1429, 0]
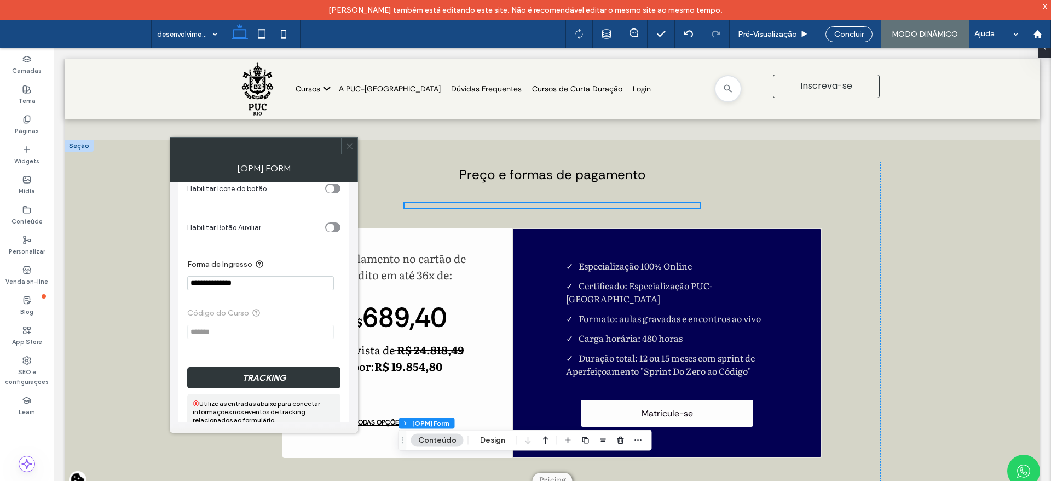
click at [354, 149] on div at bounding box center [349, 145] width 16 height 16
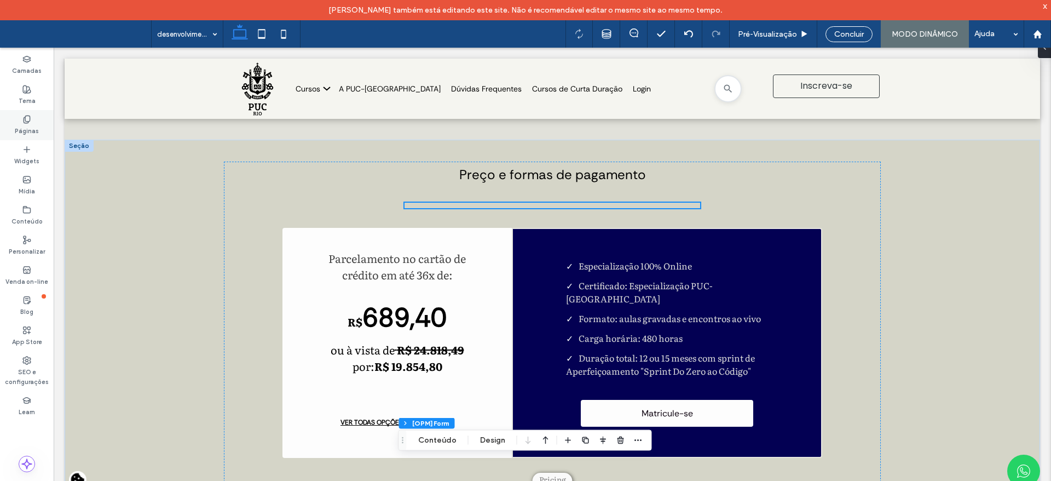
click at [27, 127] on label "Páginas" at bounding box center [27, 130] width 24 height 12
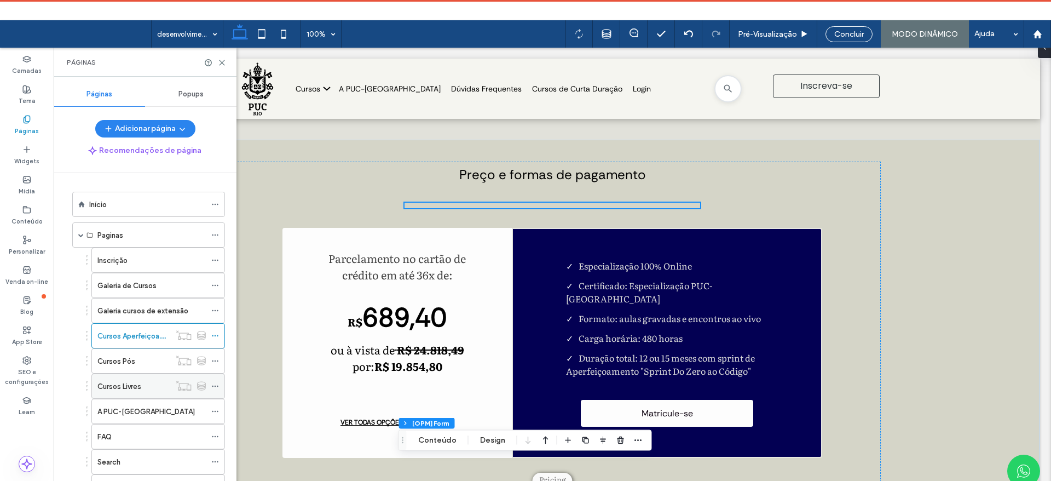
click at [135, 388] on label "Cursos Livres" at bounding box center [119, 386] width 44 height 19
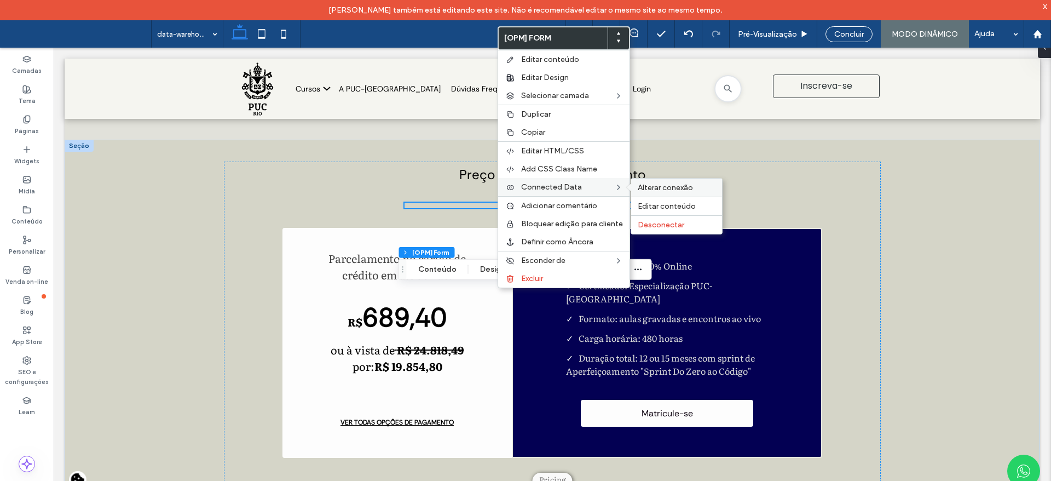
click at [645, 187] on span "Alterar conexão" at bounding box center [665, 187] width 55 height 9
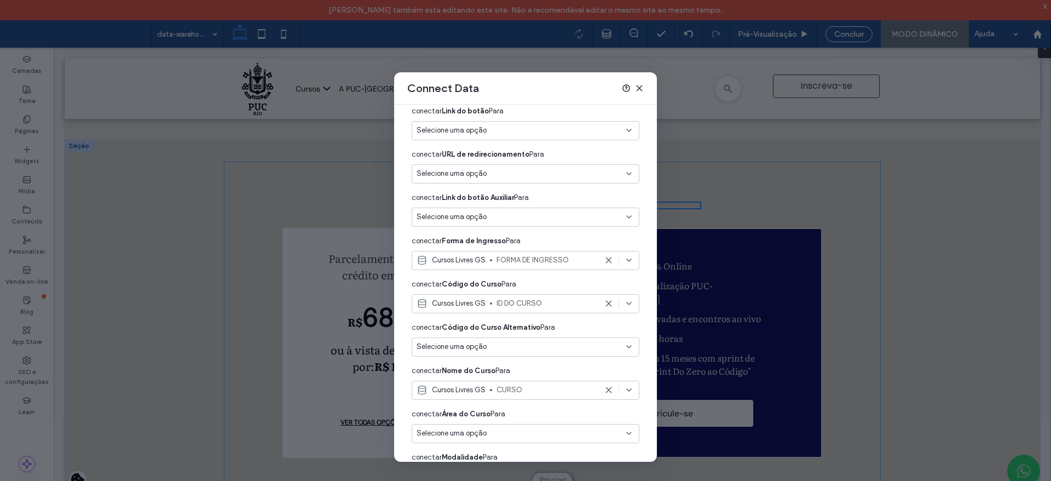
scroll to position [400, 0]
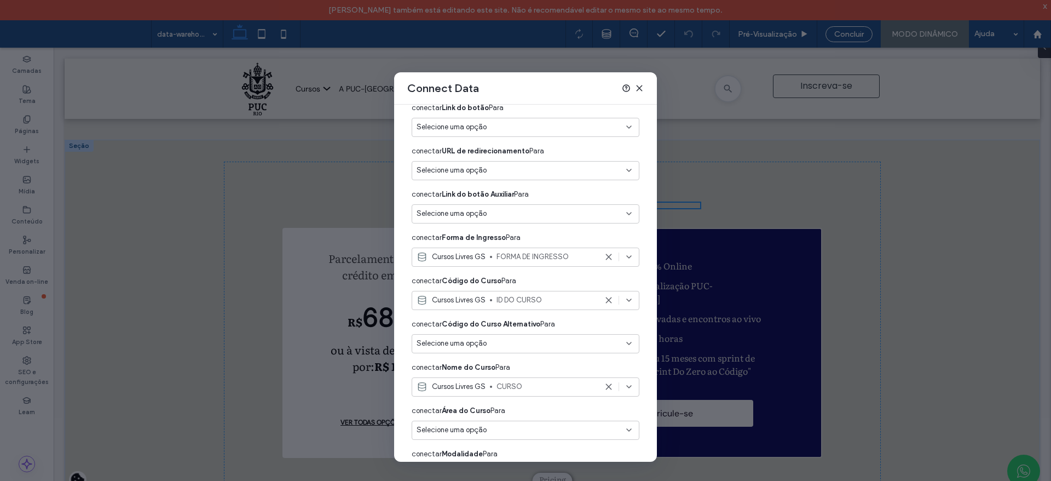
click at [604, 254] on icon at bounding box center [608, 256] width 9 height 9
click at [638, 89] on use at bounding box center [639, 87] width 5 height 5
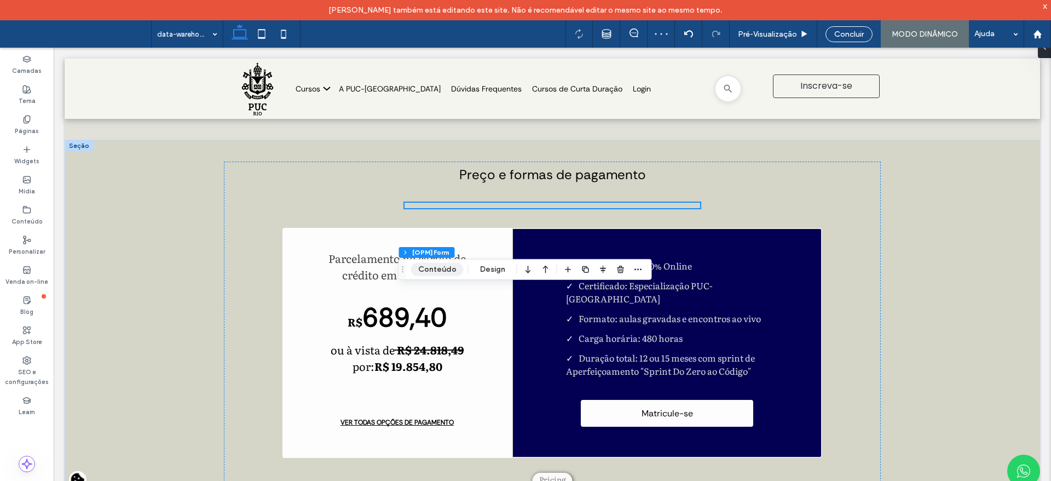
click at [444, 264] on button "Conteúdo" at bounding box center [437, 269] width 53 height 13
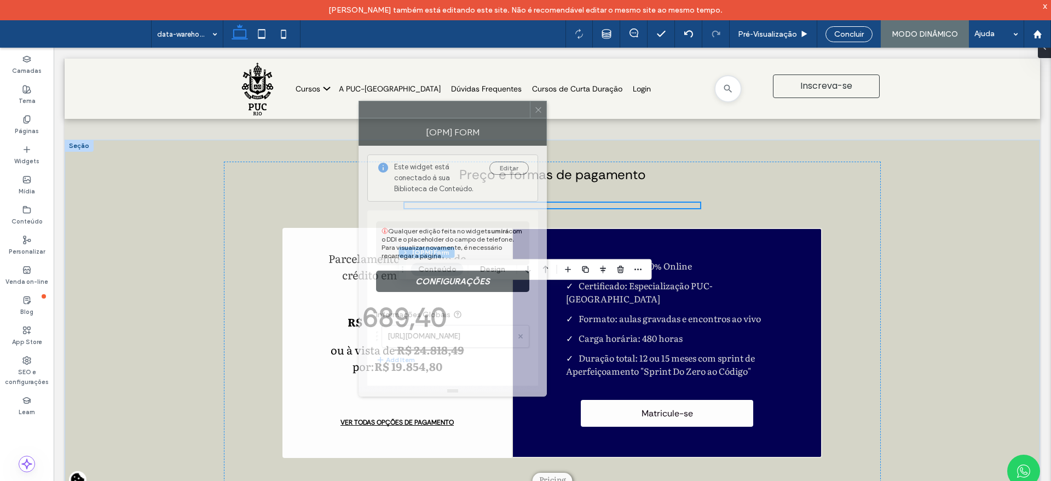
drag, startPoint x: 904, startPoint y: 95, endPoint x: 310, endPoint y: 86, distance: 593.9
click at [359, 101] on div at bounding box center [444, 109] width 171 height 16
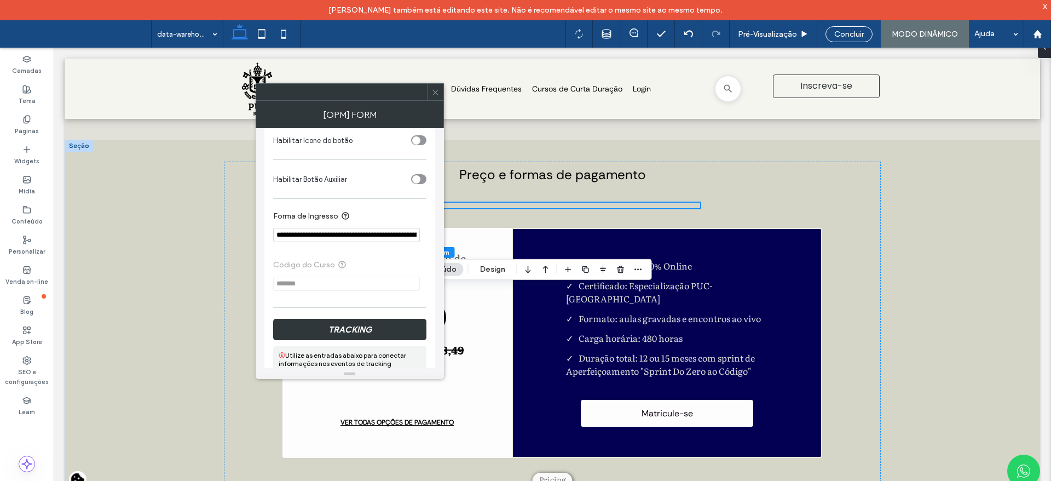
scroll to position [1443, 0]
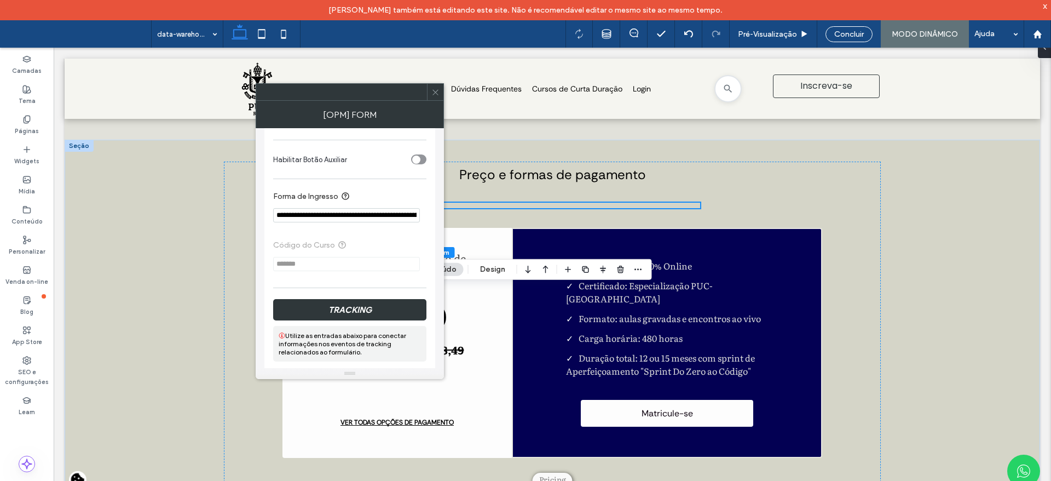
click at [360, 222] on input "**********" at bounding box center [346, 215] width 147 height 14
click at [345, 222] on input "******" at bounding box center [346, 215] width 147 height 14
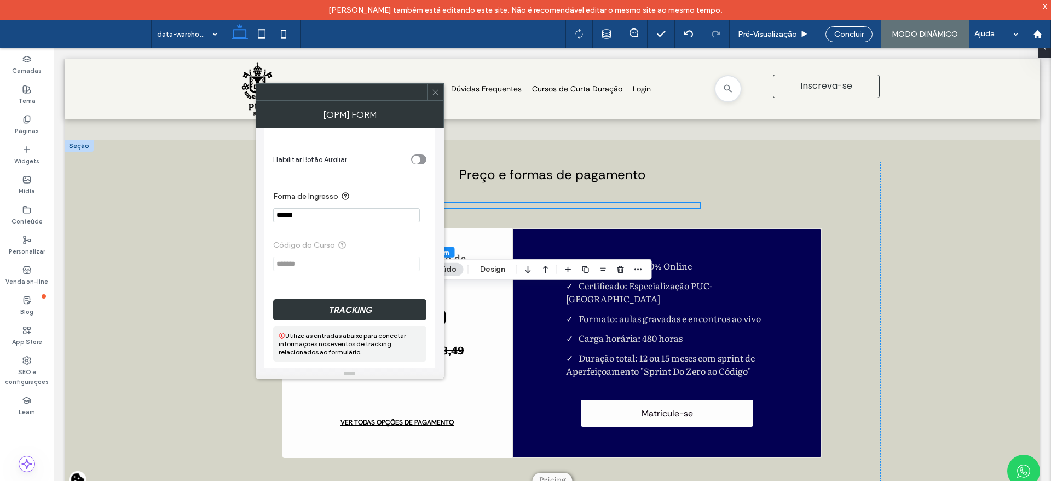
paste input "**********"
type input "**********"
click at [395, 204] on label "Forma de Ingresso" at bounding box center [347, 197] width 149 height 14
click at [433, 95] on icon at bounding box center [435, 92] width 8 height 8
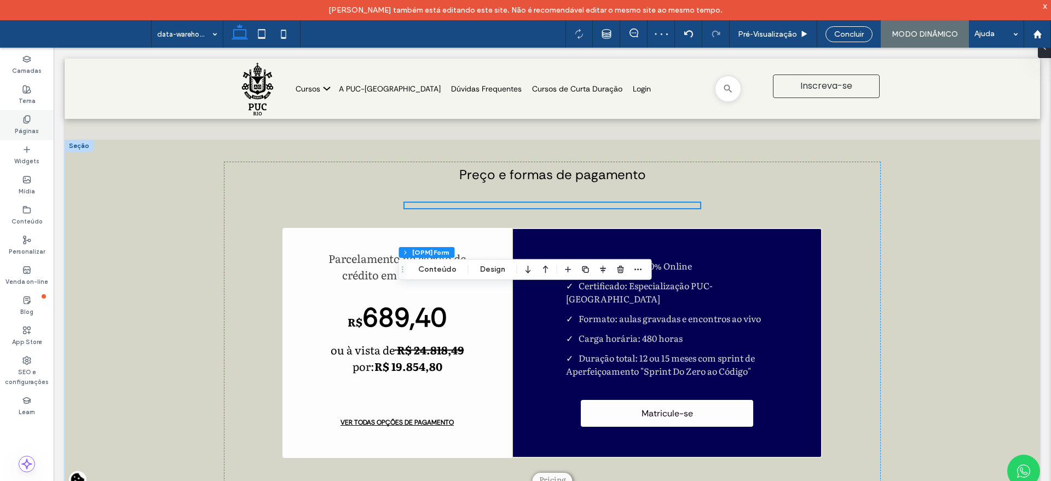
click at [21, 119] on div "Páginas" at bounding box center [27, 125] width 54 height 30
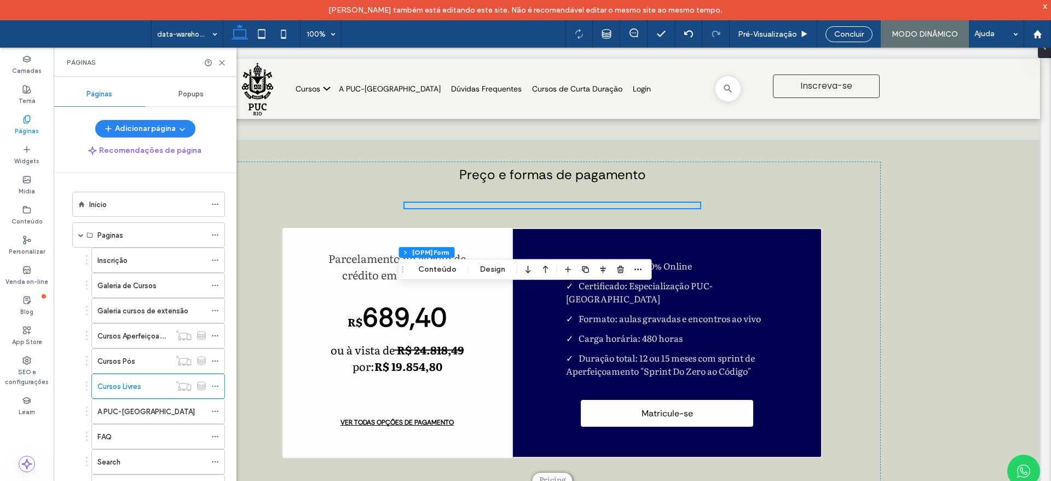
click at [842, 38] on span "Concluir" at bounding box center [849, 34] width 30 height 9
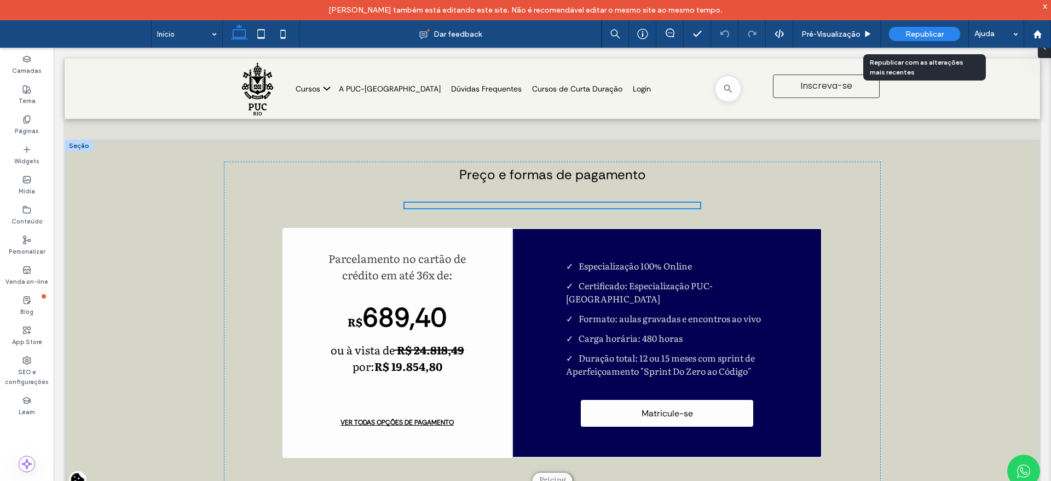
click at [928, 35] on span "Republicar" at bounding box center [924, 34] width 38 height 9
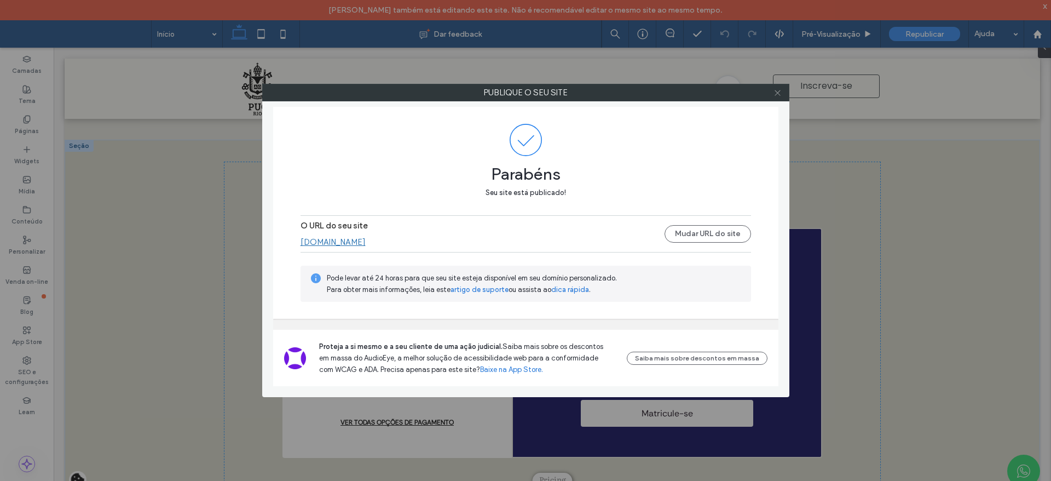
click at [780, 88] on span at bounding box center [777, 92] width 8 height 16
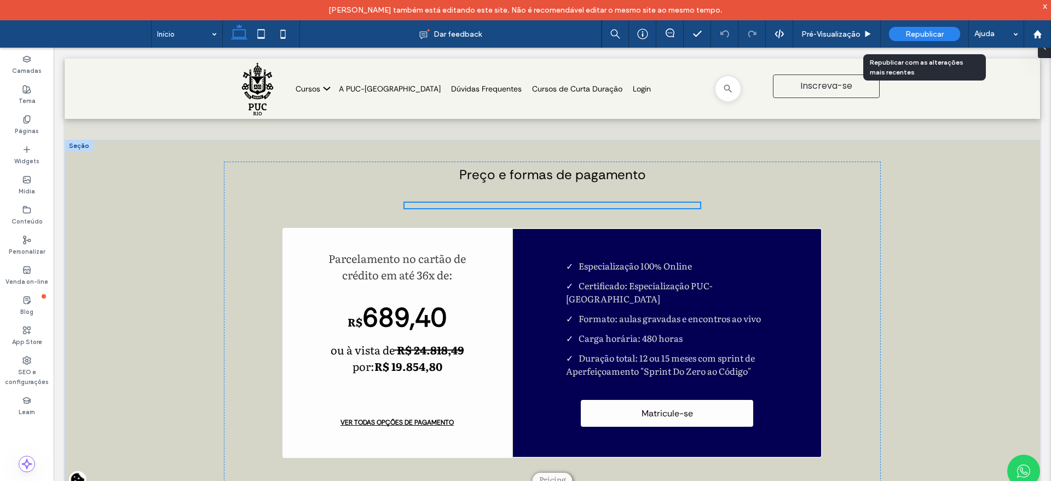
click at [923, 38] on div "Republicar" at bounding box center [924, 34] width 71 height 14
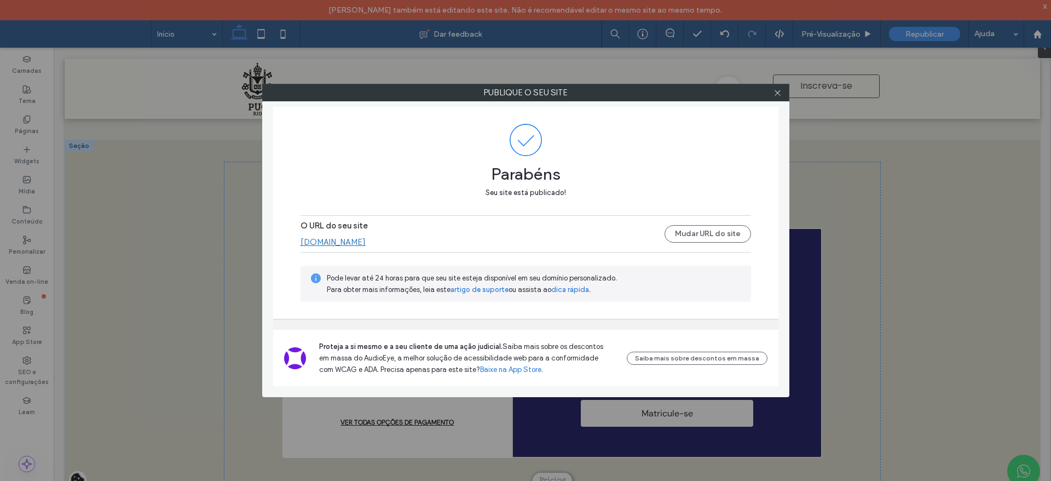
drag, startPoint x: 773, startPoint y: 93, endPoint x: 771, endPoint y: 118, distance: 24.8
click at [774, 93] on icon at bounding box center [777, 93] width 8 height 8
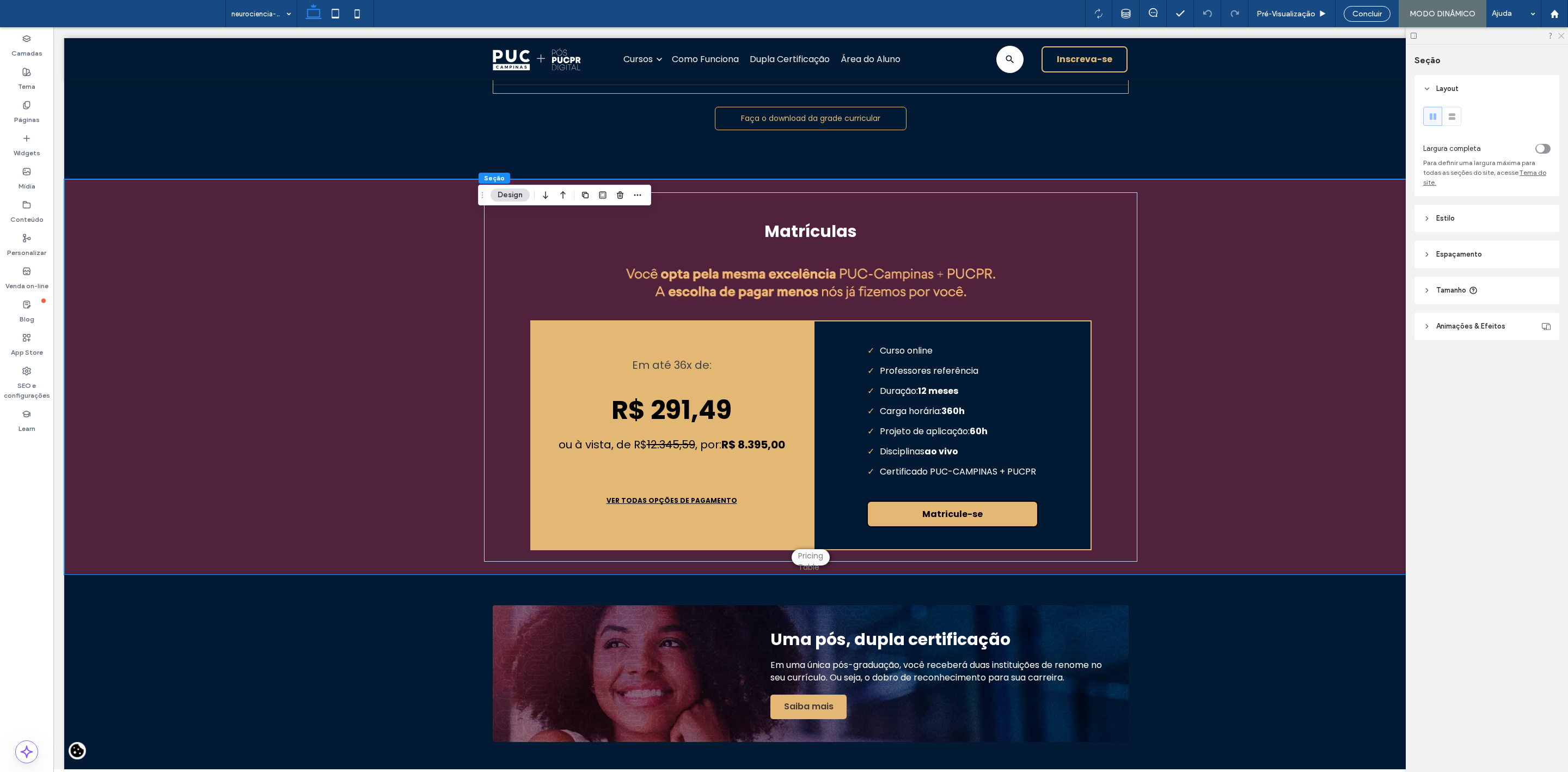
click at [1563, 34] on use at bounding box center [1561, 36] width 6 height 6
